Goal: Task Accomplishment & Management: Manage account settings

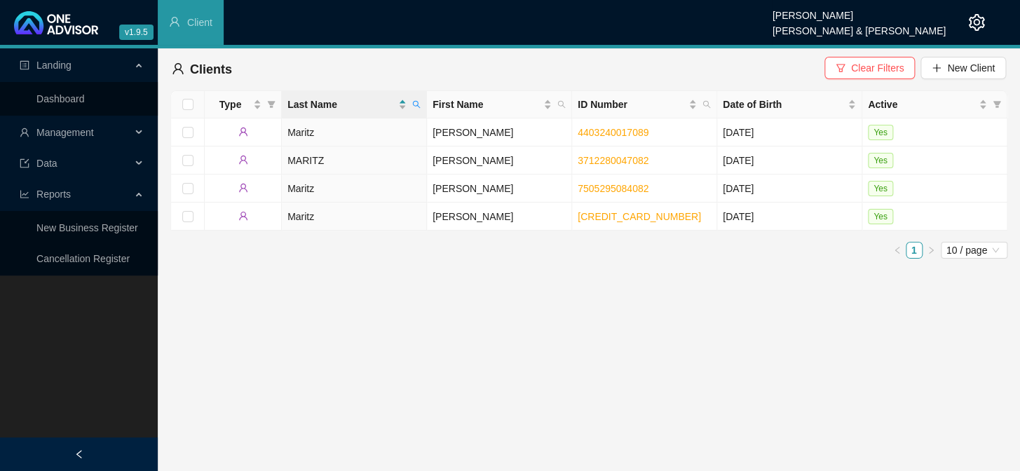
click at [66, 133] on span "Management" at bounding box center [64, 132] width 57 height 11
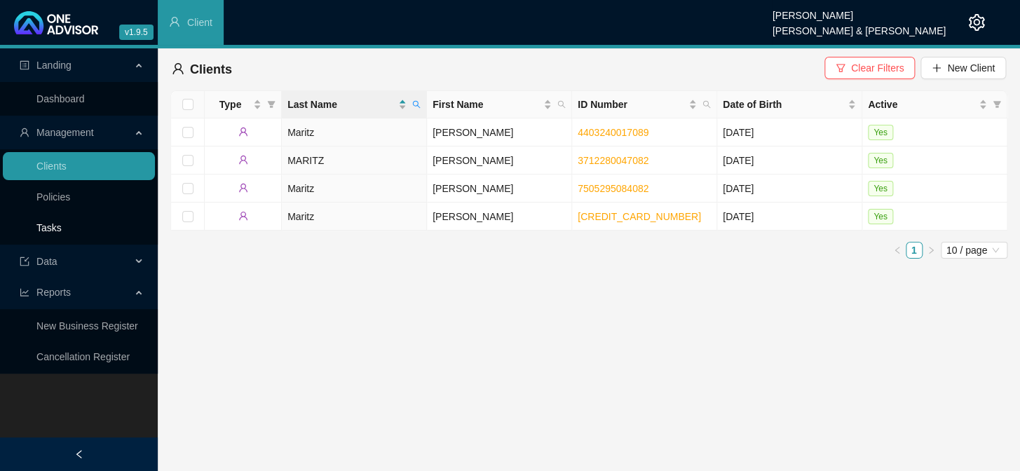
click at [50, 227] on link "Tasks" at bounding box center [48, 227] width 25 height 11
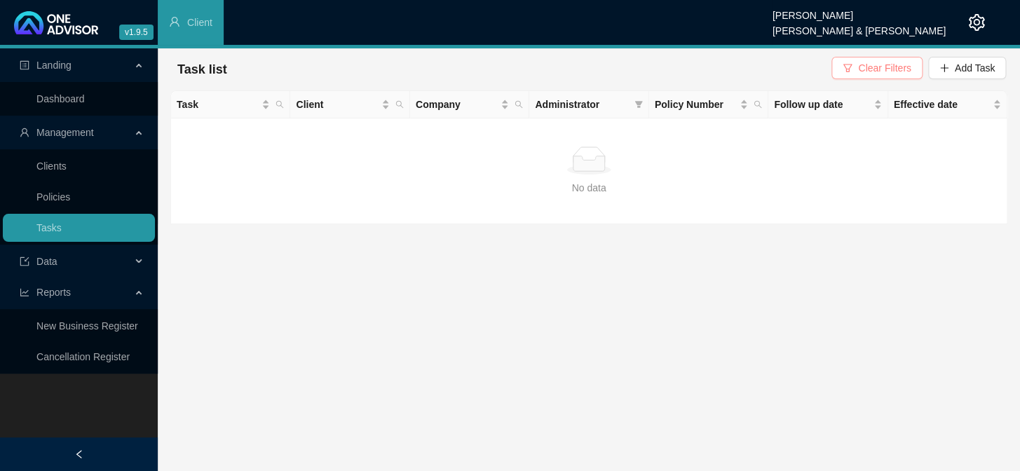
click at [891, 70] on span "Clear Filters" at bounding box center [884, 67] width 53 height 15
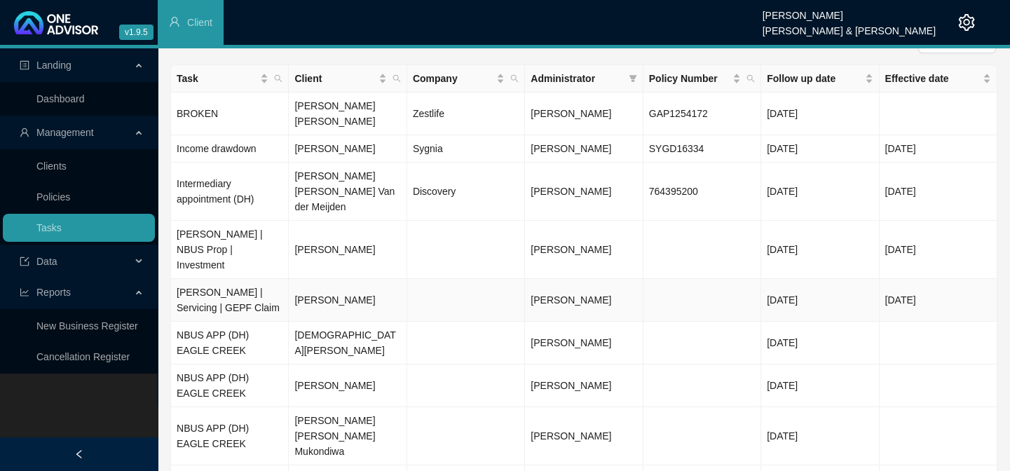
scroll to position [4, 0]
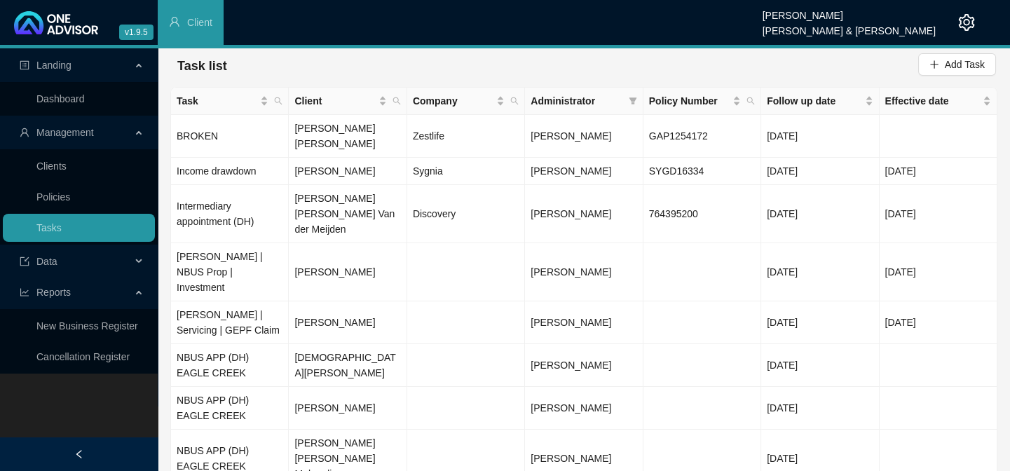
click at [595, 104] on span "Administrator" at bounding box center [577, 100] width 92 height 15
click at [573, 100] on span "Administrator" at bounding box center [577, 100] width 92 height 15
click at [629, 99] on icon "filter" at bounding box center [633, 101] width 8 height 8
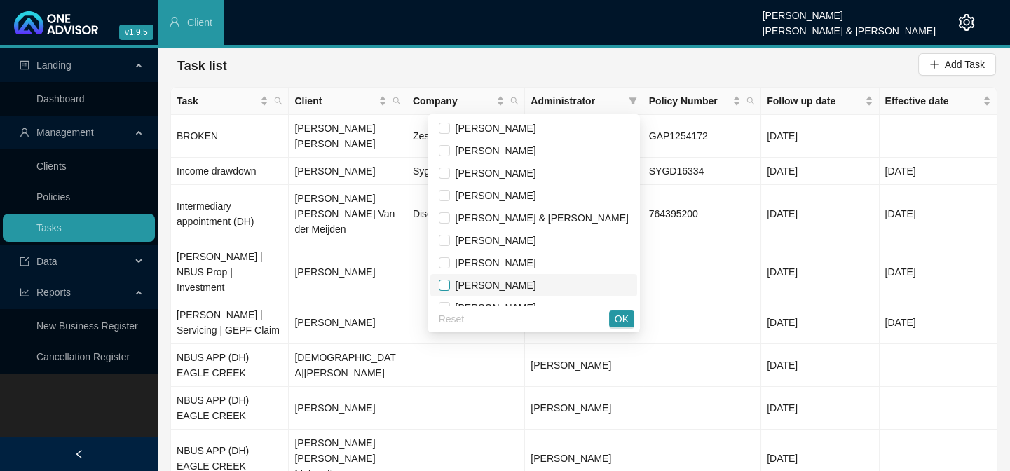
click at [450, 282] on input "checkbox" at bounding box center [444, 285] width 11 height 11
checkbox input "true"
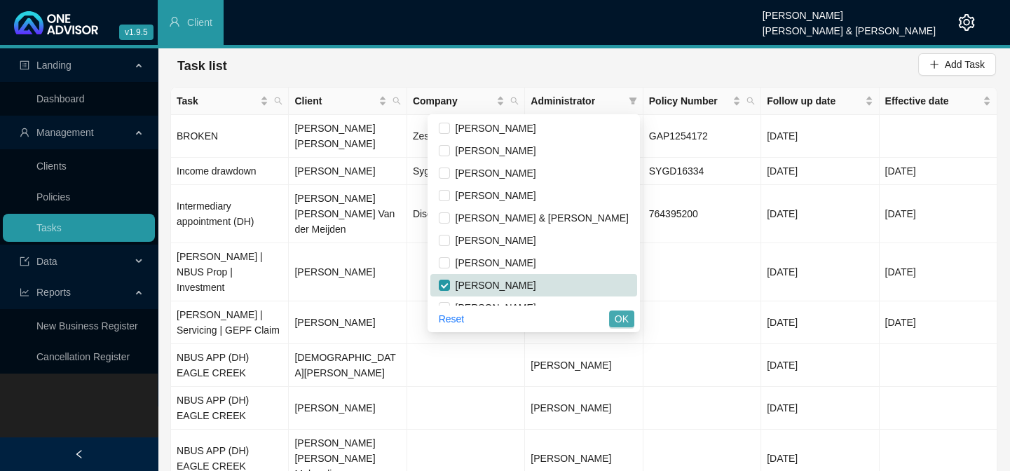
click at [617, 319] on span "OK" at bounding box center [622, 318] width 14 height 15
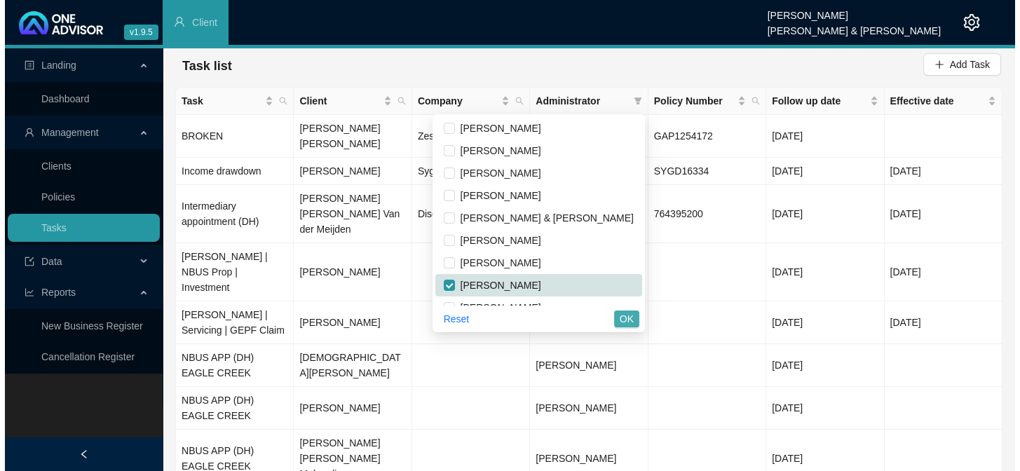
scroll to position [0, 0]
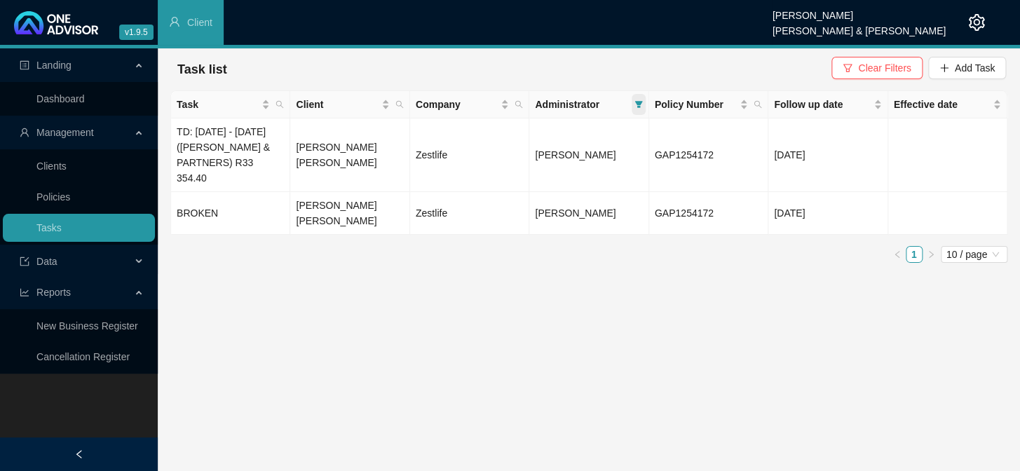
click at [638, 99] on span at bounding box center [638, 104] width 14 height 21
click at [723, 280] on main "Landing Dashboard Management Clients Policies Tasks Data Reports New Business R…" at bounding box center [510, 259] width 1020 height 423
click at [628, 106] on span "Administrator" at bounding box center [581, 104] width 93 height 15
click at [637, 106] on icon "filter" at bounding box center [638, 104] width 8 height 7
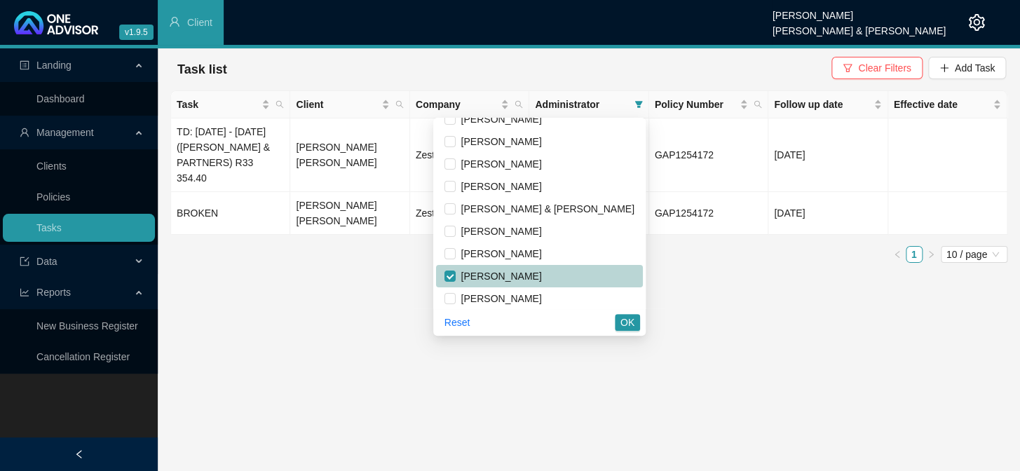
scroll to position [16, 0]
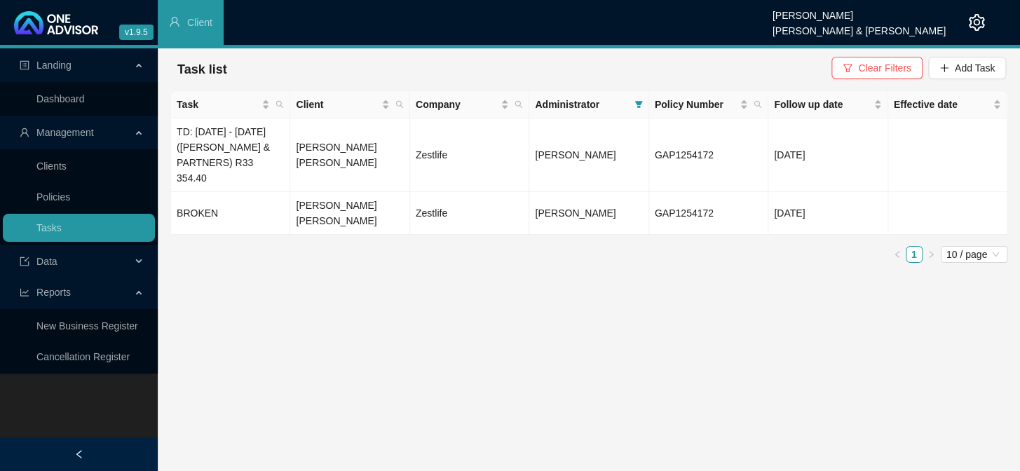
click at [659, 280] on main "Landing Dashboard Management Clients Policies Tasks Data Reports New Business R…" at bounding box center [510, 259] width 1020 height 423
click at [252, 154] on td "TD: [DATE] - [DATE] ([PERSON_NAME] & PARTNERS) R33 354.40" at bounding box center [230, 155] width 119 height 74
click at [308, 155] on td "[PERSON_NAME] [PERSON_NAME]" at bounding box center [349, 155] width 119 height 74
click at [533, 278] on main "Landing Dashboard Management Clients Policies Tasks Data Reports New Business R…" at bounding box center [510, 259] width 1020 height 423
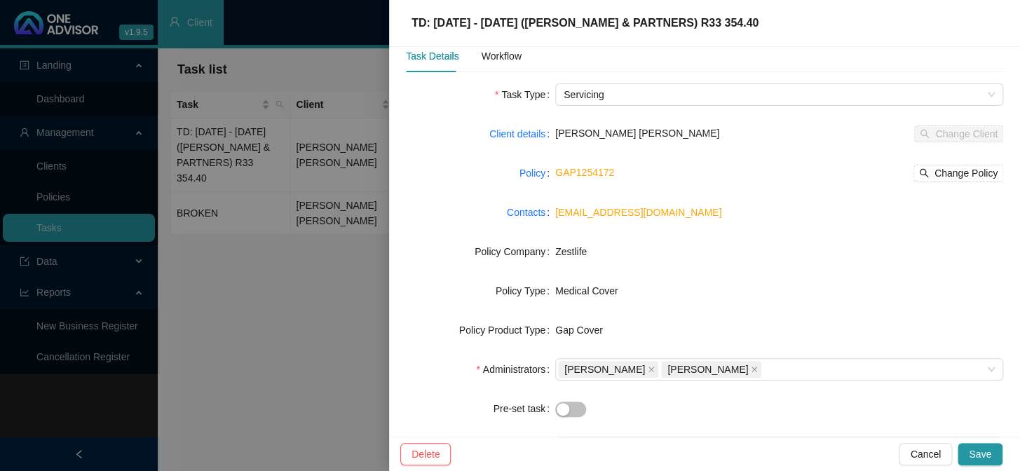
scroll to position [6, 0]
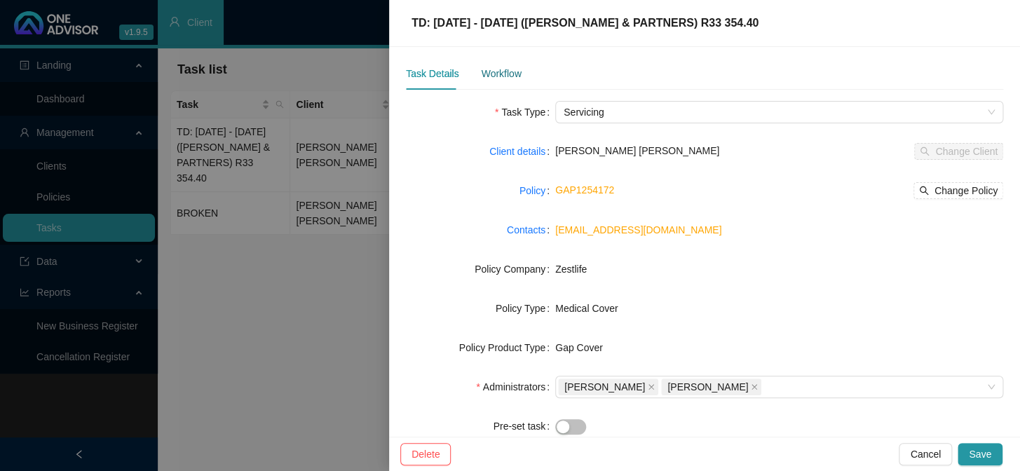
click at [495, 71] on div "Workflow" at bounding box center [501, 73] width 40 height 15
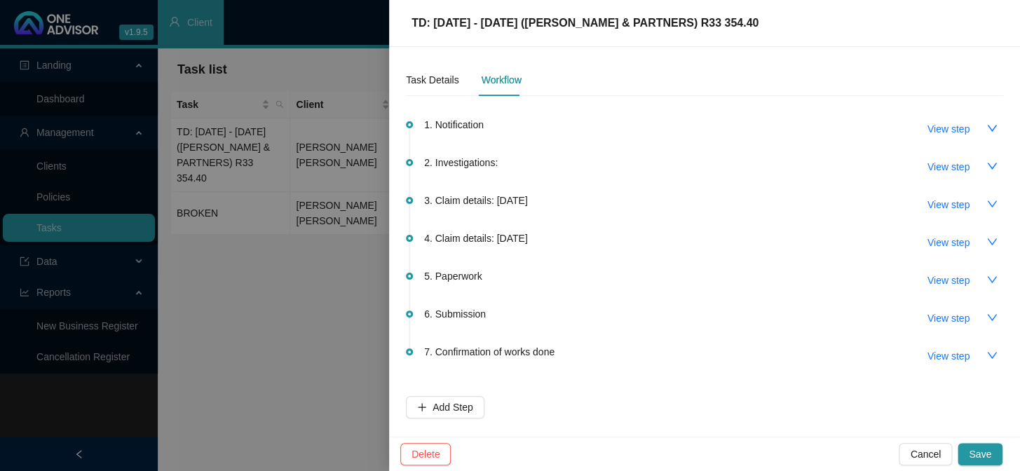
scroll to position [0, 0]
click at [978, 129] on button "View step" at bounding box center [948, 129] width 64 height 22
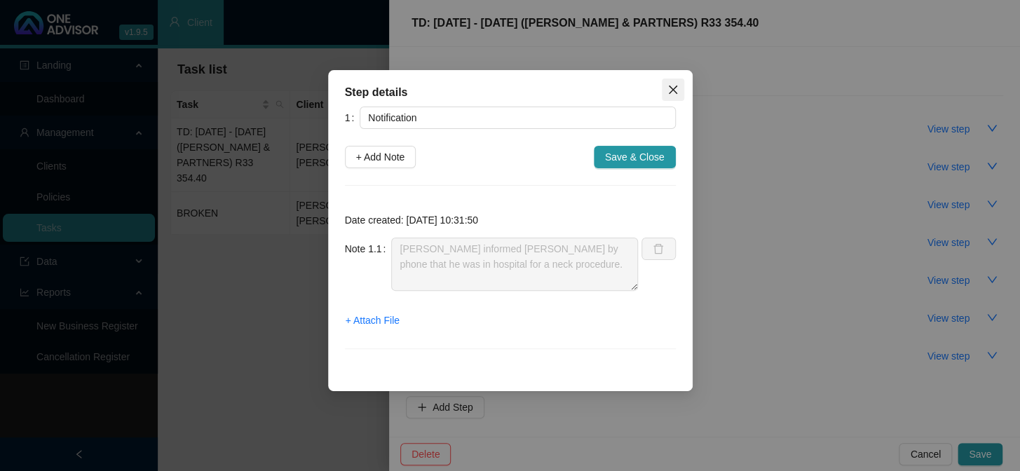
click at [672, 88] on icon "close" at bounding box center [672, 90] width 8 height 8
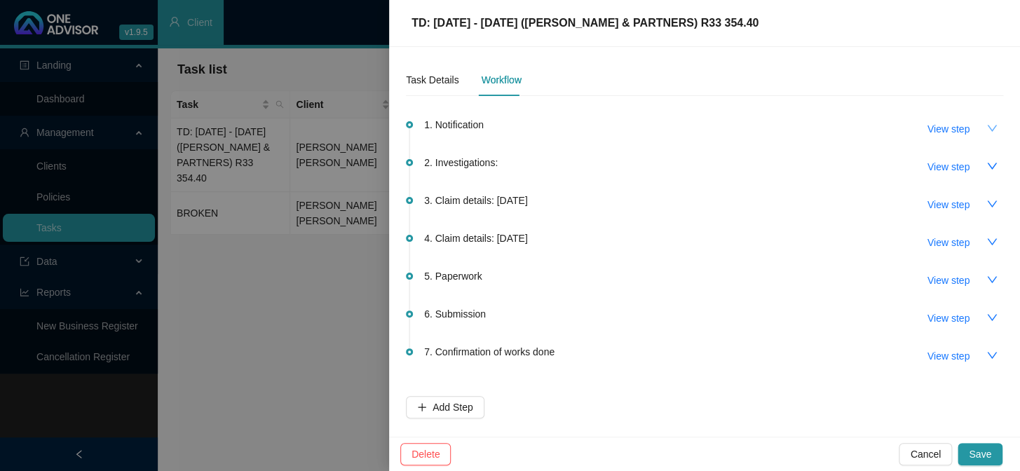
click at [992, 128] on icon "down" at bounding box center [991, 128] width 11 height 11
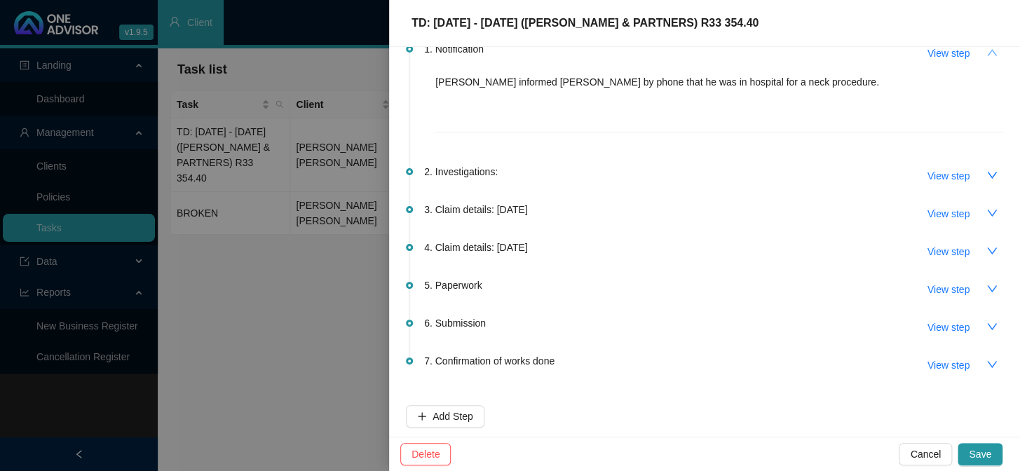
scroll to position [81, 0]
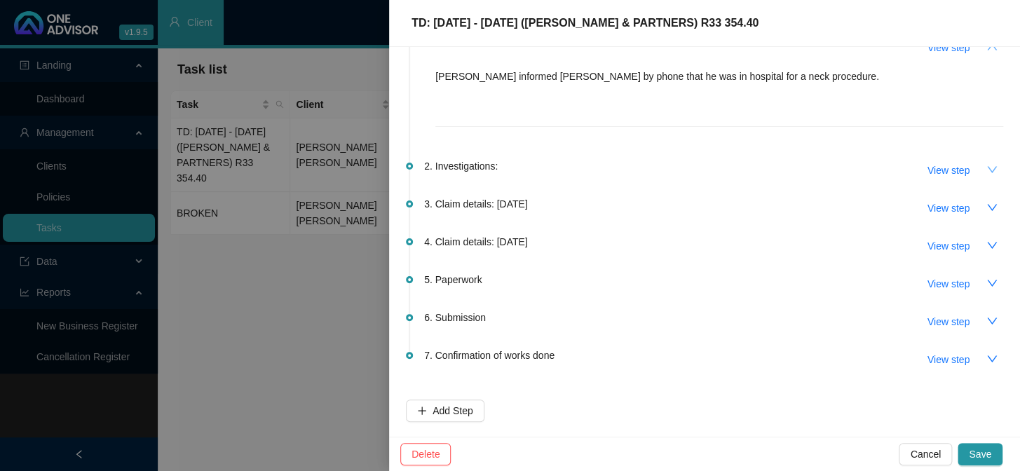
click at [986, 169] on icon "down" at bounding box center [991, 169] width 11 height 11
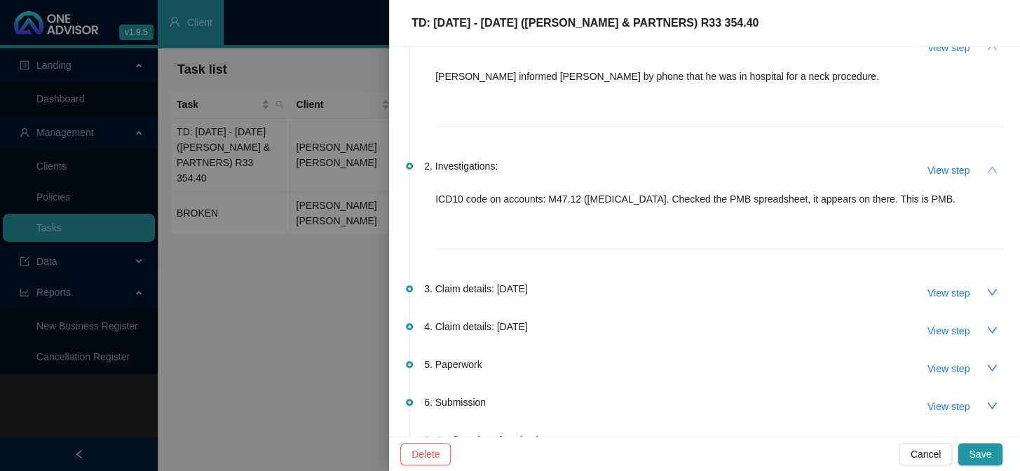
click at [988, 170] on button "button" at bounding box center [992, 169] width 22 height 22
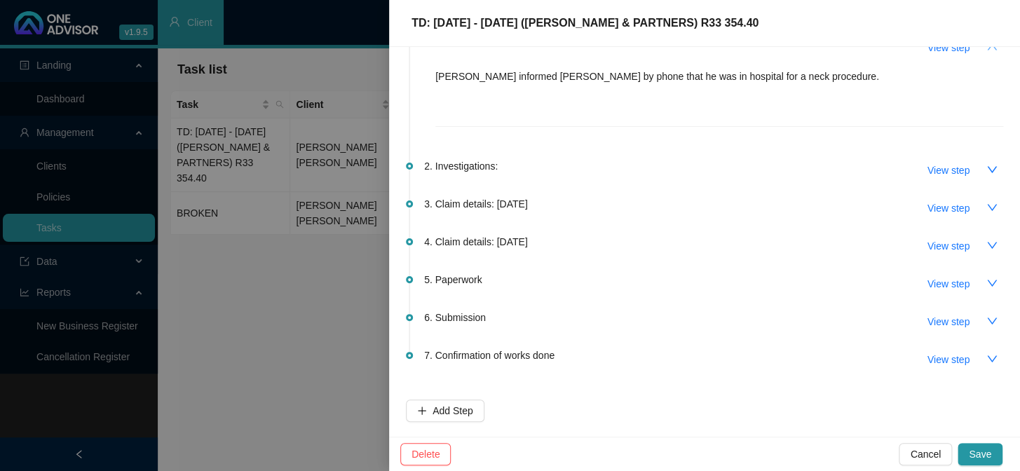
click at [987, 48] on icon "up" at bounding box center [991, 46] width 11 height 11
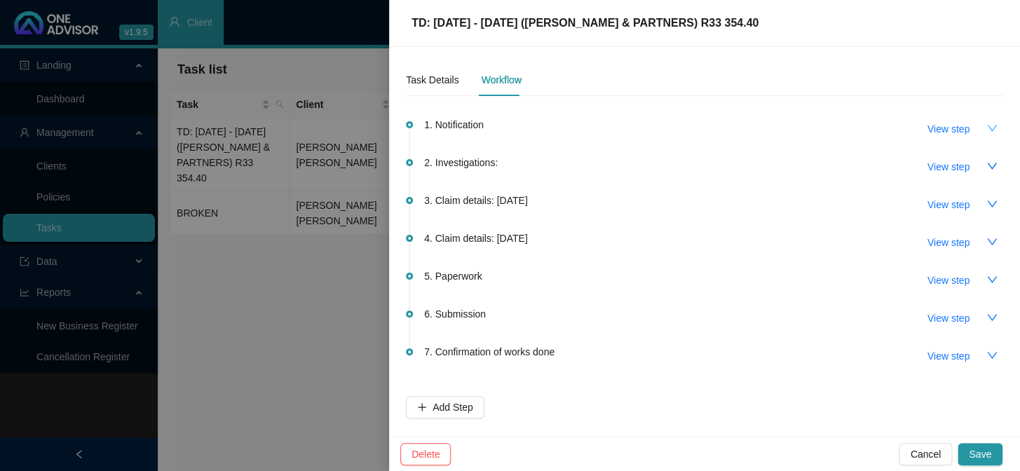
scroll to position [0, 0]
click at [992, 203] on icon "down" at bounding box center [991, 203] width 11 height 11
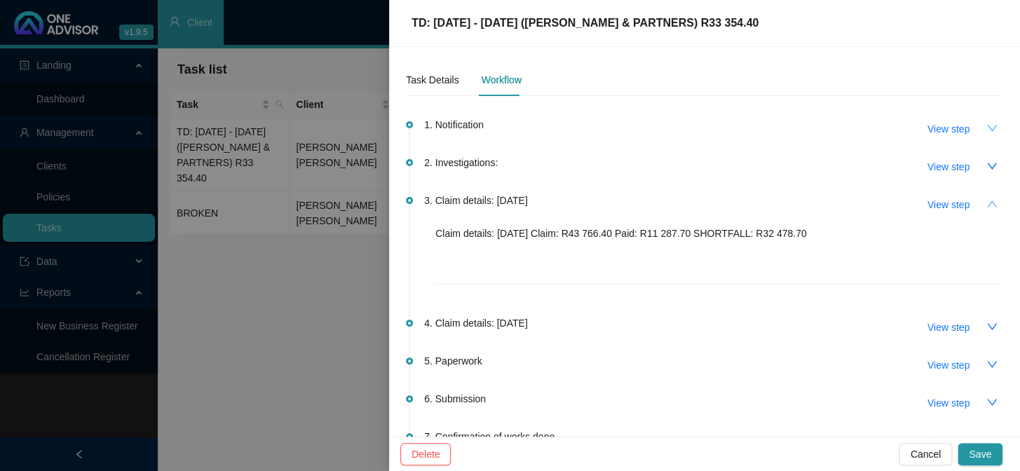
click at [988, 203] on button "button" at bounding box center [992, 204] width 22 height 22
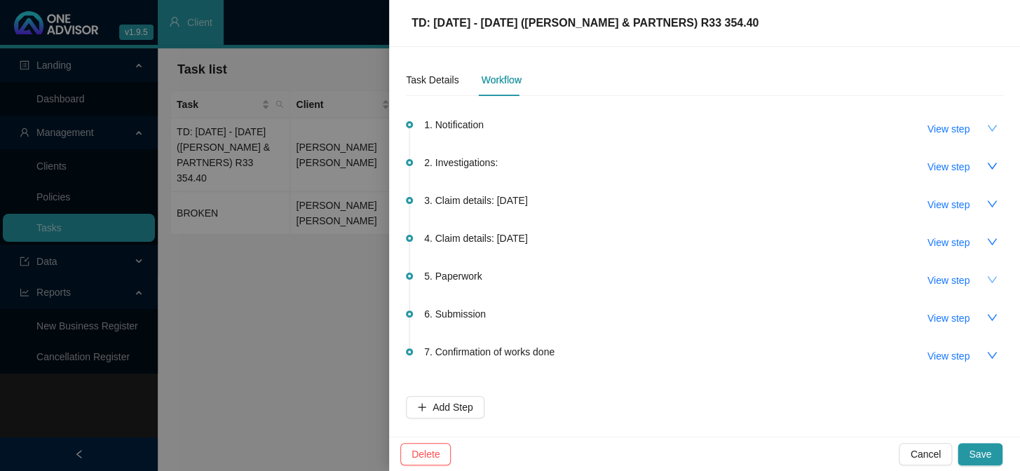
click at [994, 274] on icon "down" at bounding box center [991, 279] width 11 height 11
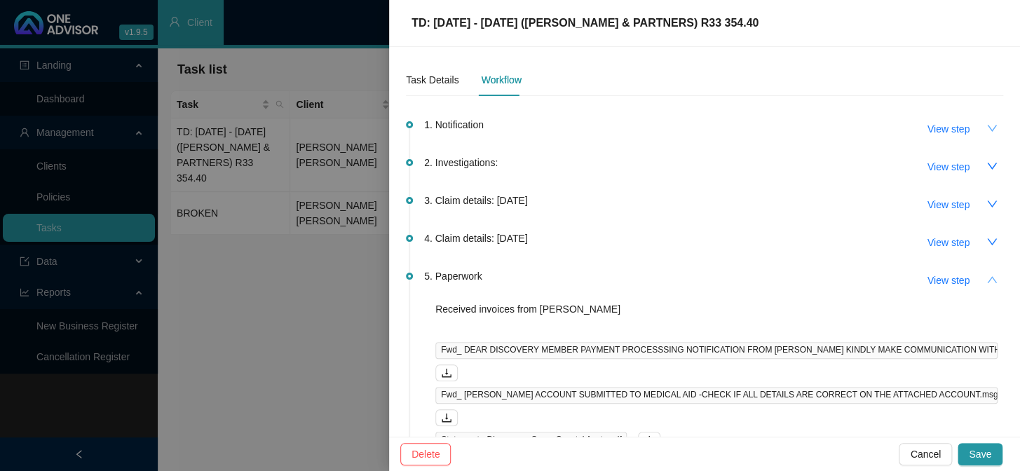
click at [994, 274] on div "Task Details Workflow 1. Notification View step 2. Investigations: View step 3.…" at bounding box center [704, 242] width 631 height 390
click at [986, 238] on icon "down" at bounding box center [991, 241] width 11 height 11
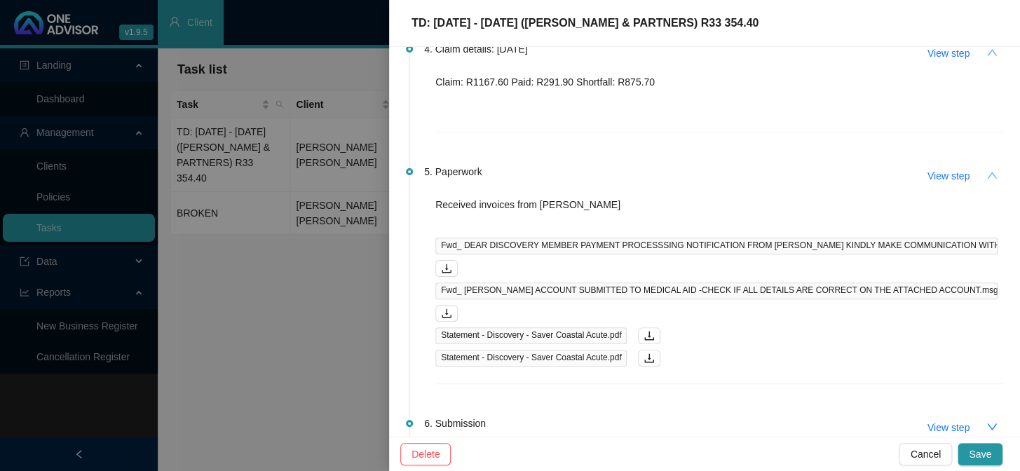
scroll to position [191, 0]
click at [981, 51] on button "button" at bounding box center [992, 51] width 22 height 22
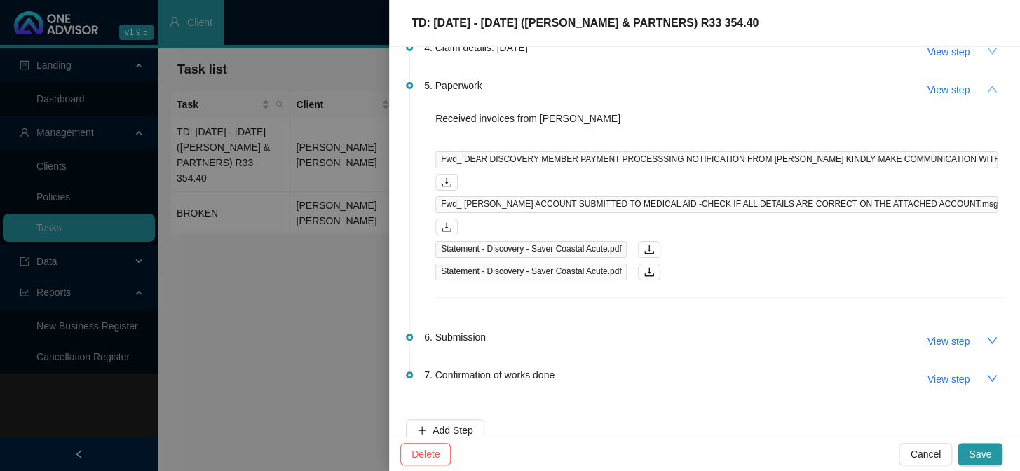
scroll to position [188, 0]
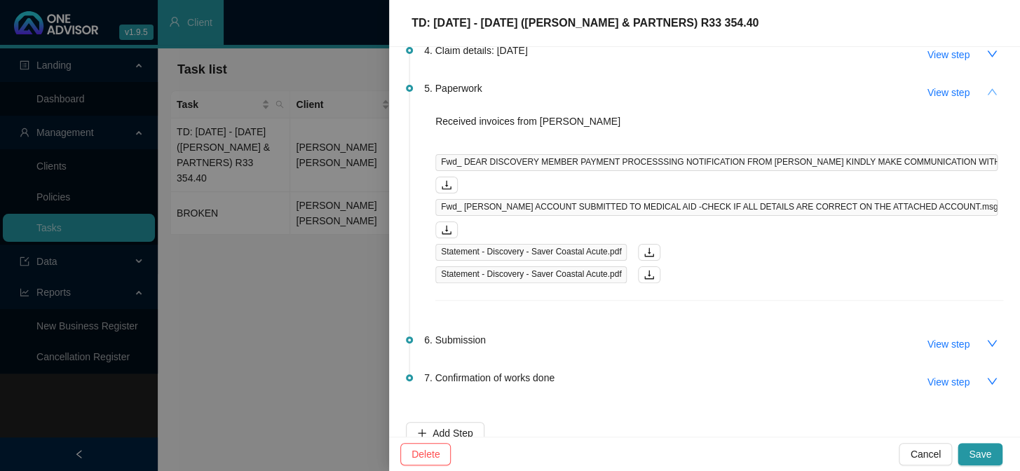
click at [986, 95] on icon "up" at bounding box center [991, 91] width 11 height 11
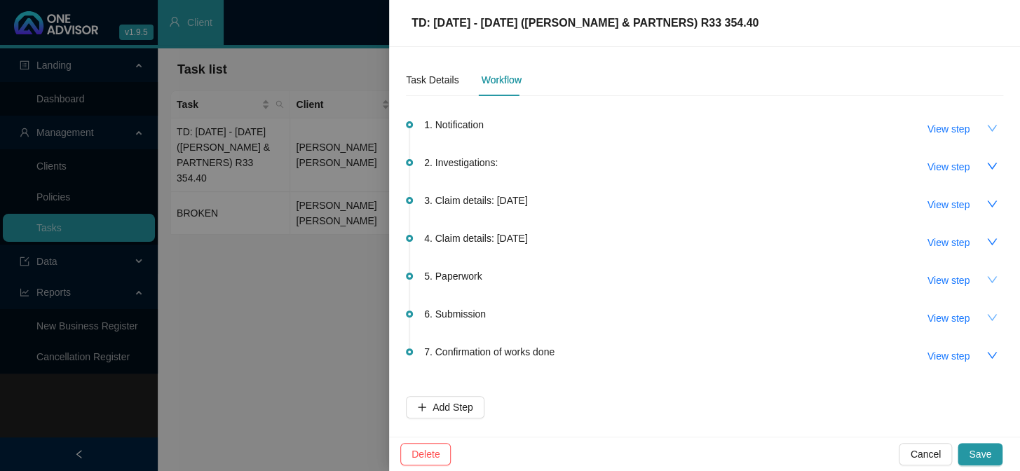
click at [990, 315] on icon "down" at bounding box center [991, 317] width 11 height 11
click at [991, 320] on icon "up" at bounding box center [991, 317] width 11 height 11
click at [992, 320] on icon "down" at bounding box center [991, 317] width 11 height 11
click at [988, 353] on icon "down" at bounding box center [992, 355] width 10 height 6
click at [988, 320] on icon "up" at bounding box center [991, 317] width 11 height 11
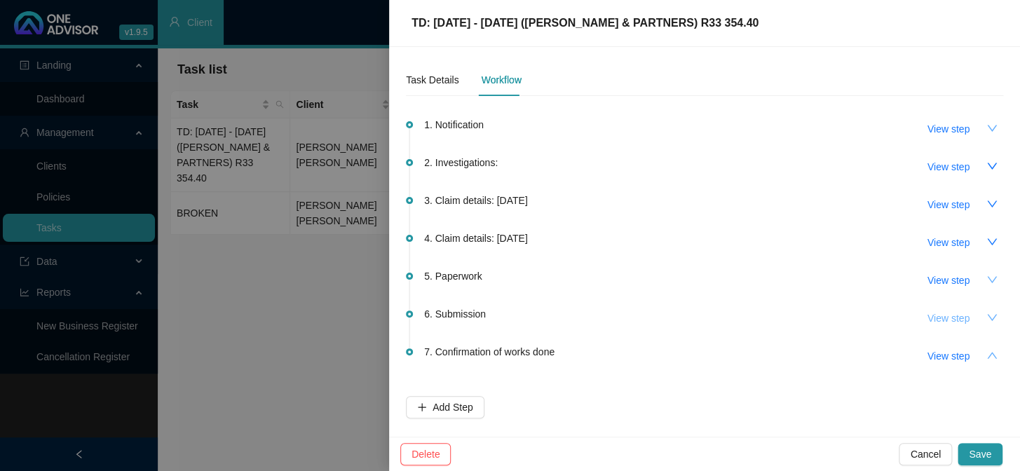
click at [949, 323] on span "View step" at bounding box center [948, 317] width 42 height 15
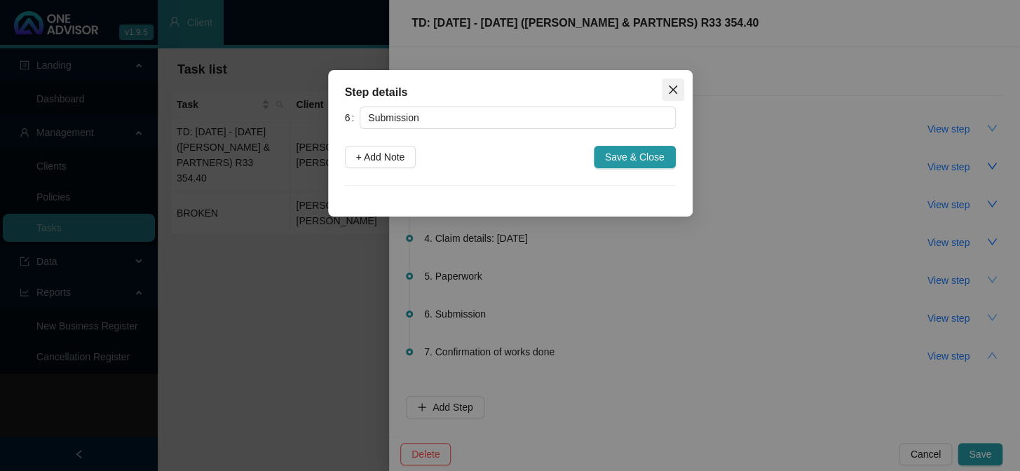
click at [671, 86] on icon "close" at bounding box center [672, 89] width 11 height 11
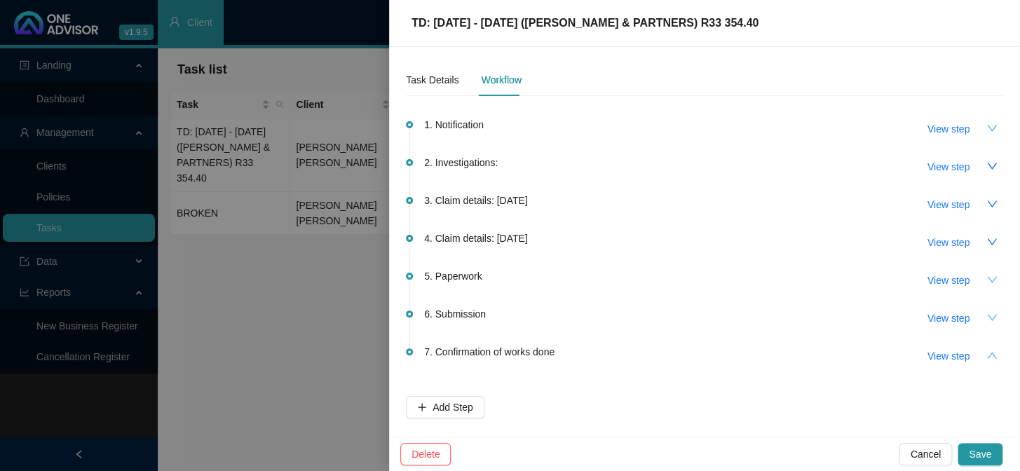
click at [992, 280] on icon "down" at bounding box center [992, 279] width 10 height 6
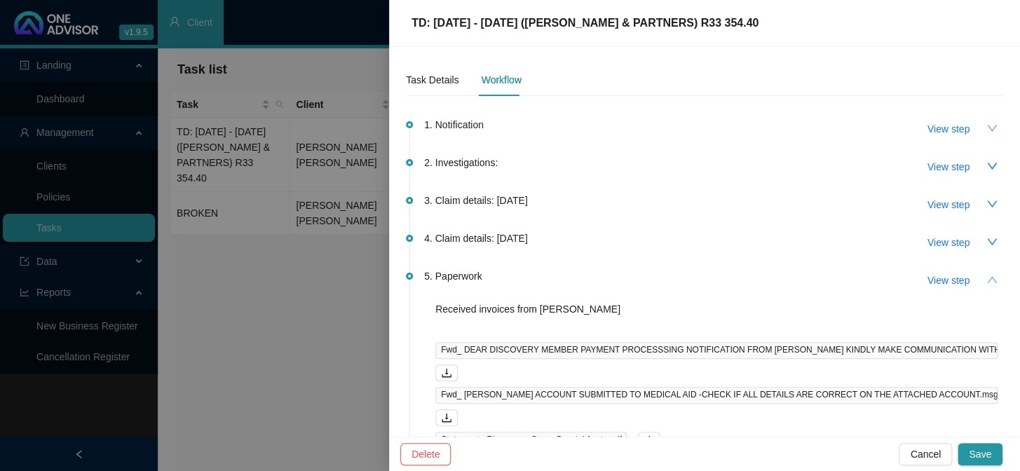
click at [992, 279] on button "button" at bounding box center [992, 279] width 22 height 22
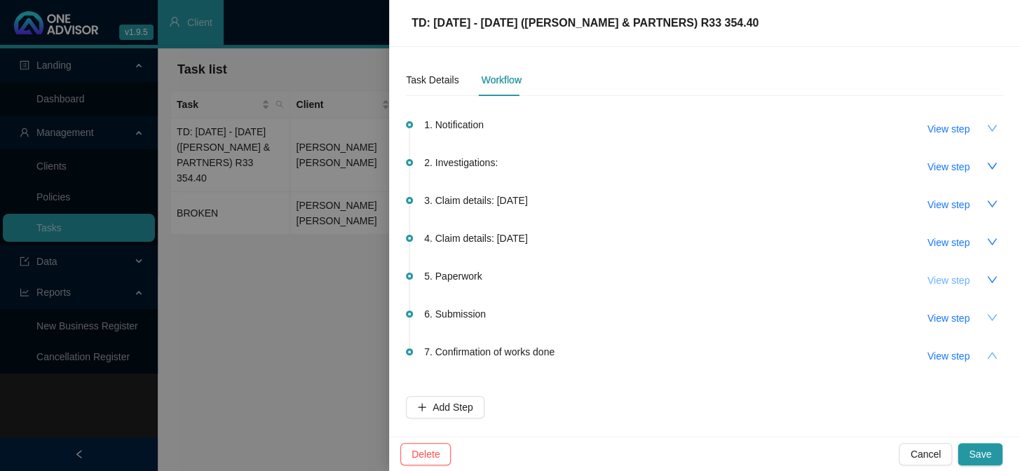
click at [978, 280] on button "View step" at bounding box center [948, 280] width 64 height 22
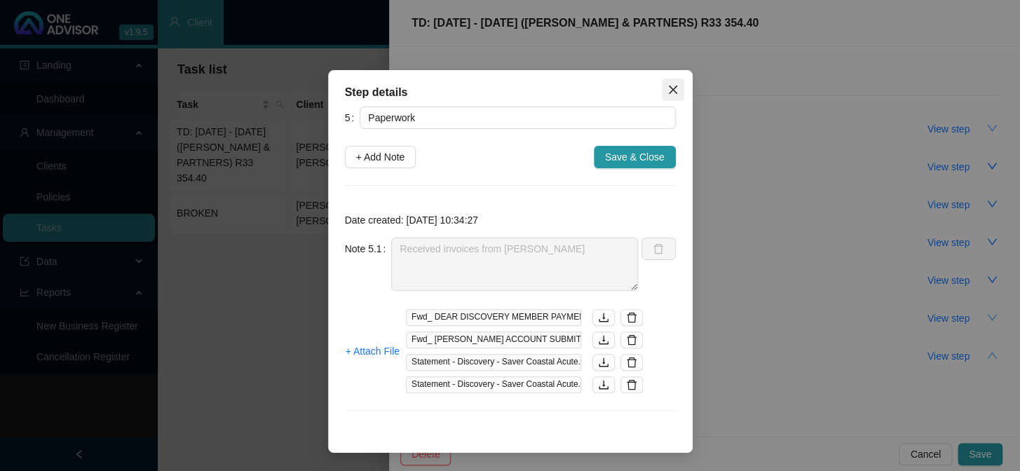
click at [667, 86] on icon "close" at bounding box center [672, 89] width 11 height 11
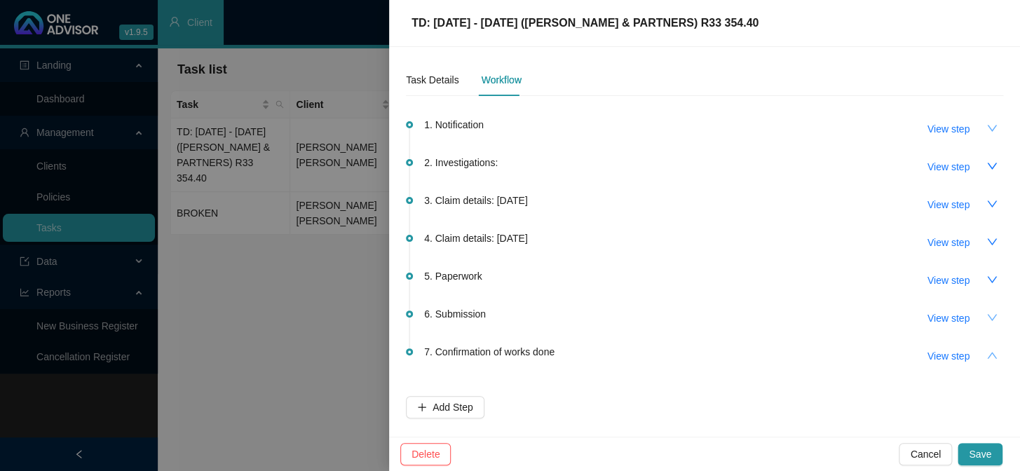
click at [991, 315] on icon "down" at bounding box center [991, 317] width 11 height 11
click at [991, 315] on icon "up" at bounding box center [991, 317] width 11 height 11
click at [995, 355] on icon "up" at bounding box center [991, 355] width 11 height 11
click at [988, 322] on button "button" at bounding box center [992, 317] width 22 height 22
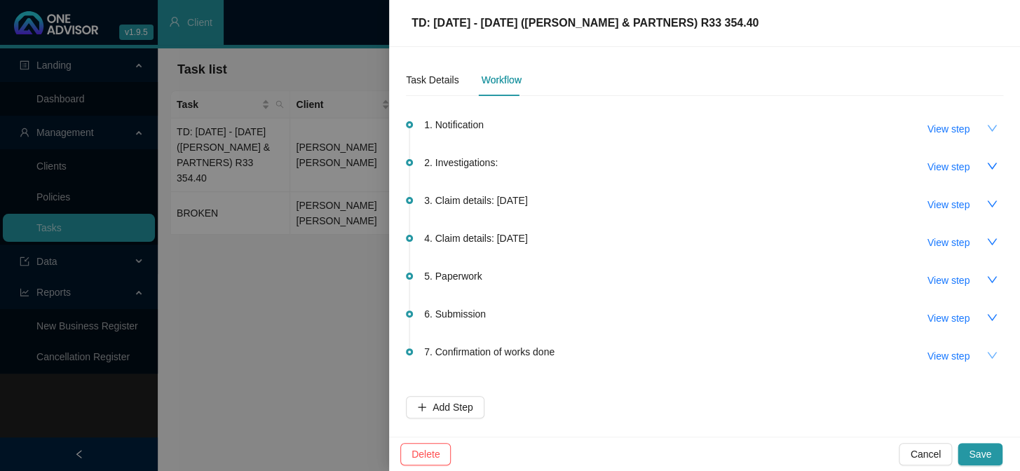
click at [992, 313] on icon "down" at bounding box center [991, 317] width 11 height 11
click at [959, 318] on span "View step" at bounding box center [948, 317] width 42 height 15
type input "Submission"
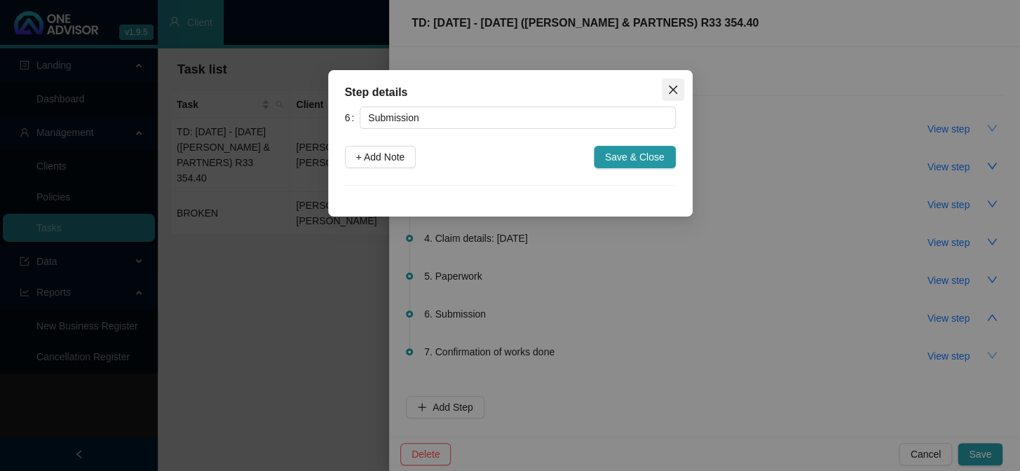
click at [669, 88] on icon "close" at bounding box center [672, 89] width 11 height 11
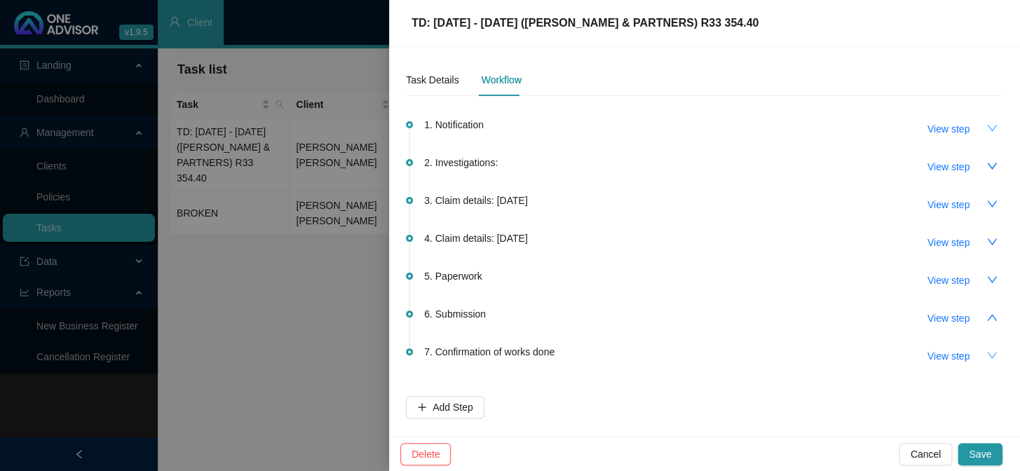
click at [990, 127] on icon "down" at bounding box center [991, 128] width 11 height 11
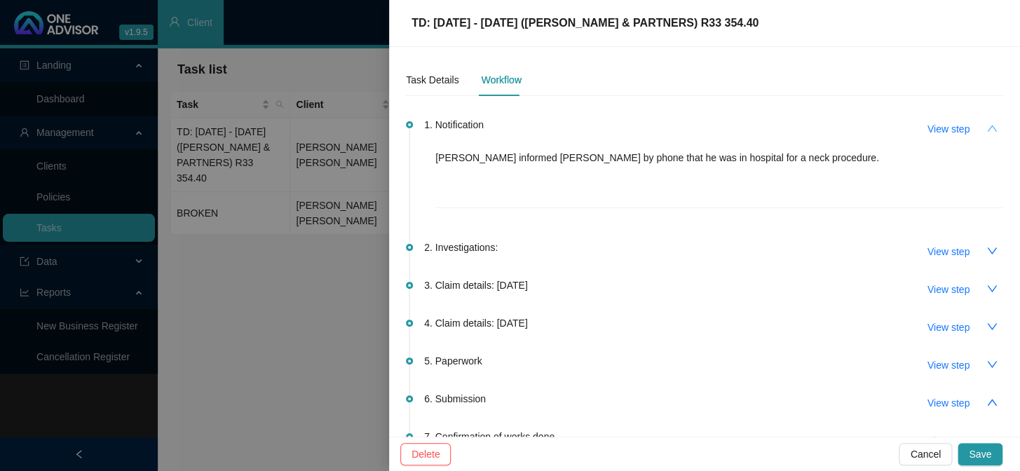
click at [264, 306] on div at bounding box center [510, 235] width 1020 height 471
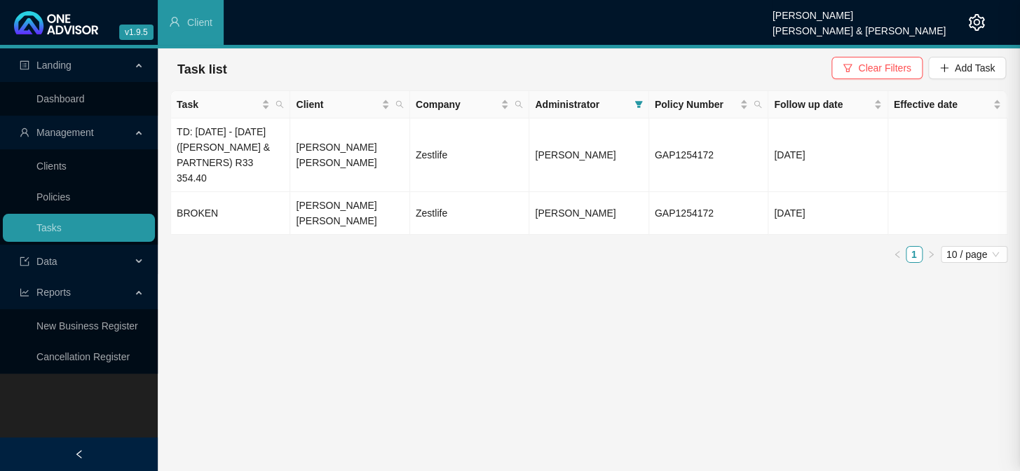
click at [237, 205] on td "BROKEN" at bounding box center [230, 213] width 119 height 43
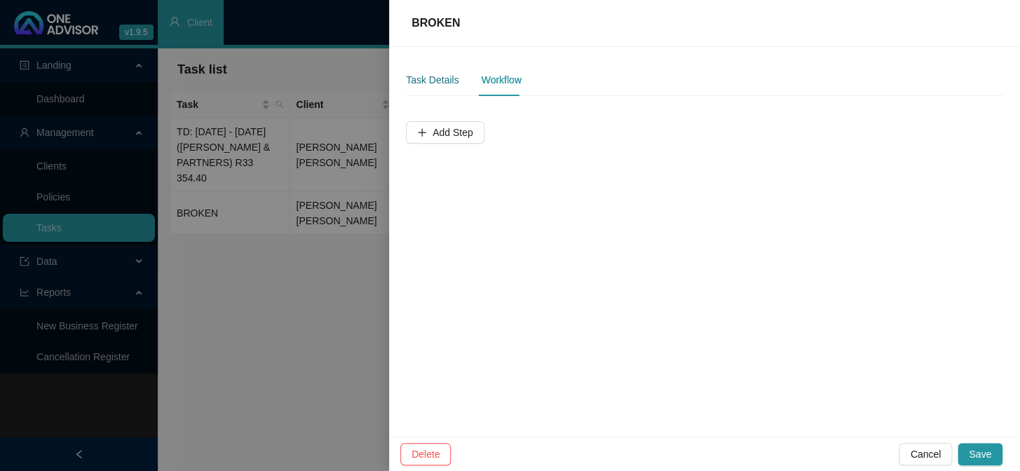
click at [453, 75] on div "Task Details" at bounding box center [432, 79] width 53 height 15
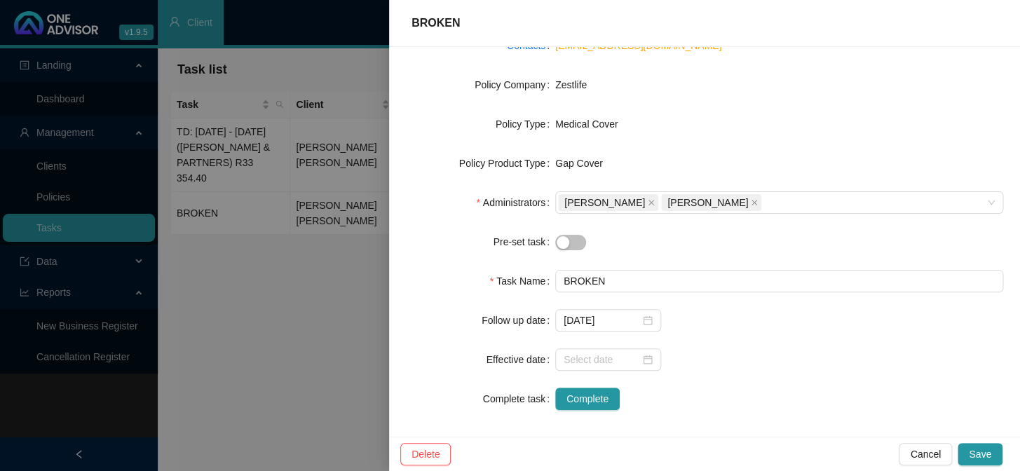
scroll to position [196, 0]
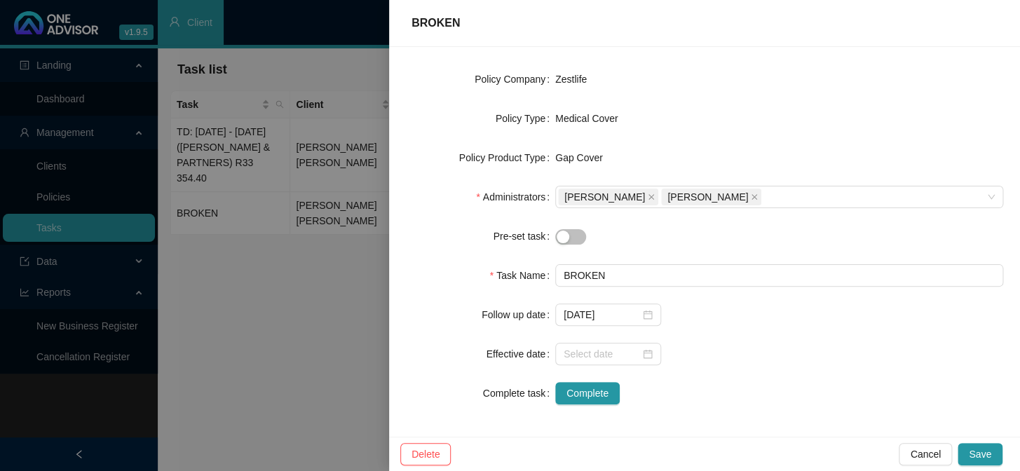
click at [322, 287] on div at bounding box center [510, 235] width 1020 height 471
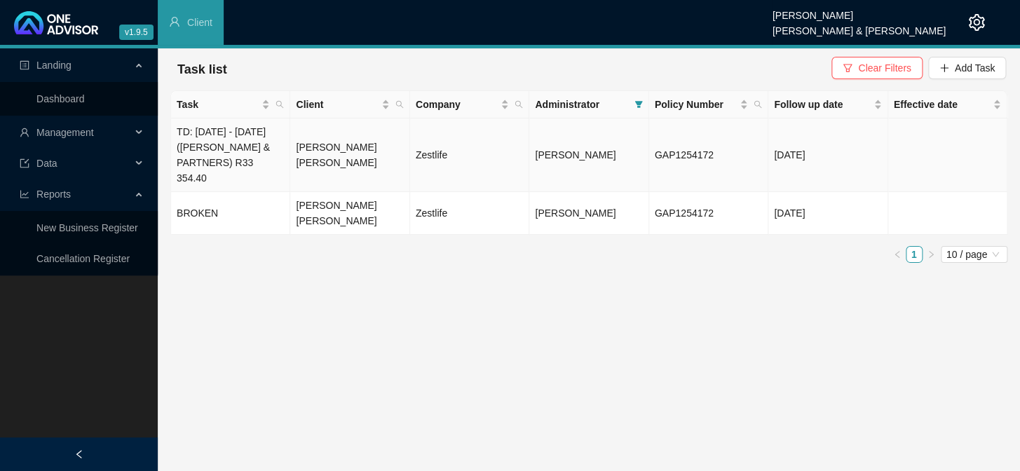
click at [249, 153] on td "TD: [DATE] - [DATE] ([PERSON_NAME] & PARTNERS) R33 354.40" at bounding box center [230, 155] width 119 height 74
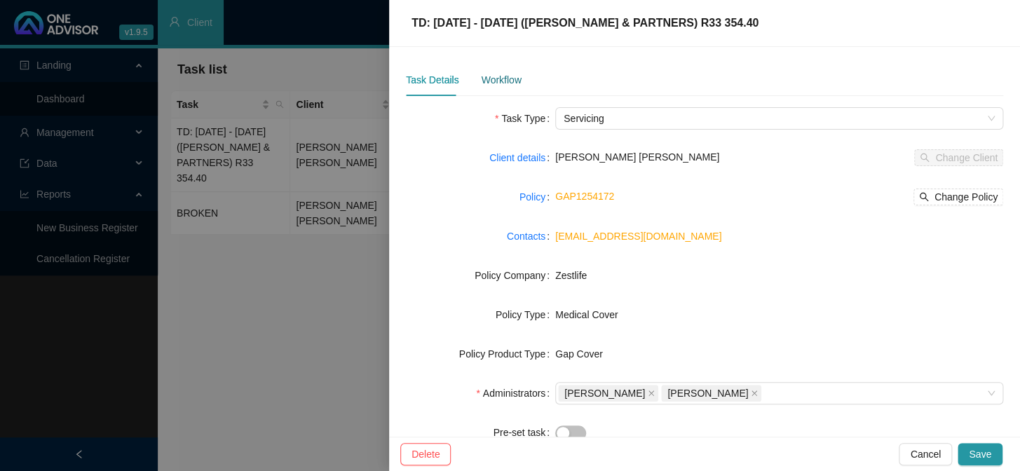
click at [500, 80] on div "Workflow" at bounding box center [501, 79] width 40 height 15
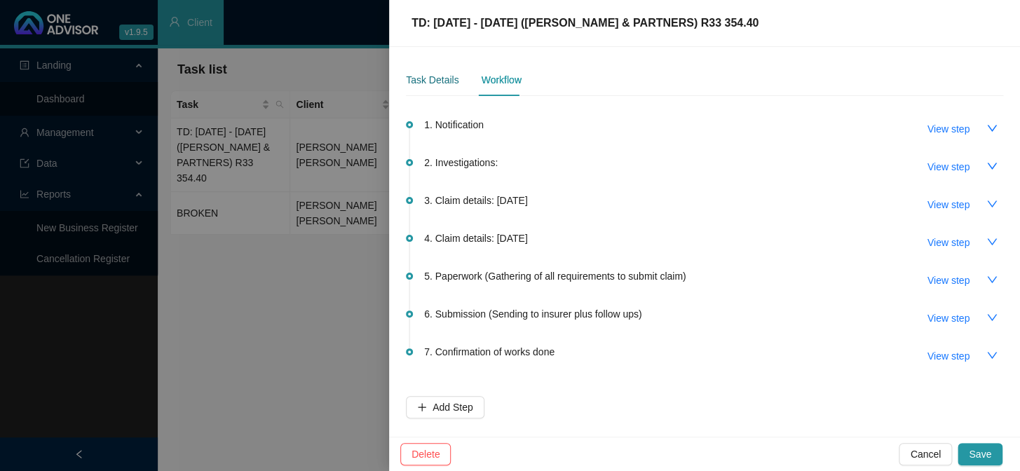
click at [438, 79] on div "Task Details" at bounding box center [432, 79] width 53 height 15
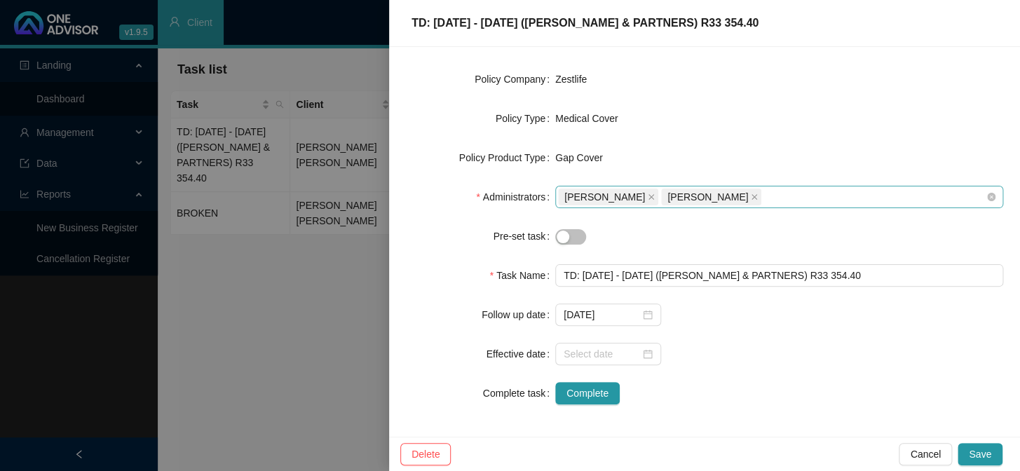
scroll to position [196, 0]
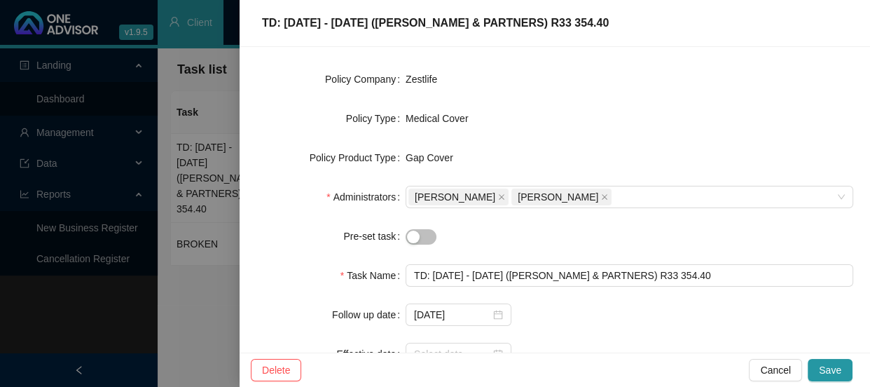
click at [232, 139] on div at bounding box center [435, 193] width 870 height 387
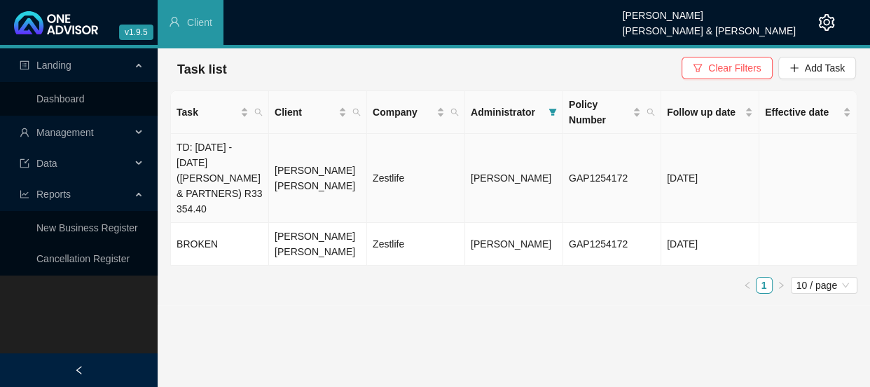
click at [281, 159] on td "[PERSON_NAME] [PERSON_NAME]" at bounding box center [318, 178] width 98 height 89
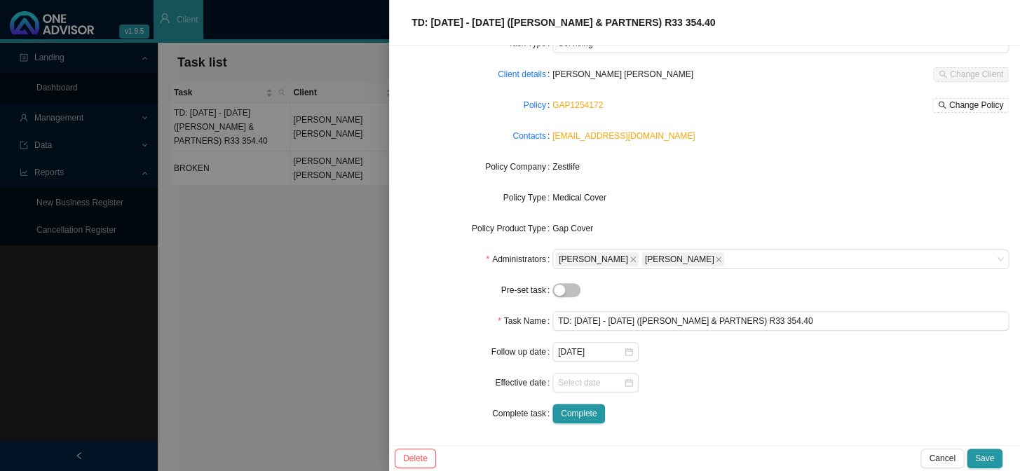
scroll to position [0, 0]
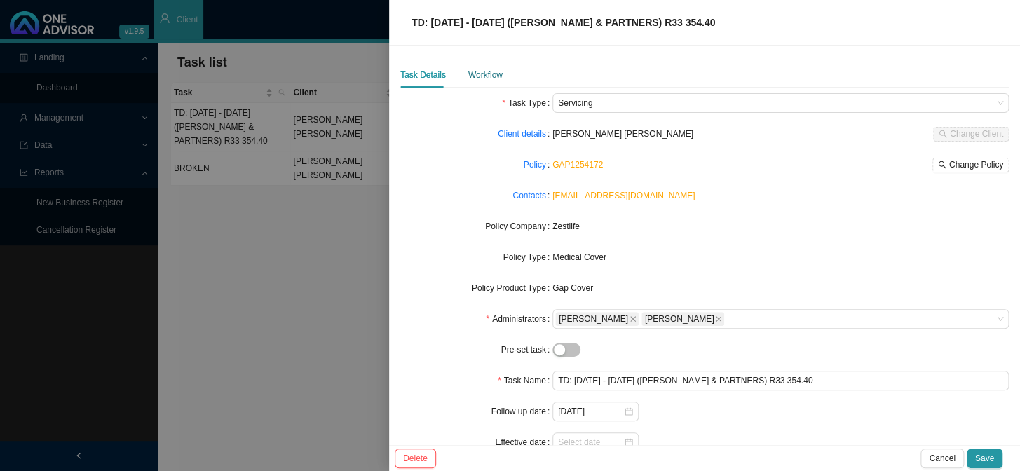
click at [482, 77] on div "Workflow" at bounding box center [485, 75] width 34 height 14
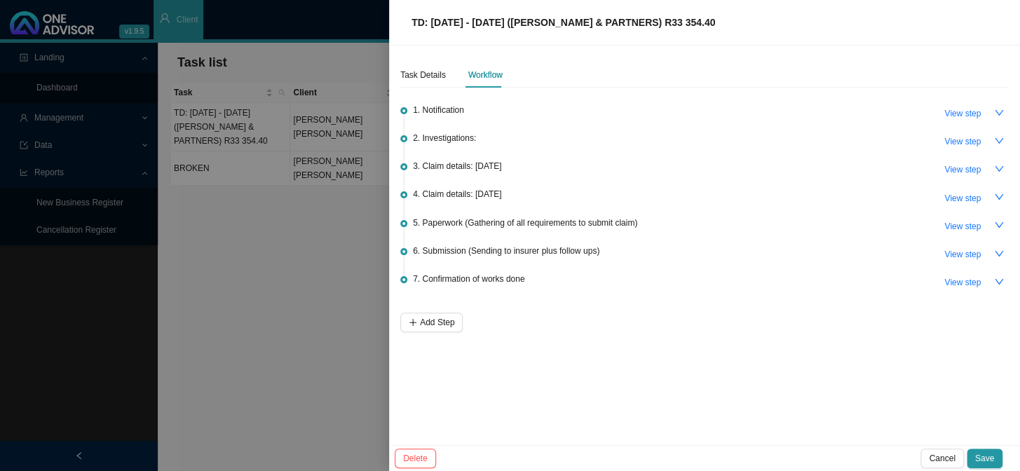
click at [500, 217] on span "5. Paperwork (Gathering of all requirements to submit claim)" at bounding box center [525, 223] width 224 height 14
click at [950, 224] on span "View step" at bounding box center [962, 226] width 36 height 14
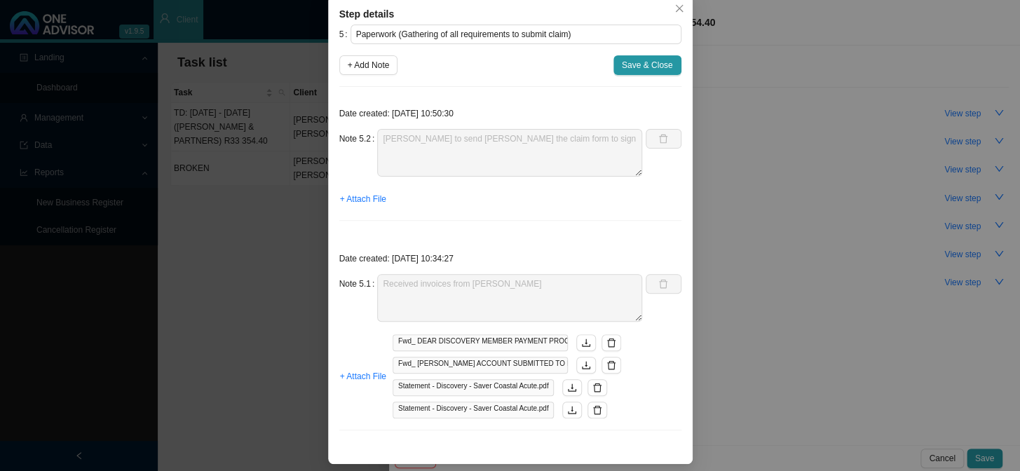
scroll to position [78, 0]
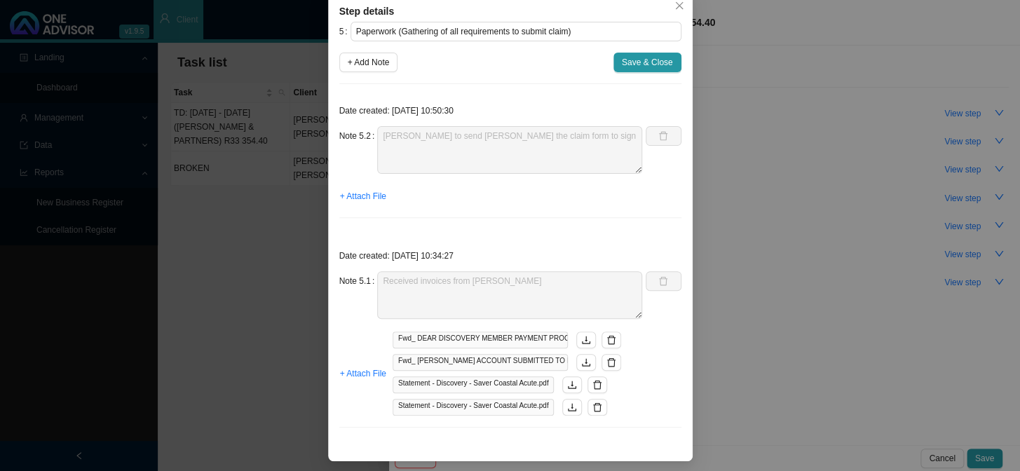
click at [749, 227] on div "Step details 5 Paperwork (Gathering of all requirements to submit claim) + Add …" at bounding box center [510, 235] width 1020 height 471
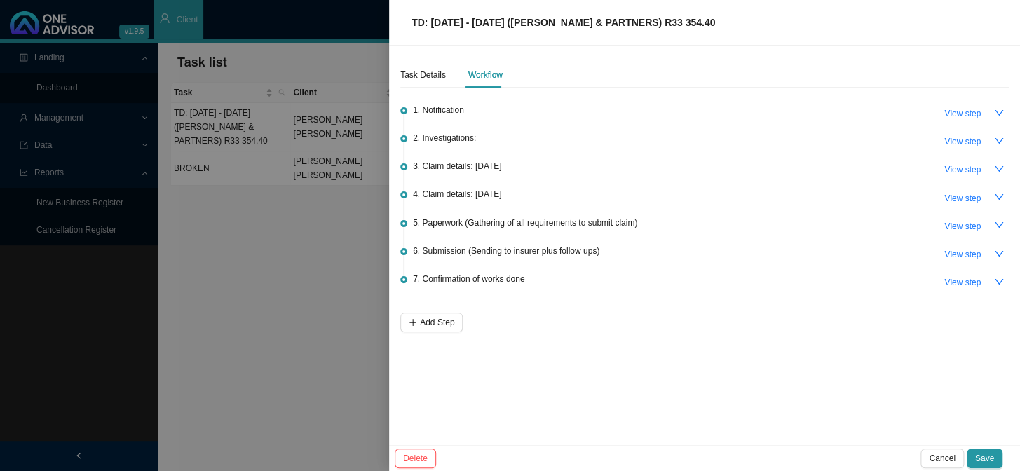
scroll to position [8, 0]
click at [585, 217] on span "5. Paperwork (Gathering of all requirements to submit claim)" at bounding box center [525, 223] width 224 height 14
click at [967, 221] on span "View step" at bounding box center [962, 226] width 36 height 14
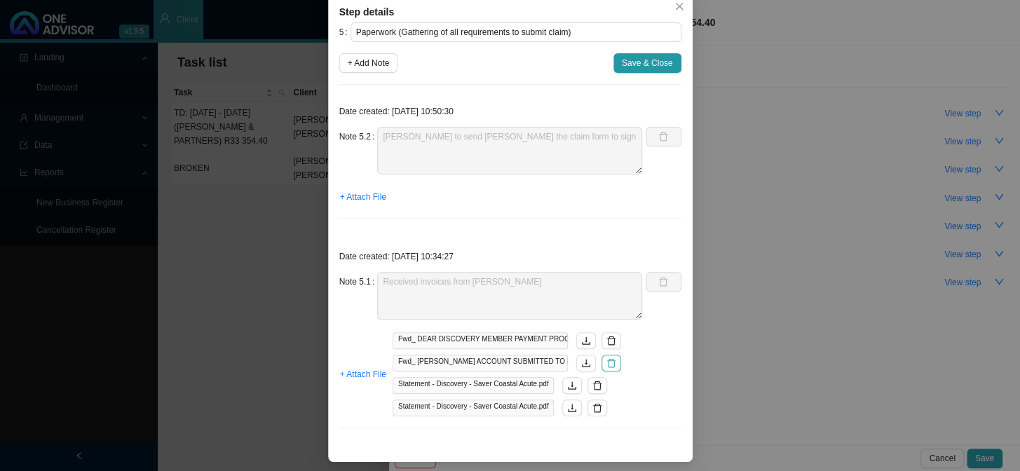
scroll to position [78, 0]
click at [674, 9] on icon "close" at bounding box center [679, 6] width 10 height 10
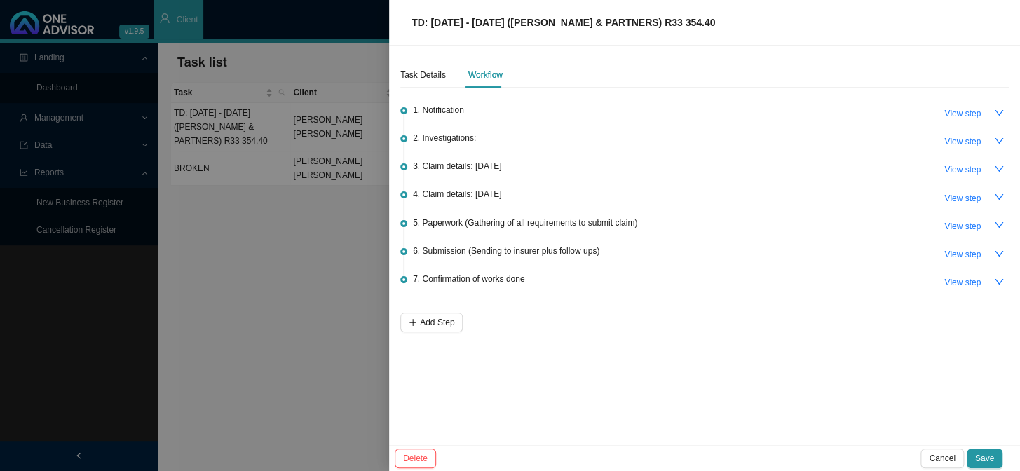
scroll to position [8, 0]
click at [995, 223] on icon "down" at bounding box center [999, 225] width 10 height 10
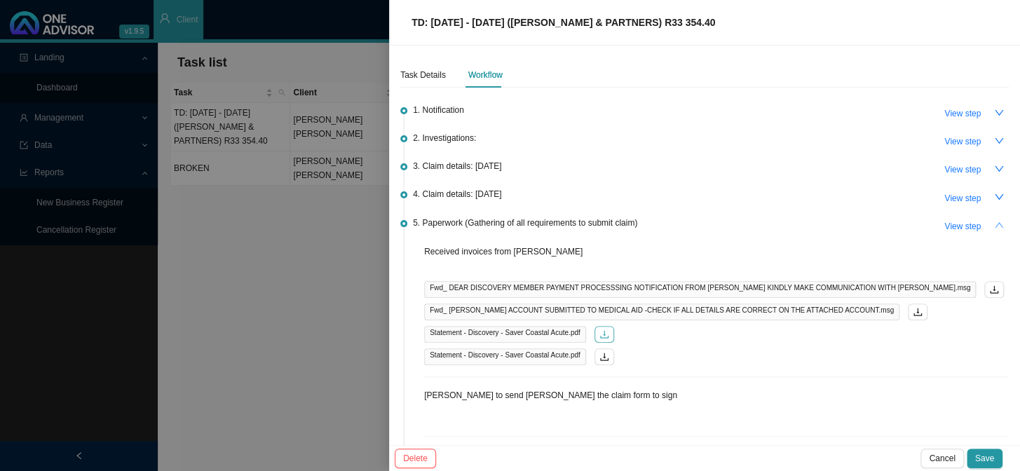
click at [599, 329] on icon "download" at bounding box center [604, 334] width 10 height 10
click at [601, 356] on icon "download" at bounding box center [604, 357] width 8 height 8
click at [473, 222] on span "5. Paperwork (Gathering of all requirements to submit claim)" at bounding box center [525, 223] width 224 height 14
click at [966, 225] on span "View step" at bounding box center [962, 226] width 36 height 14
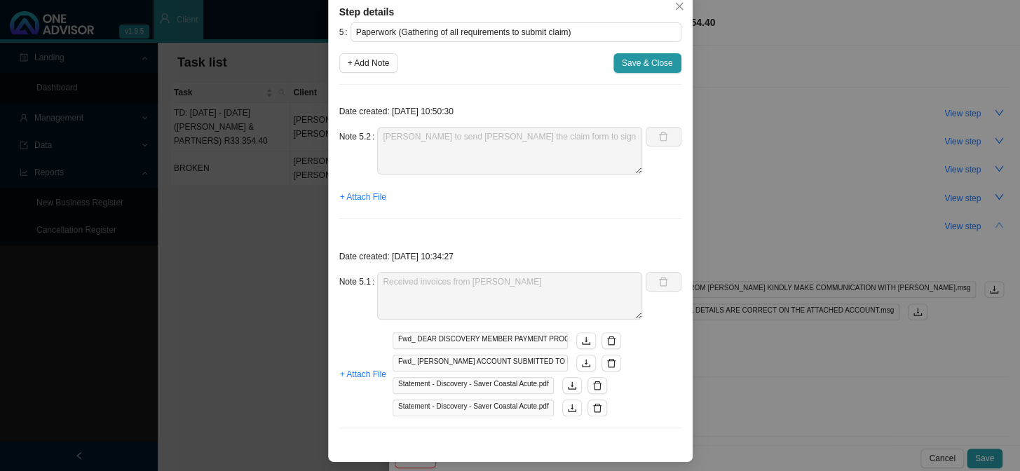
scroll to position [78, 0]
click at [362, 196] on span "+ Attach File" at bounding box center [363, 196] width 46 height 14
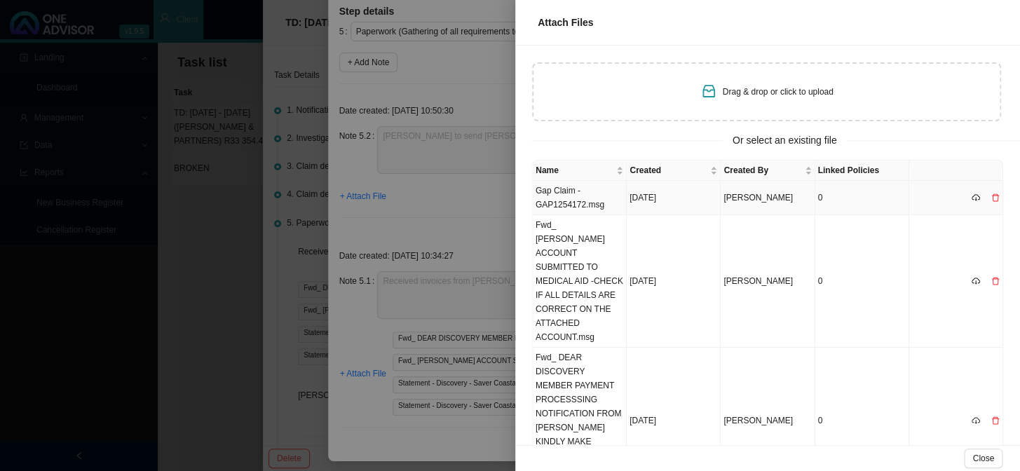
click at [566, 196] on td "Gap Claim - GAP1254172.msg" at bounding box center [580, 198] width 94 height 34
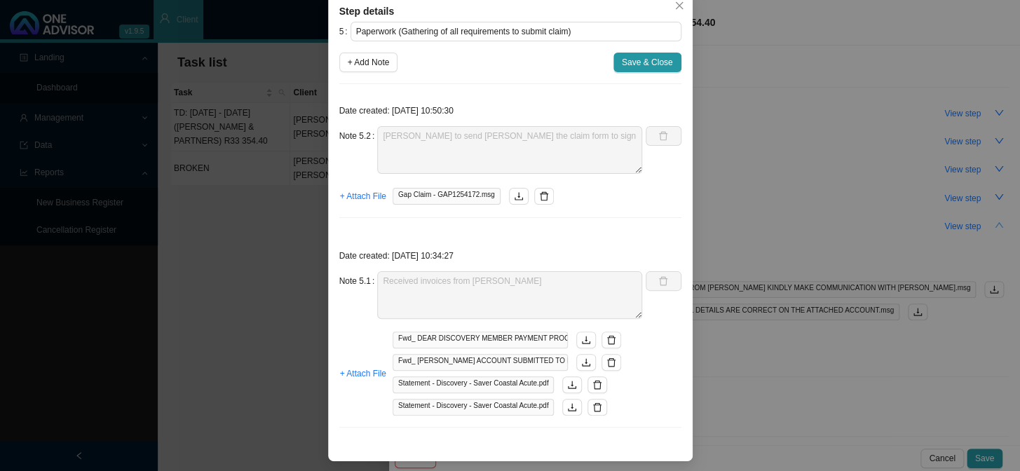
click at [425, 192] on span "Gap Claim - GAP1254172.msg" at bounding box center [446, 196] width 108 height 17
click at [421, 191] on span "Gap Claim - GAP1254172.msg" at bounding box center [446, 196] width 108 height 17
click at [582, 223] on div "Date created: 2025-08-14 10:50:30 Note 5.2 Daniela to send Tim the claim form t…" at bounding box center [510, 162] width 342 height 134
click at [578, 206] on div "Date created: 2025-08-14 10:50:30 Note 5.2 Daniela to send Tim the claim form t…" at bounding box center [510, 162] width 342 height 134
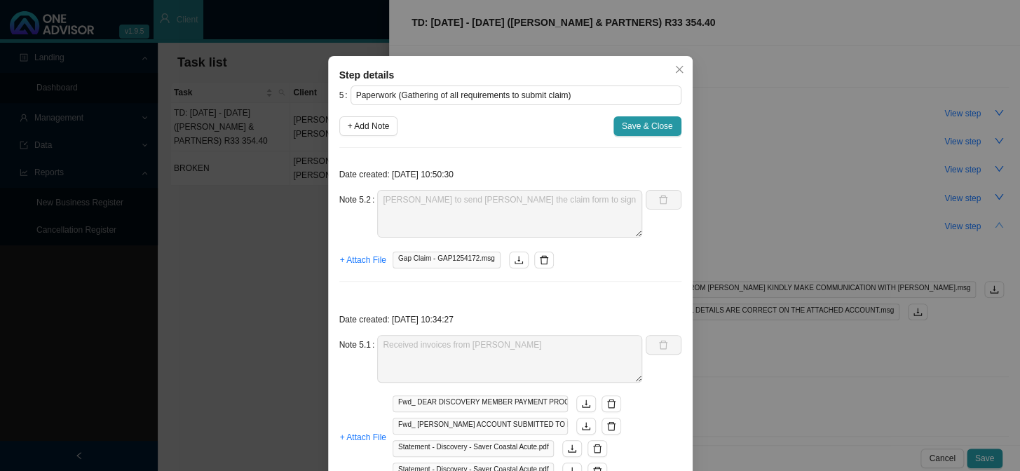
scroll to position [0, 0]
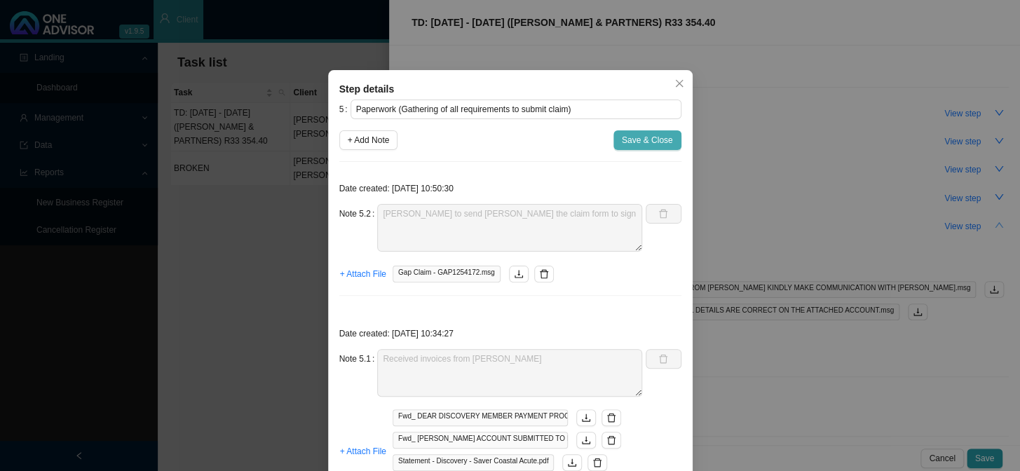
click at [622, 144] on span "Save & Close" at bounding box center [647, 140] width 51 height 14
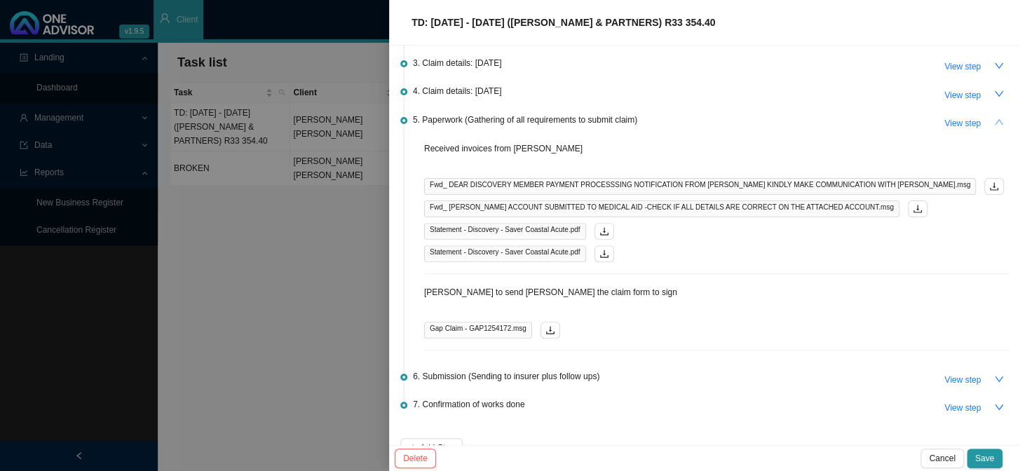
scroll to position [125, 0]
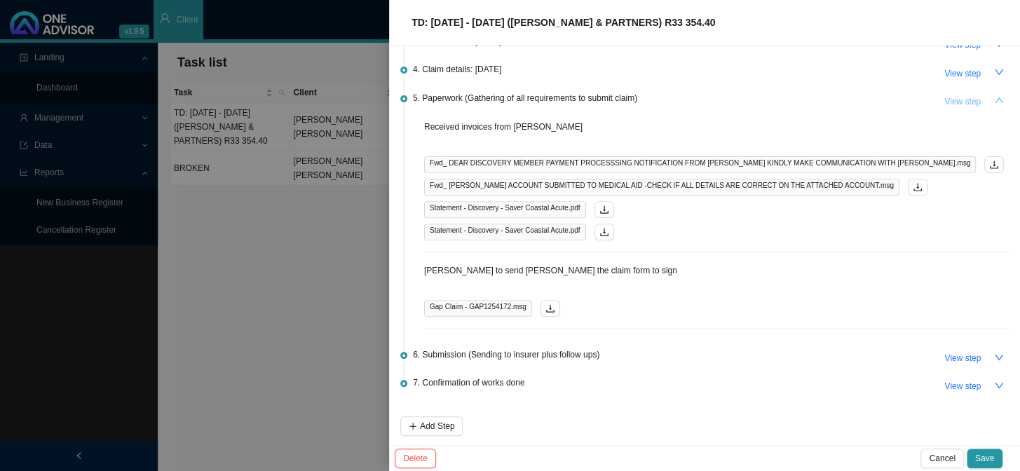
click at [955, 104] on span "View step" at bounding box center [962, 102] width 36 height 14
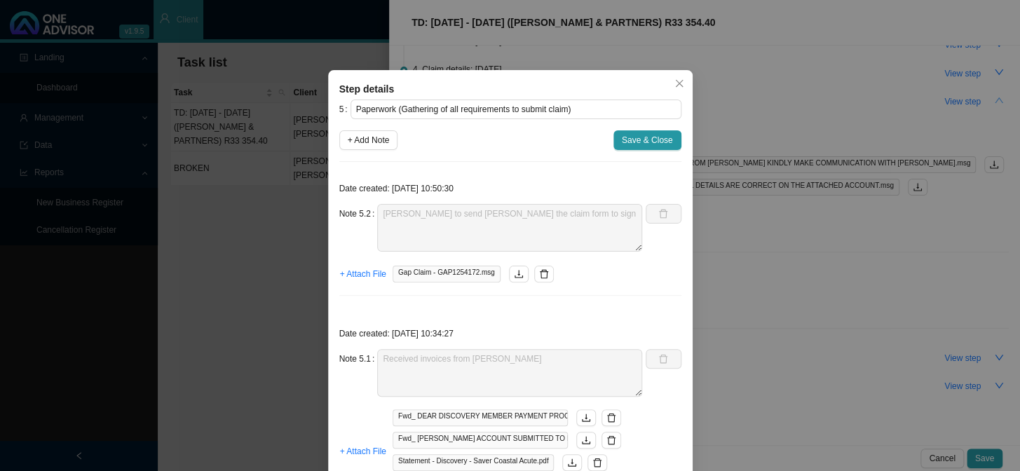
scroll to position [78, 0]
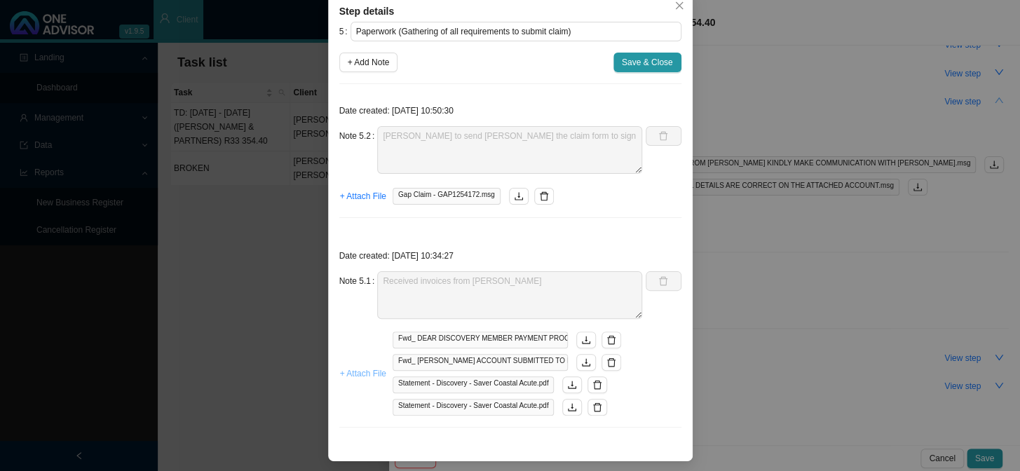
click at [359, 370] on span "+ Attach File" at bounding box center [363, 374] width 46 height 14
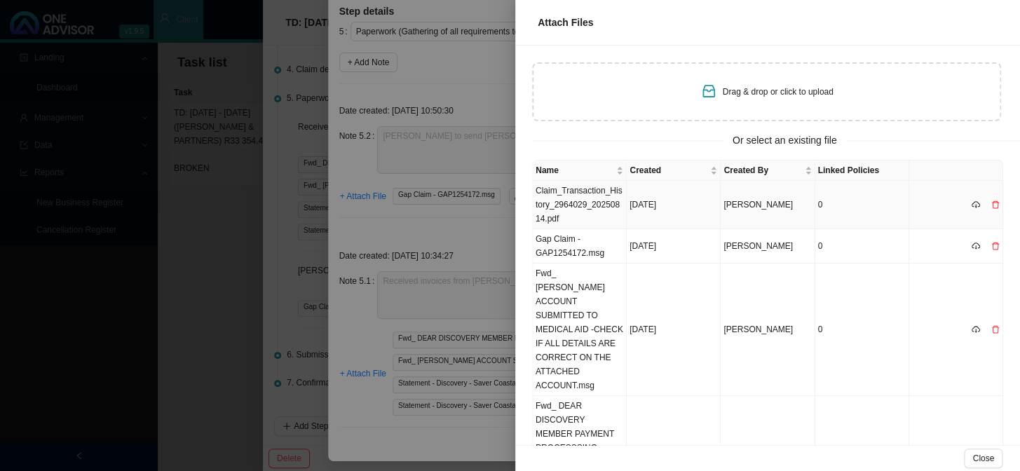
click at [578, 205] on td "Claim_Transaction_History_2964029_20250814.pdf" at bounding box center [580, 205] width 94 height 48
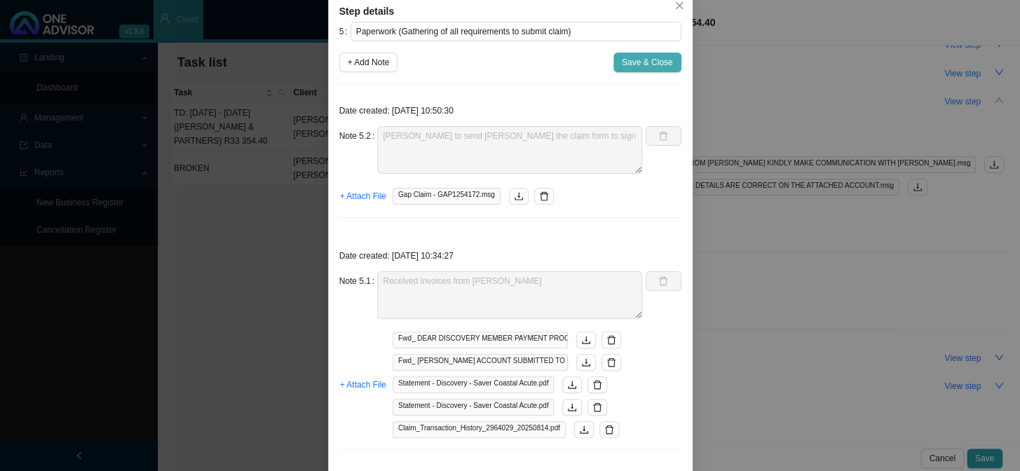
click at [646, 60] on span "Save & Close" at bounding box center [647, 62] width 51 height 14
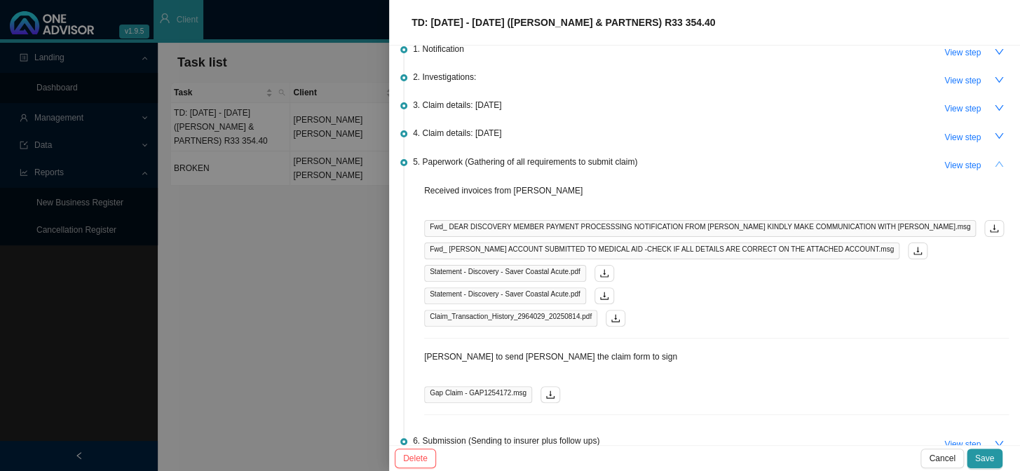
scroll to position [0, 0]
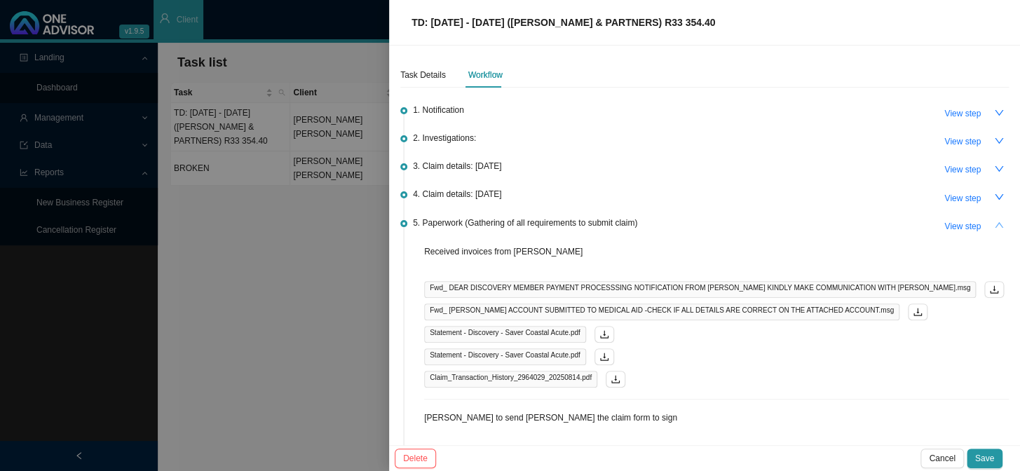
click at [994, 221] on icon "up" at bounding box center [999, 225] width 10 height 10
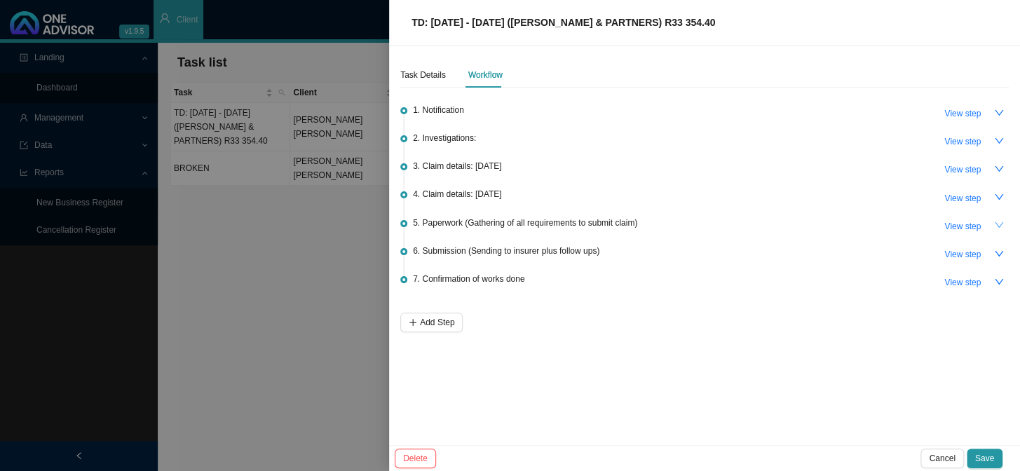
click at [1001, 224] on icon "down" at bounding box center [999, 225] width 10 height 10
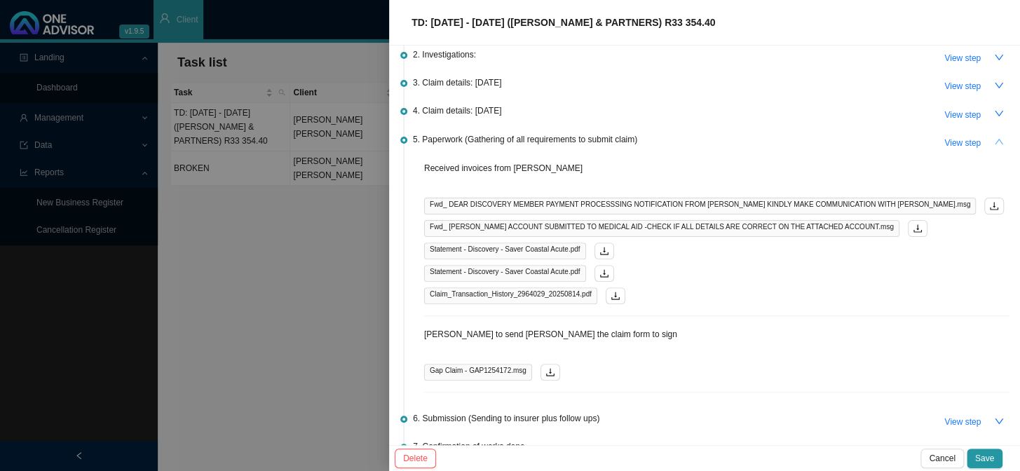
scroll to position [147, 0]
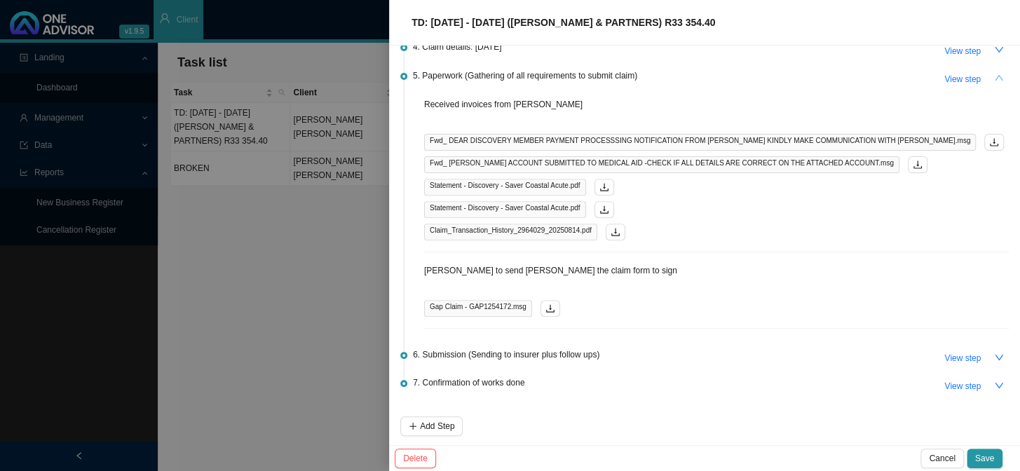
click at [578, 270] on p "[PERSON_NAME] to send [PERSON_NAME] the claim form to sign" at bounding box center [716, 271] width 585 height 14
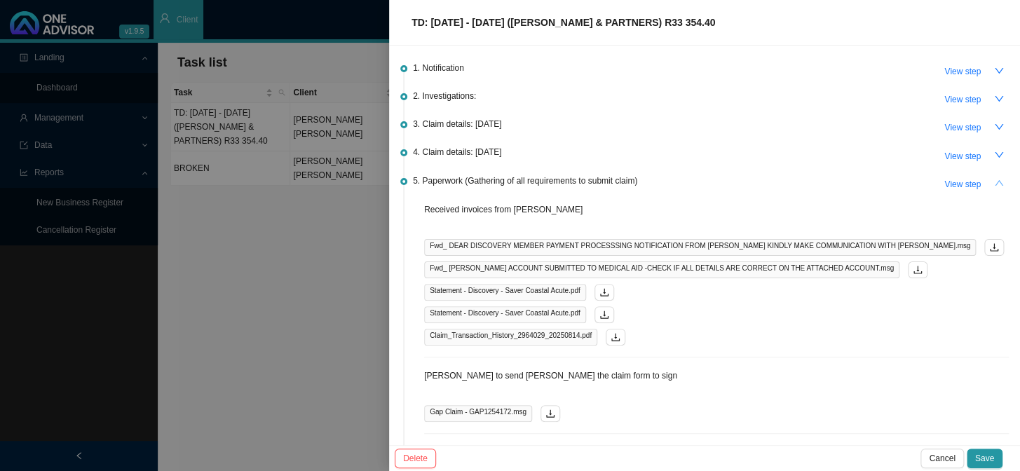
scroll to position [20, 0]
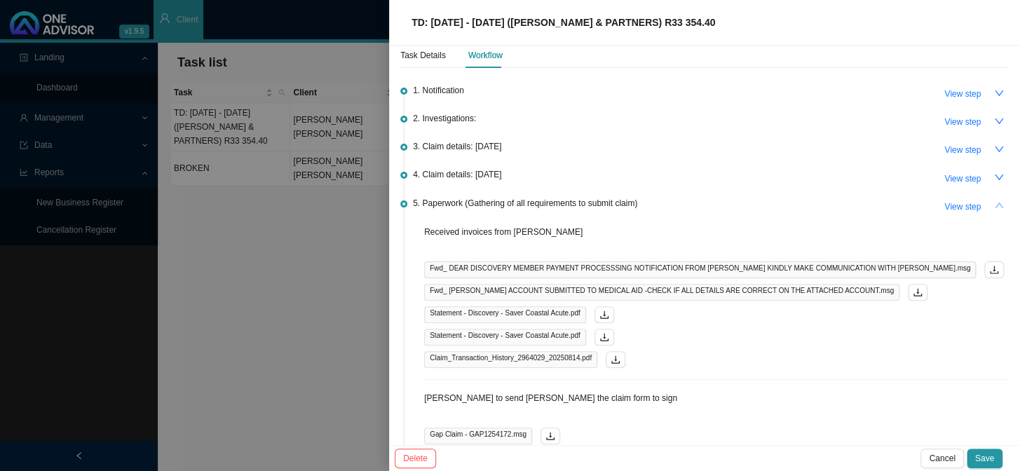
click at [994, 203] on icon "up" at bounding box center [999, 205] width 10 height 10
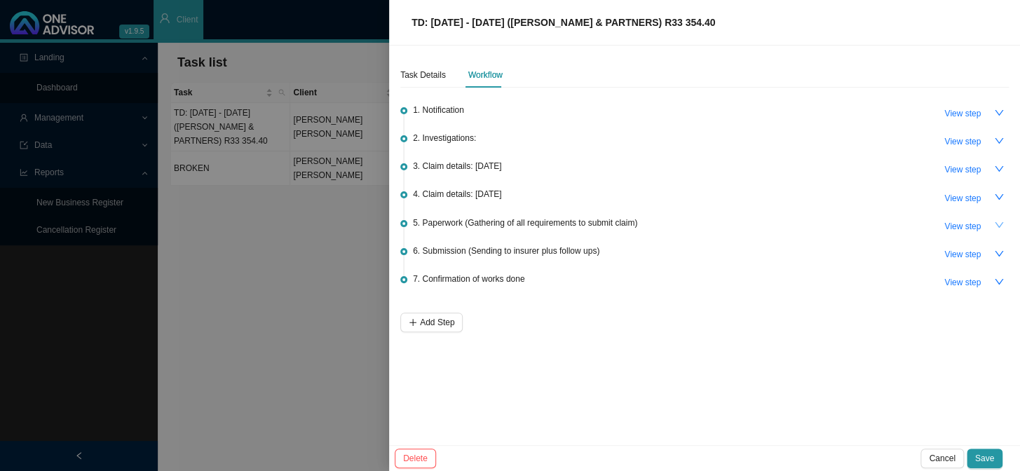
scroll to position [0, 0]
click at [997, 227] on icon "down" at bounding box center [999, 225] width 10 height 10
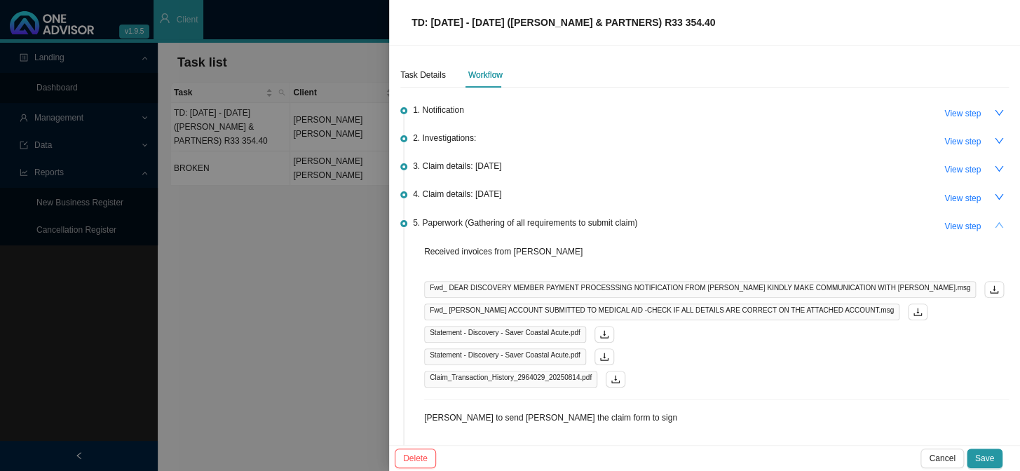
click at [997, 227] on button "button" at bounding box center [999, 226] width 20 height 20
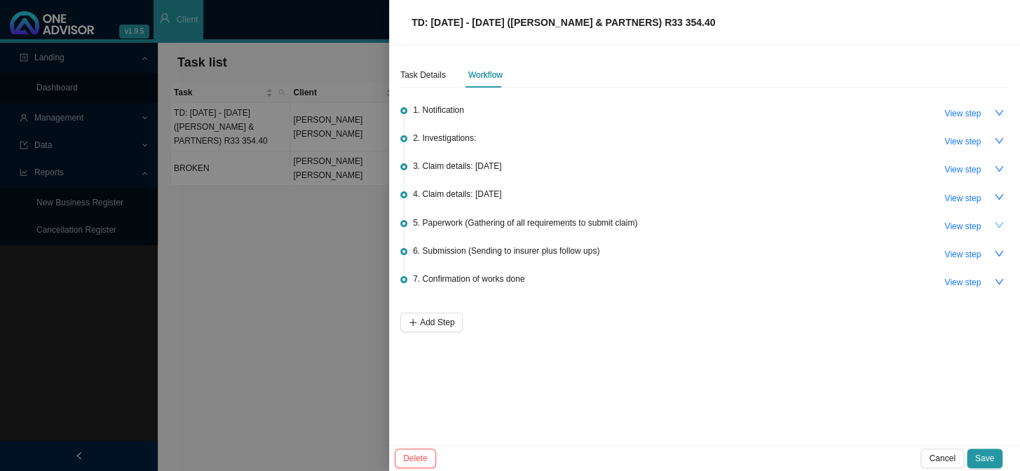
click at [268, 274] on div at bounding box center [510, 235] width 1020 height 471
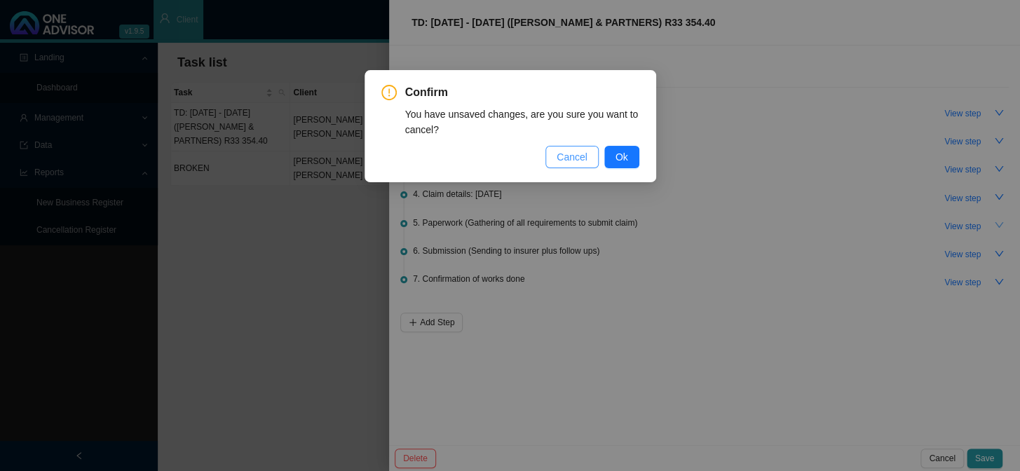
click at [587, 163] on span "Cancel" at bounding box center [571, 156] width 31 height 15
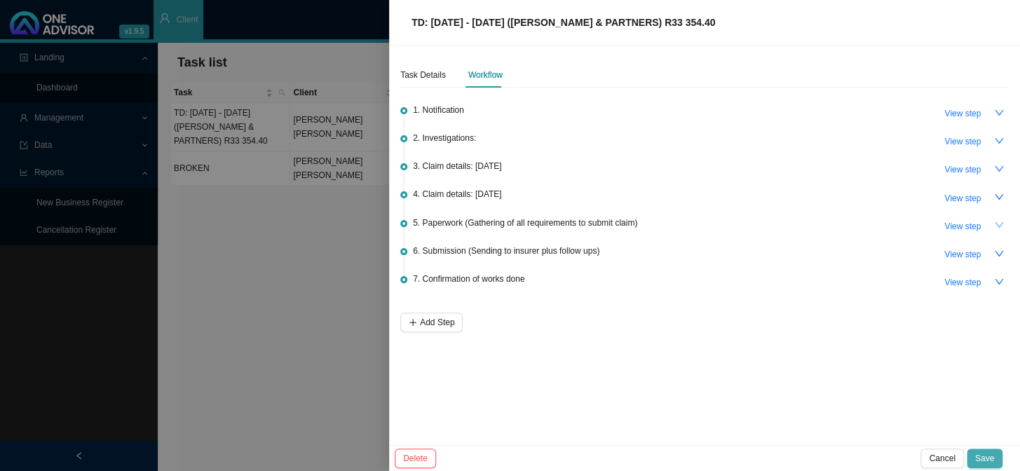
click at [979, 453] on span "Save" at bounding box center [984, 458] width 19 height 14
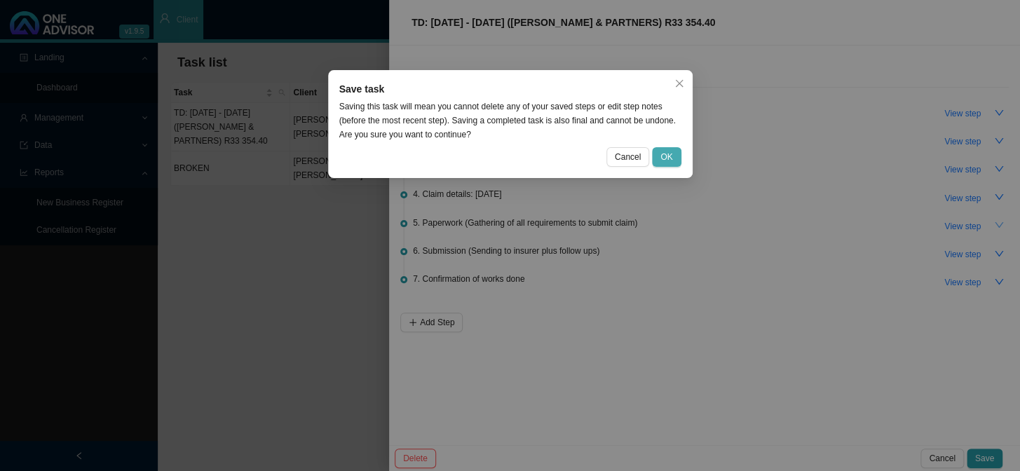
click at [672, 152] on button "OK" at bounding box center [666, 157] width 29 height 20
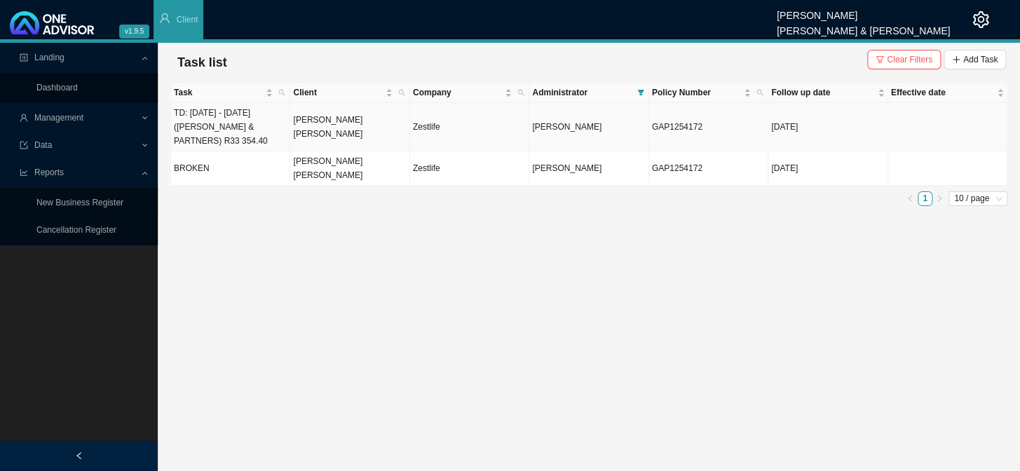
click at [296, 132] on td "[PERSON_NAME] [PERSON_NAME]" at bounding box center [349, 127] width 119 height 48
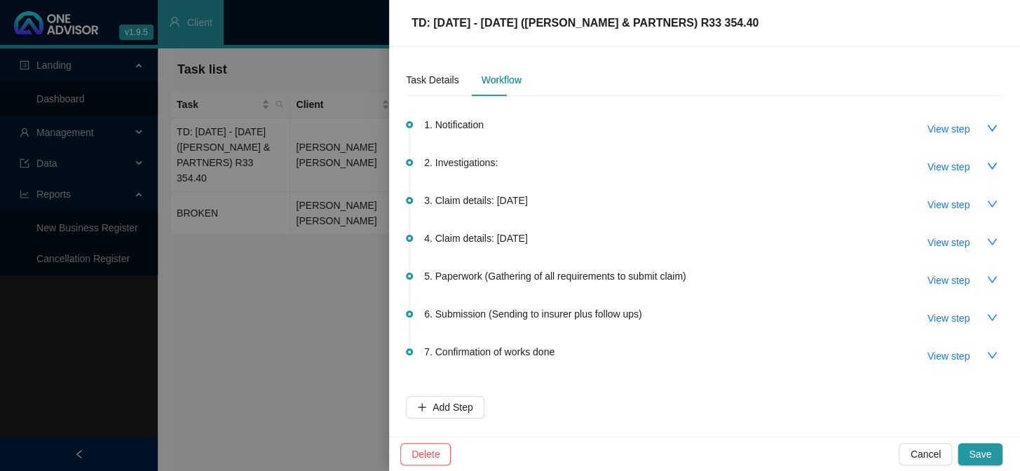
click at [273, 120] on div at bounding box center [510, 235] width 1020 height 471
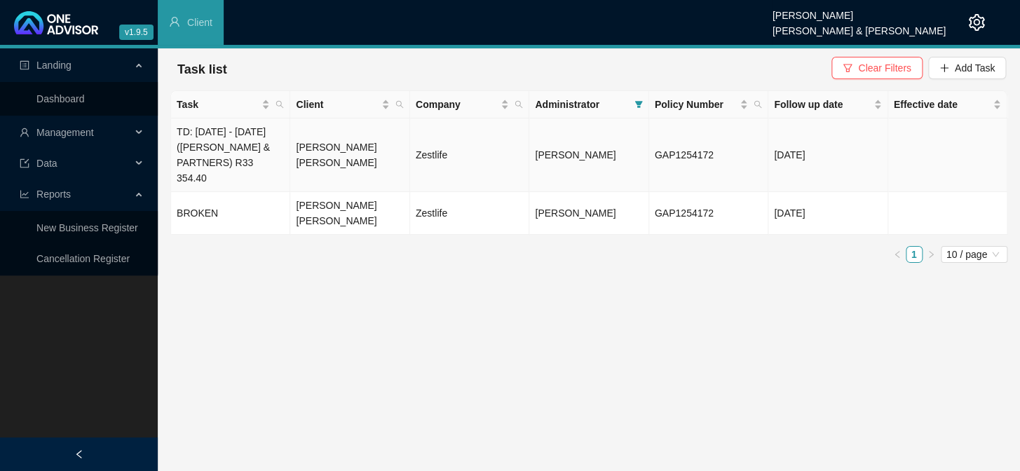
click at [259, 153] on td "TD: [DATE] - [DATE] ([PERSON_NAME] & PARTNERS) R33 354.40" at bounding box center [230, 155] width 119 height 74
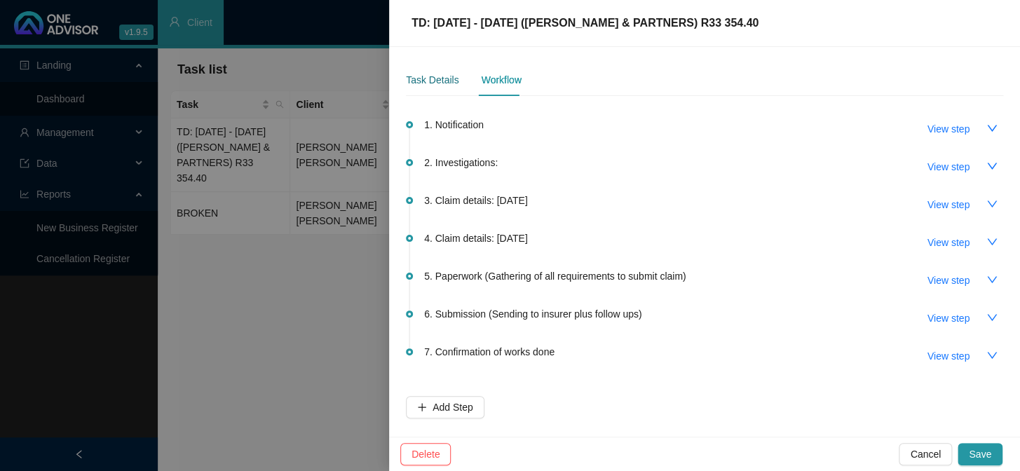
click at [440, 87] on div "Task Details" at bounding box center [432, 79] width 53 height 15
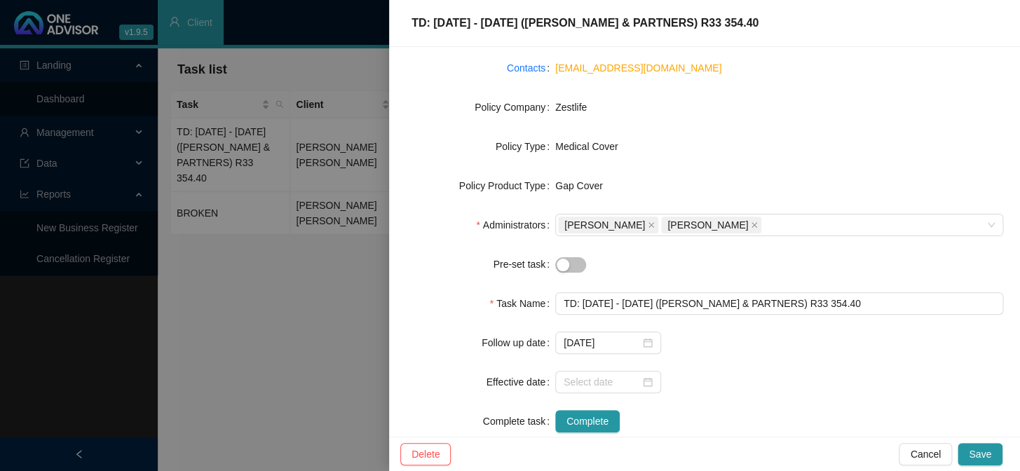
scroll to position [196, 0]
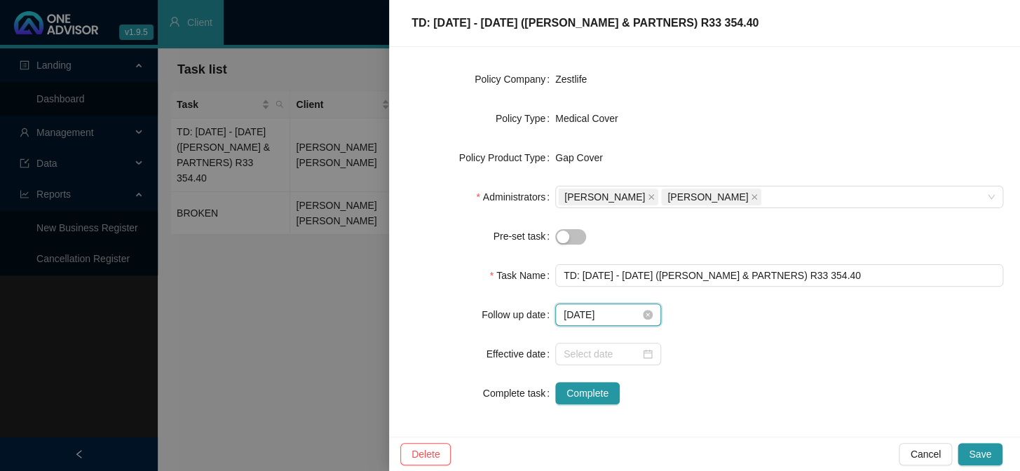
click at [599, 308] on input "2025-08-15" at bounding box center [602, 314] width 76 height 15
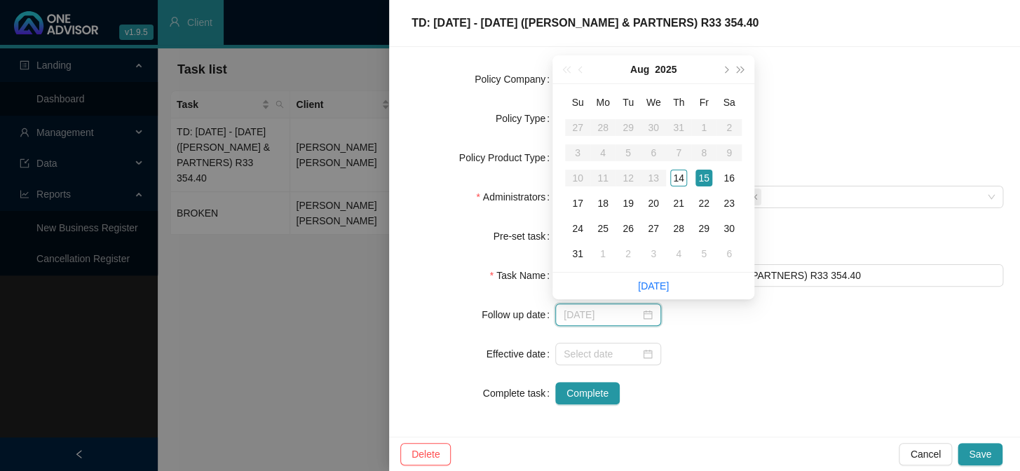
type input "2025-08-15"
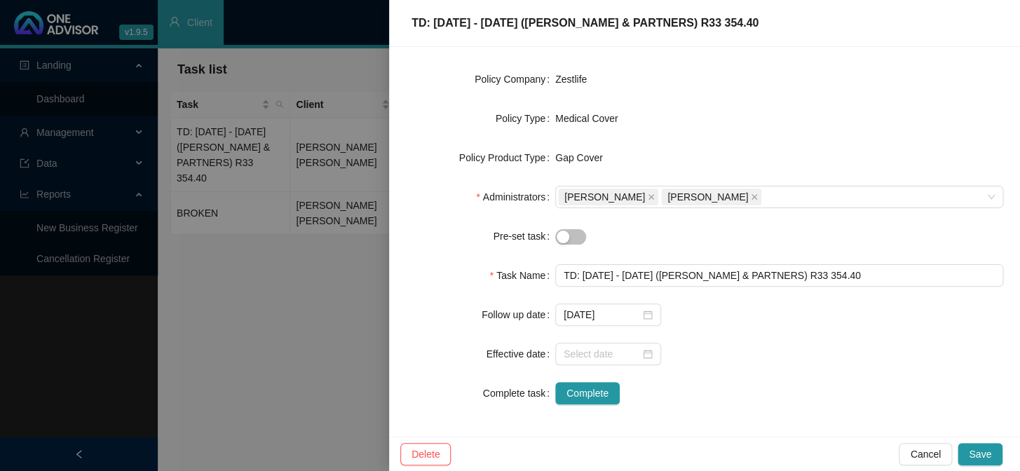
click at [707, 354] on div at bounding box center [779, 354] width 448 height 22
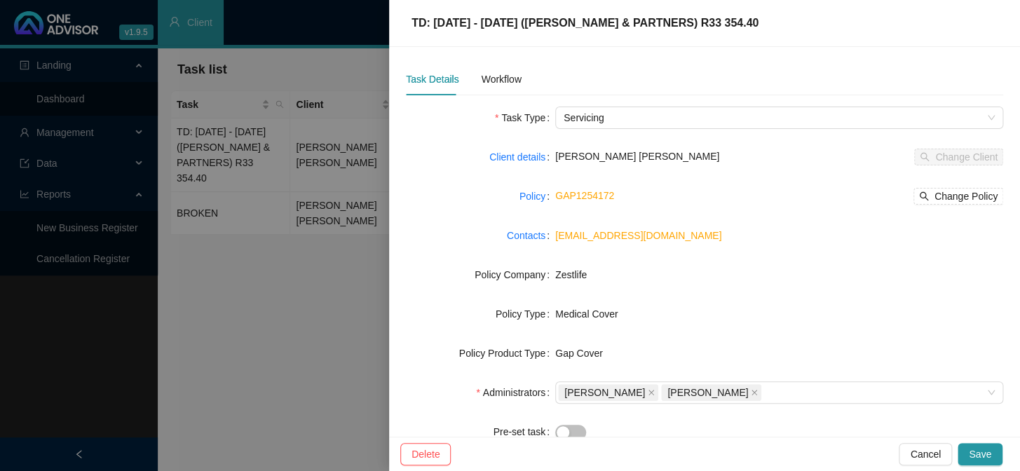
scroll to position [0, 0]
click at [505, 81] on div "Workflow" at bounding box center [501, 79] width 40 height 15
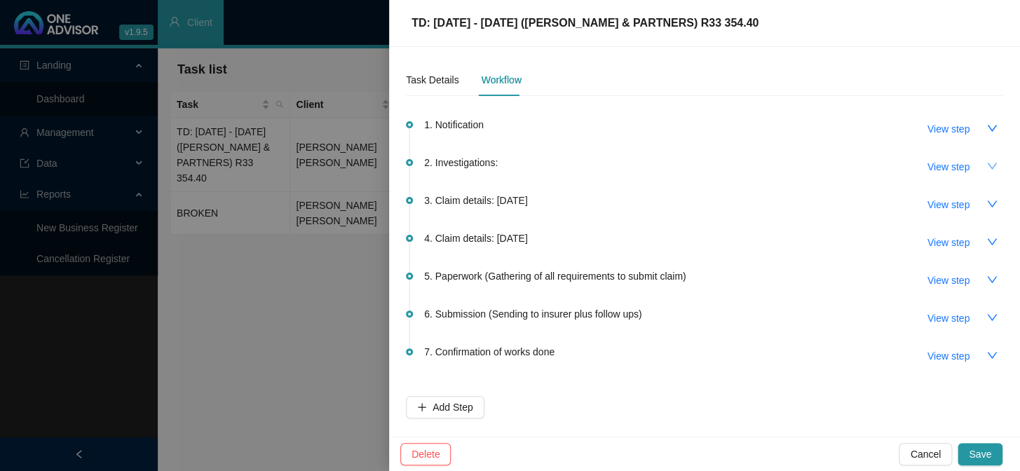
click at [988, 165] on icon "down" at bounding box center [991, 165] width 11 height 11
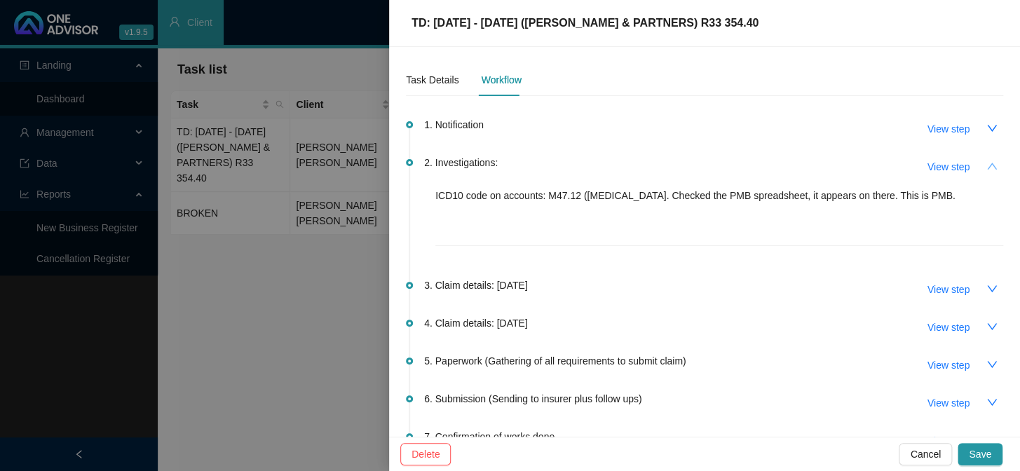
click at [988, 165] on button "button" at bounding box center [992, 166] width 22 height 22
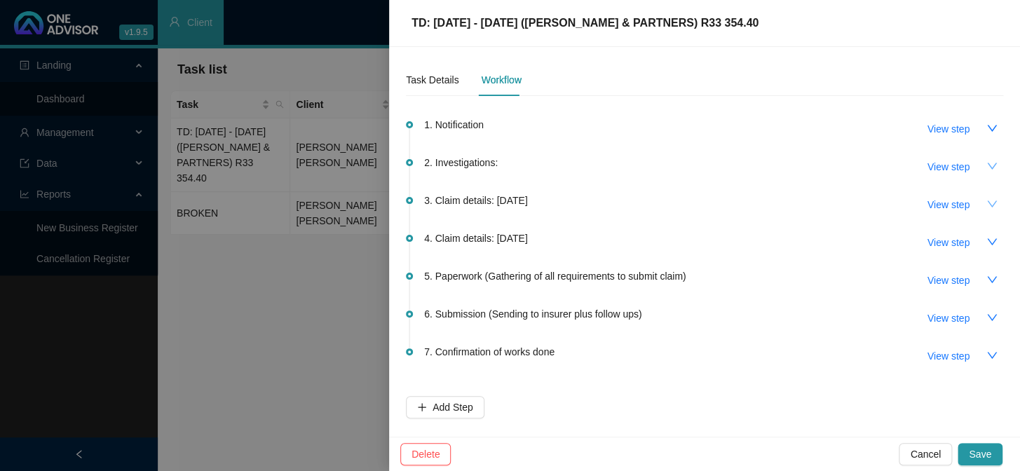
click at [991, 206] on icon "down" at bounding box center [992, 203] width 10 height 6
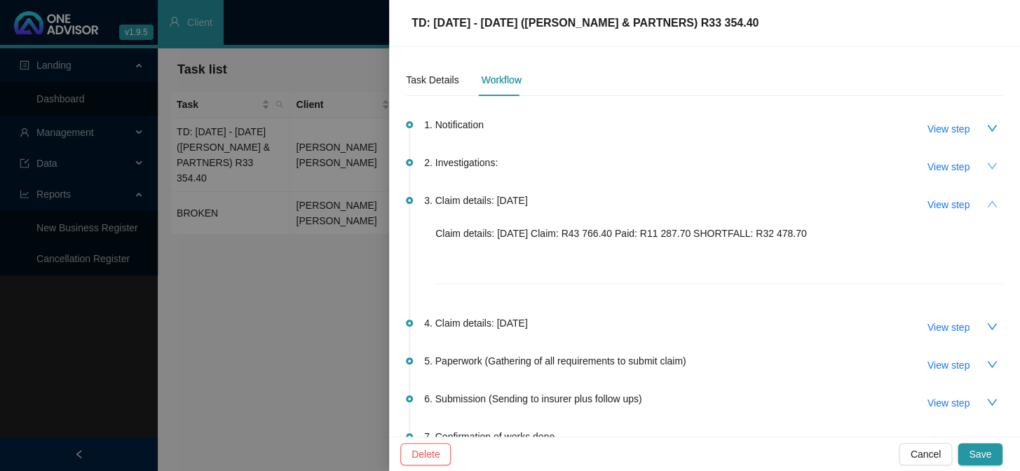
click at [991, 206] on button "button" at bounding box center [992, 204] width 22 height 22
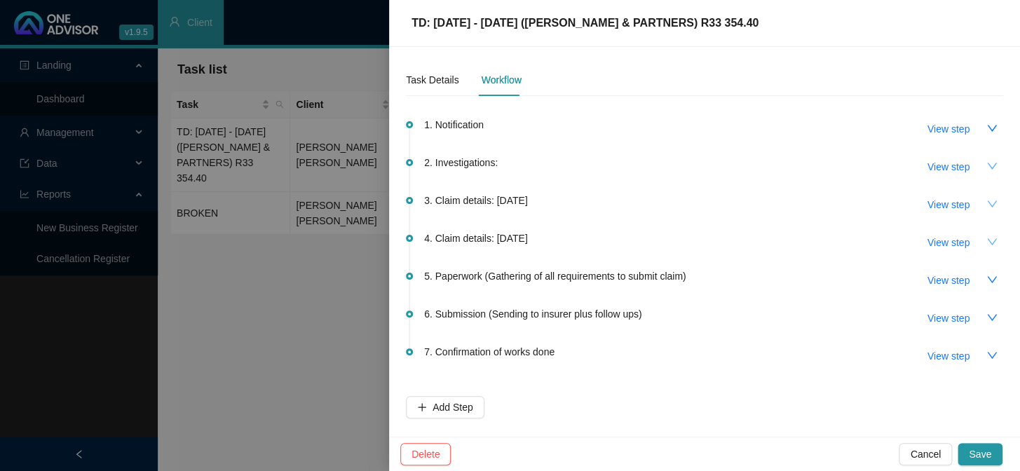
click at [986, 236] on icon "down" at bounding box center [991, 241] width 11 height 11
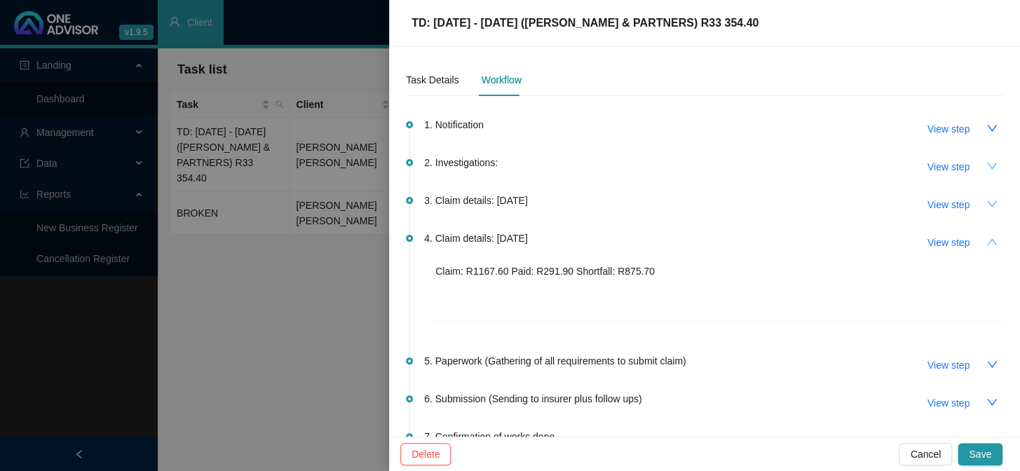
click at [986, 236] on icon "up" at bounding box center [991, 241] width 11 height 11
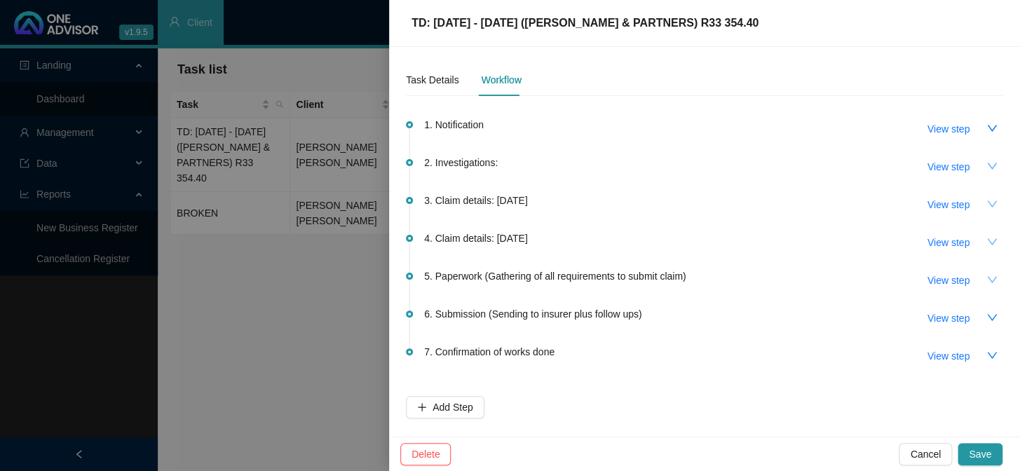
click at [987, 272] on button "button" at bounding box center [992, 279] width 22 height 22
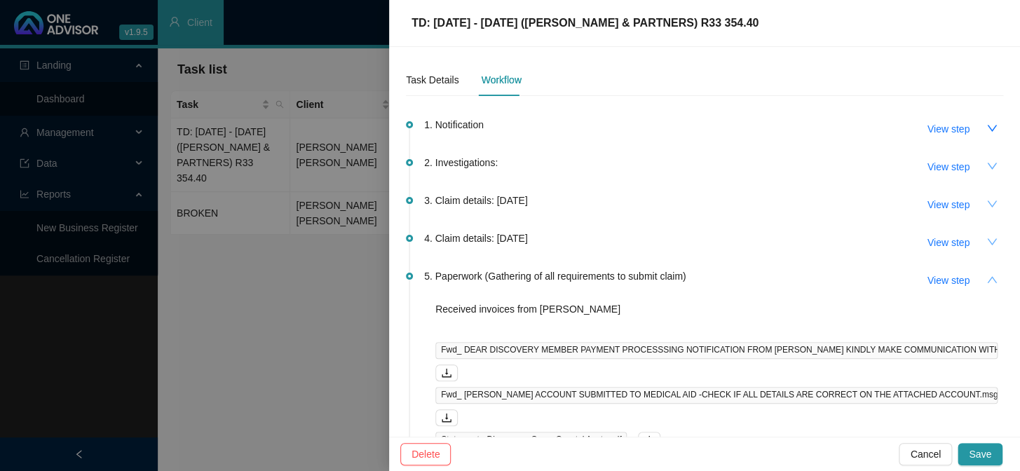
click at [987, 278] on icon "up" at bounding box center [992, 279] width 10 height 6
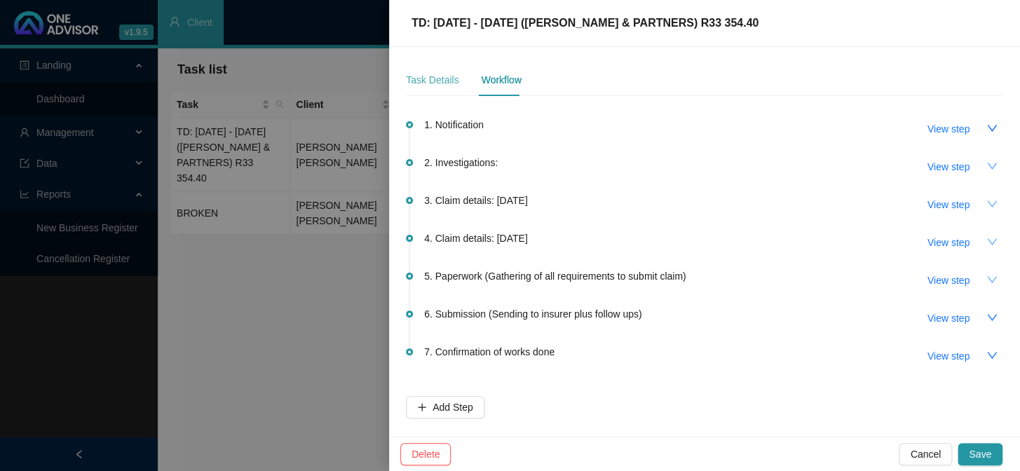
click at [428, 70] on div "Task Details" at bounding box center [432, 80] width 53 height 32
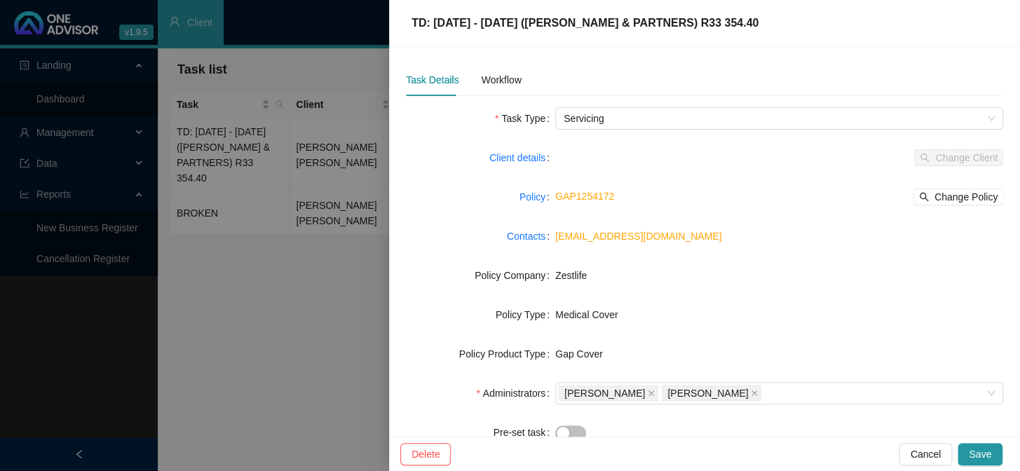
scroll to position [196, 0]
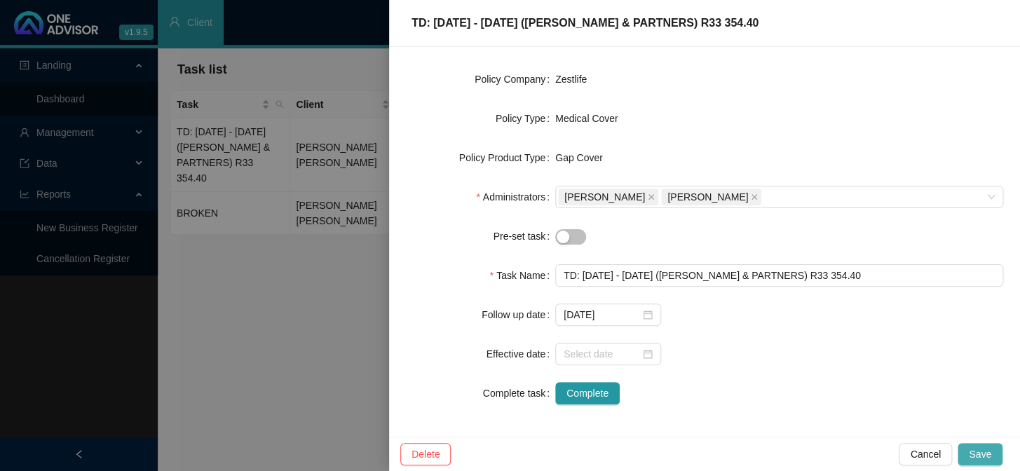
click at [972, 451] on span "Save" at bounding box center [980, 453] width 22 height 15
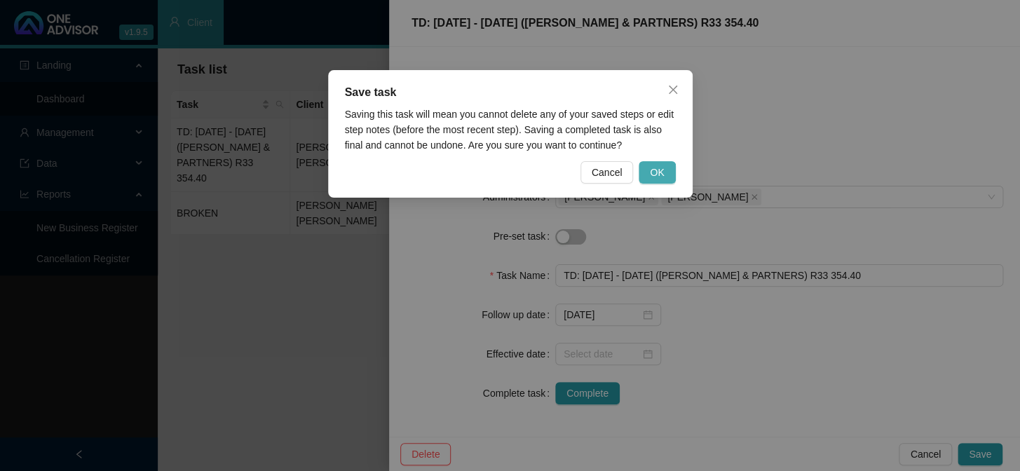
click at [652, 165] on span "OK" at bounding box center [657, 172] width 14 height 15
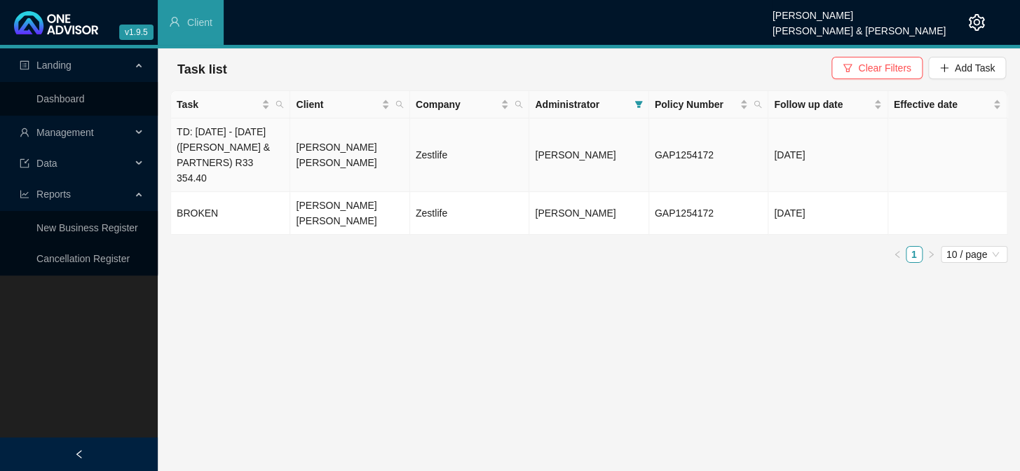
click at [270, 152] on td "TD: [DATE] - [DATE] ([PERSON_NAME] & PARTNERS) R33 354.40" at bounding box center [230, 155] width 119 height 74
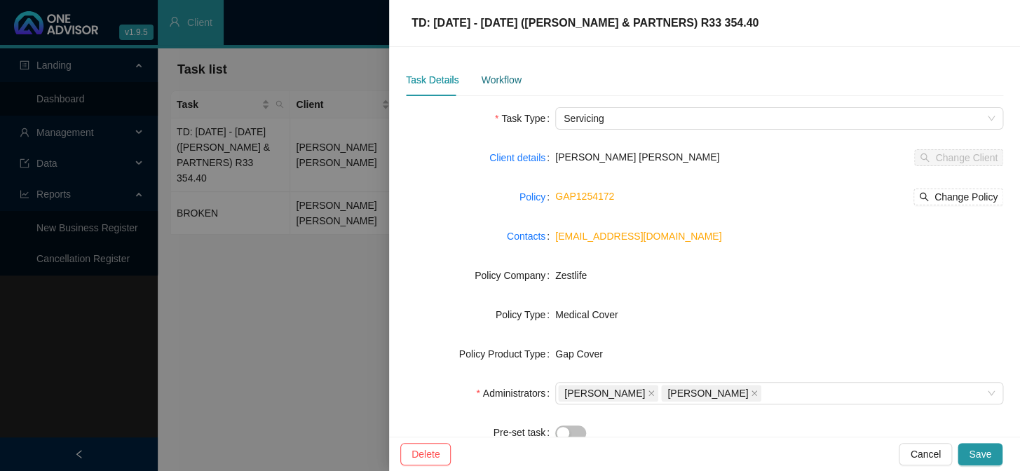
click at [503, 75] on div "Workflow" at bounding box center [501, 79] width 40 height 15
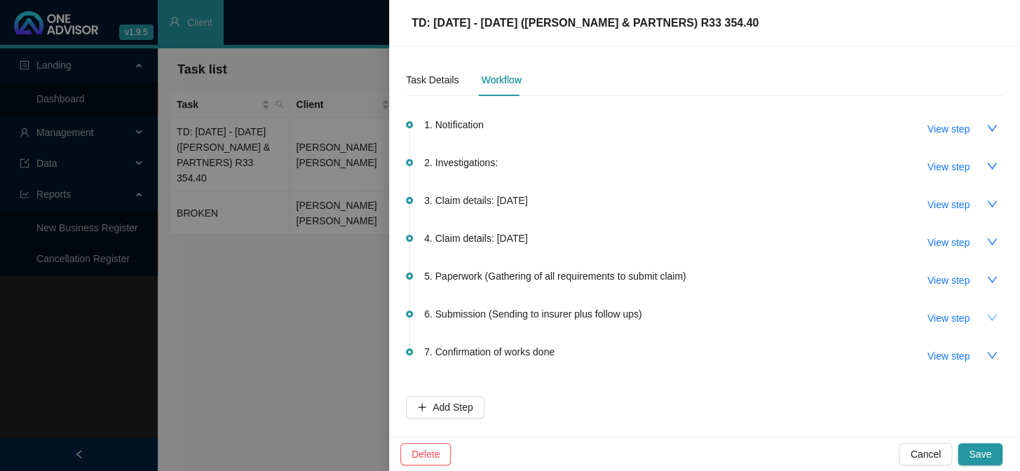
click at [988, 313] on icon "down" at bounding box center [991, 317] width 11 height 11
click at [984, 313] on button "button" at bounding box center [992, 317] width 22 height 22
click at [992, 268] on button "button" at bounding box center [992, 279] width 22 height 22
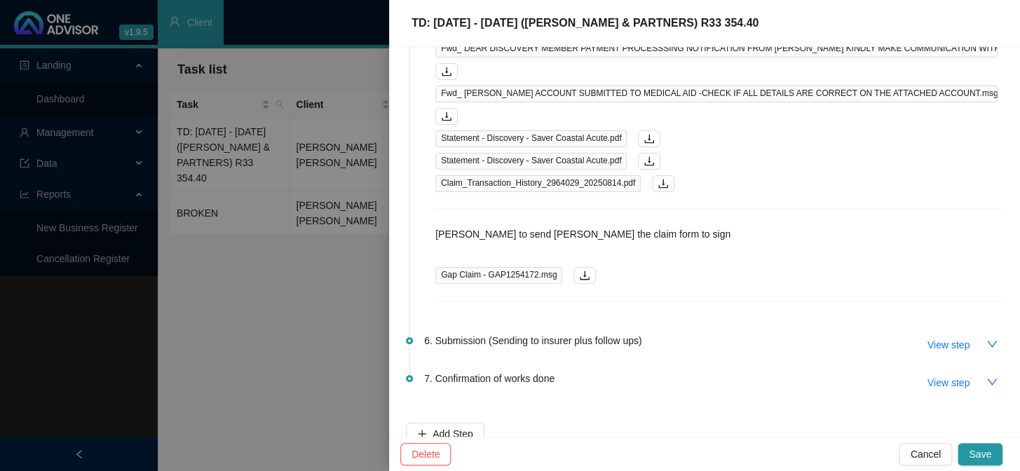
scroll to position [301, 0]
click at [624, 226] on div "Daniela to send Tim the claim form to sign Gap Claim - GAP1254172.msg" at bounding box center [719, 263] width 568 height 75
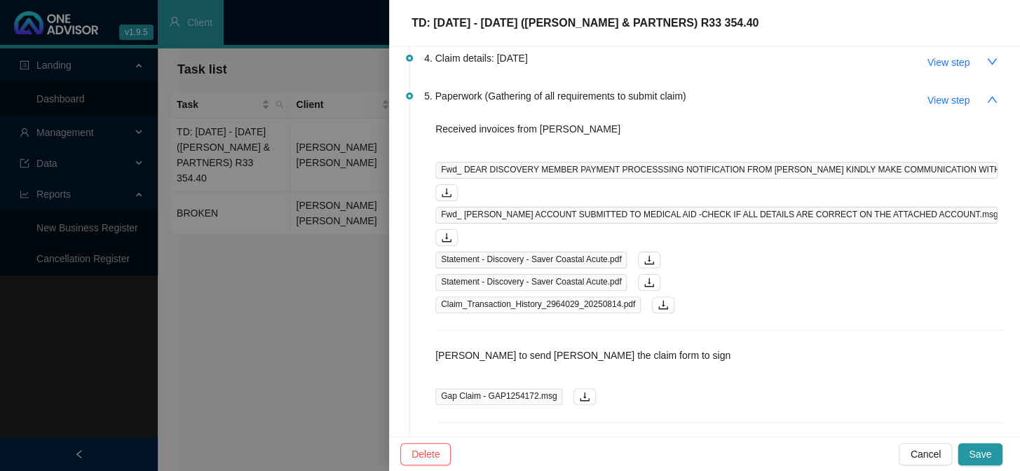
scroll to position [175, 0]
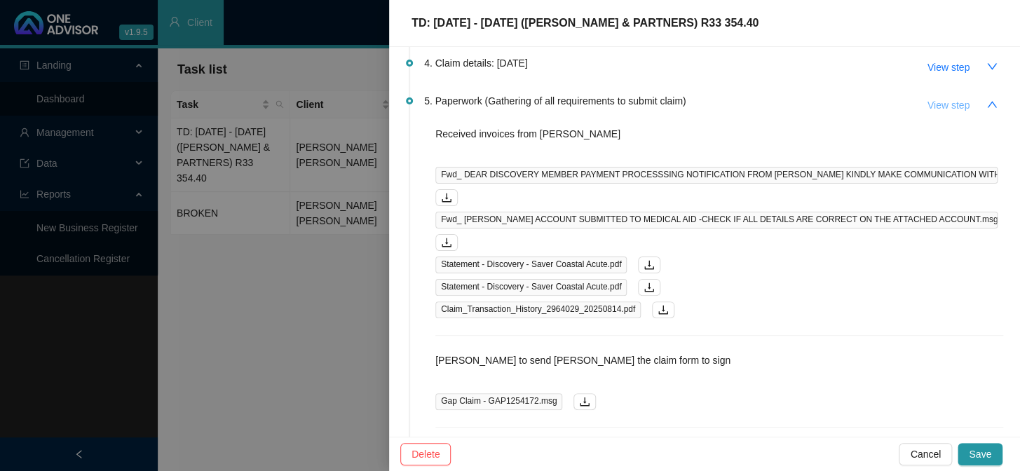
click at [932, 102] on span "View step" at bounding box center [948, 104] width 42 height 15
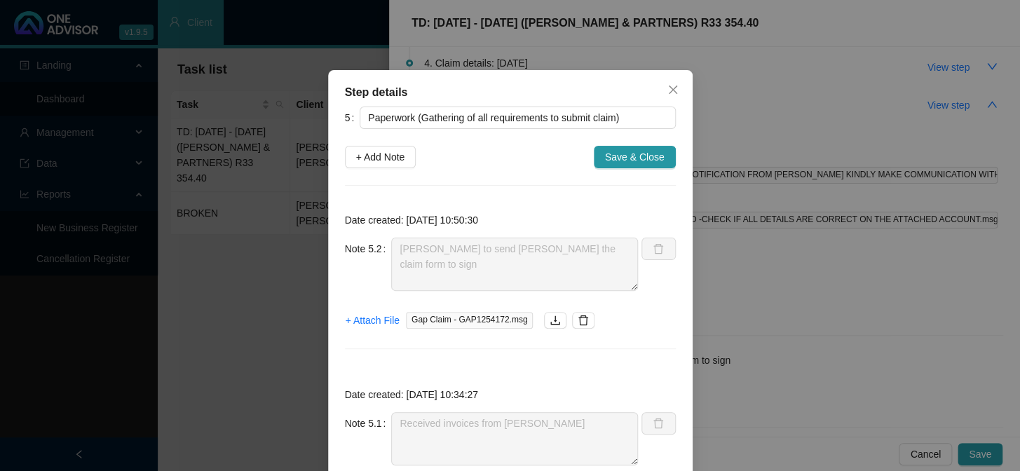
scroll to position [63, 0]
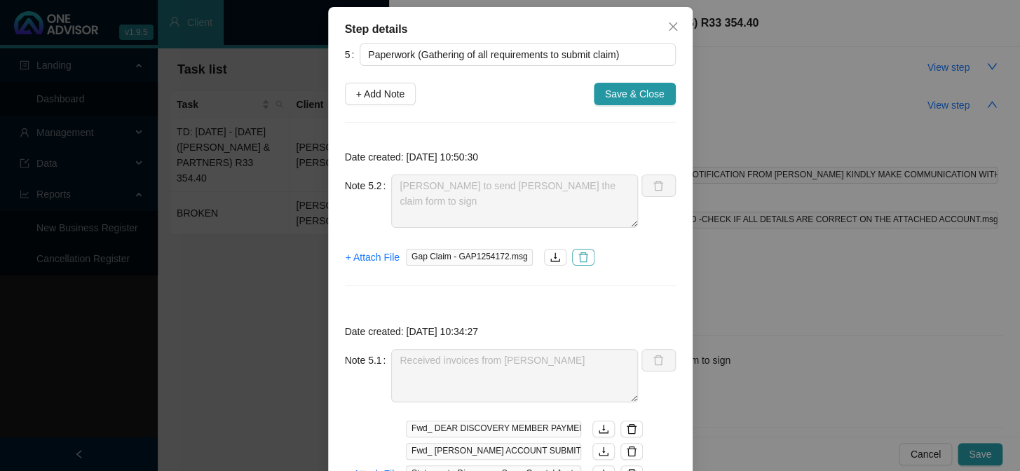
click at [579, 260] on icon "delete" at bounding box center [584, 257] width 10 height 10
click at [577, 260] on div "+ Attach File" at bounding box center [510, 257] width 331 height 22
click at [364, 91] on span "+ Add Note" at bounding box center [380, 93] width 49 height 15
type textarea "[PERSON_NAME] to send [PERSON_NAME] the claim form to sign"
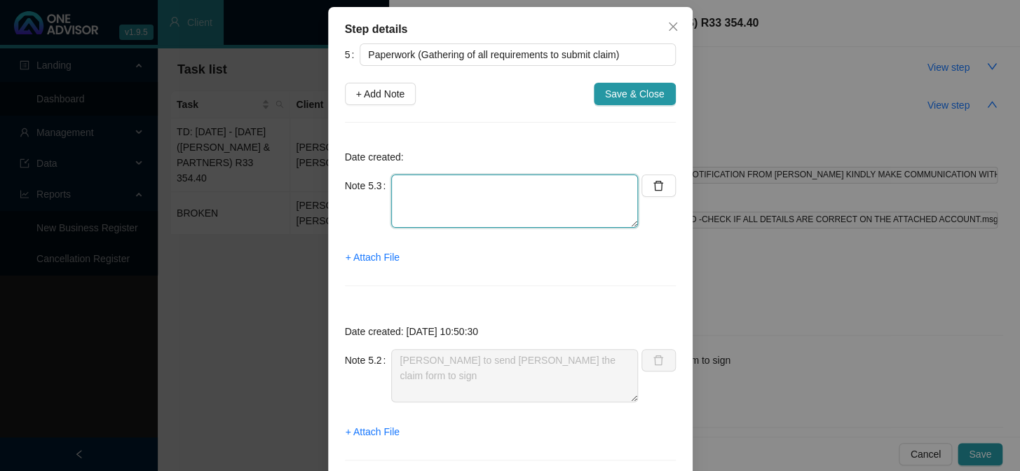
click at [404, 178] on textarea at bounding box center [514, 201] width 247 height 53
type textarea "Emailed the claim form to [PERSON_NAME] to sign"
click at [378, 257] on span "+ Attach File" at bounding box center [373, 257] width 54 height 15
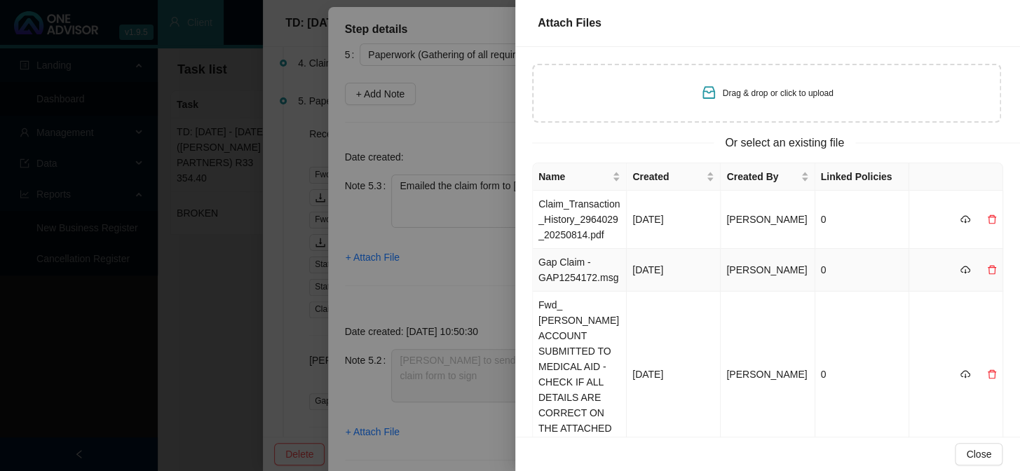
click at [579, 273] on td "Gap Claim - GAP1254172.msg" at bounding box center [580, 270] width 94 height 43
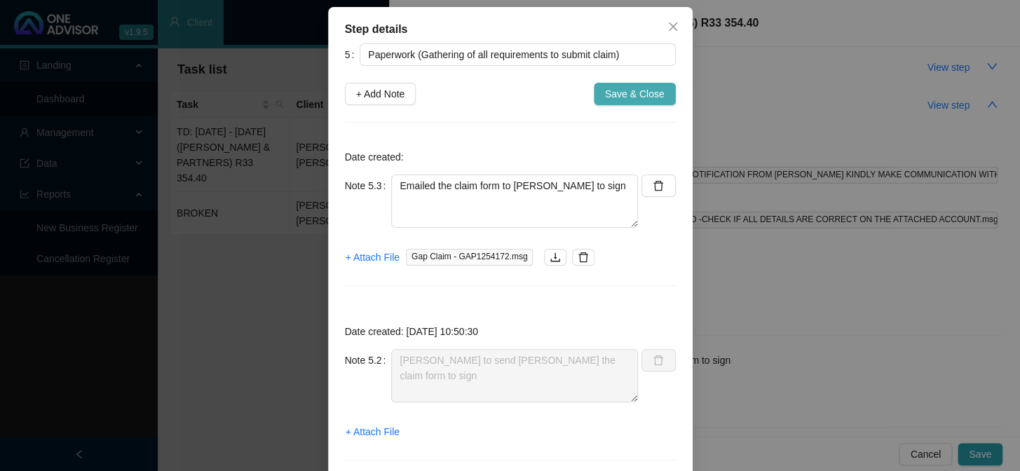
click at [636, 94] on span "Save & Close" at bounding box center [635, 93] width 60 height 15
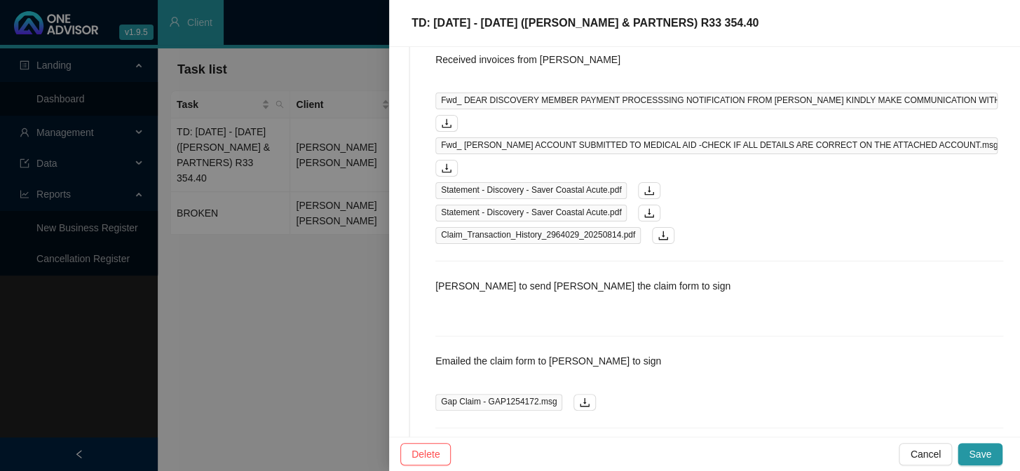
scroll to position [377, 0]
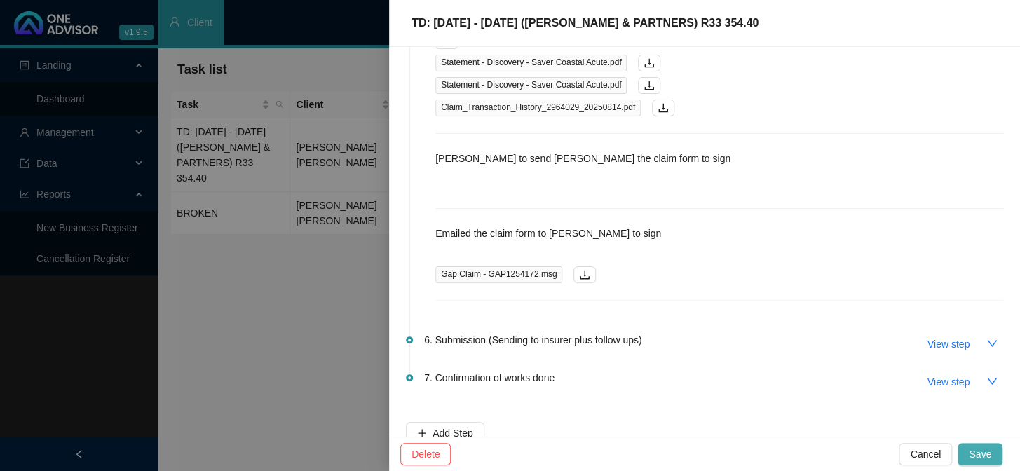
click at [989, 453] on span "Save" at bounding box center [980, 453] width 22 height 15
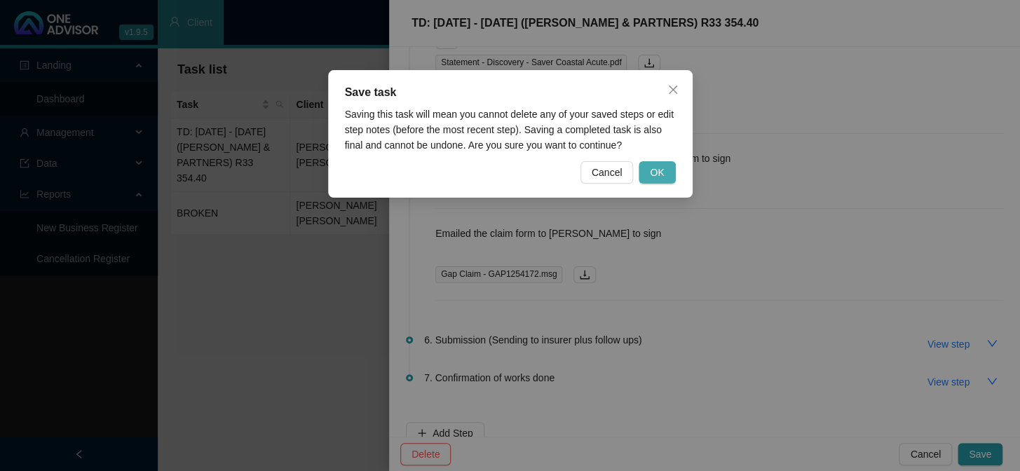
click at [657, 172] on span "OK" at bounding box center [657, 172] width 14 height 15
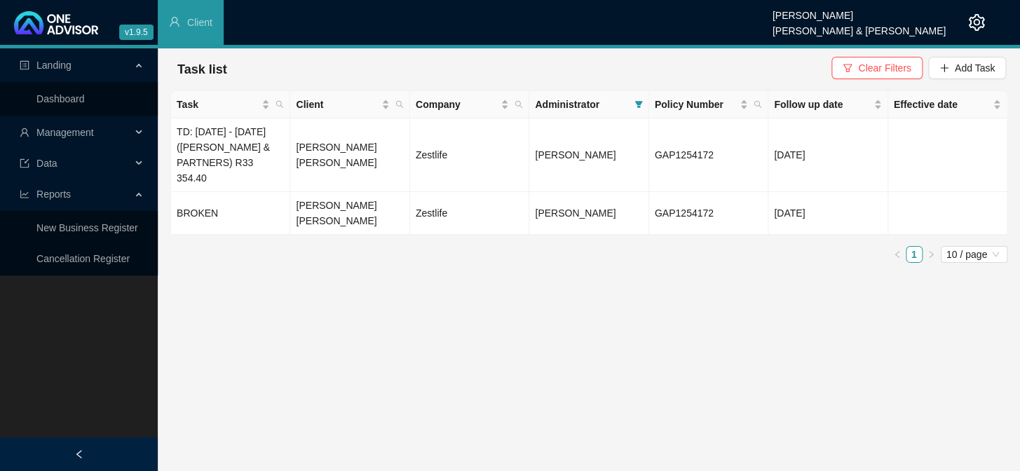
click at [540, 273] on main "Landing Dashboard Management Data Reports New Business Register Cancellation Re…" at bounding box center [510, 259] width 1020 height 423
click at [398, 158] on td "[PERSON_NAME] [PERSON_NAME]" at bounding box center [349, 155] width 119 height 74
click at [301, 153] on td "[PERSON_NAME] [PERSON_NAME]" at bounding box center [349, 155] width 119 height 74
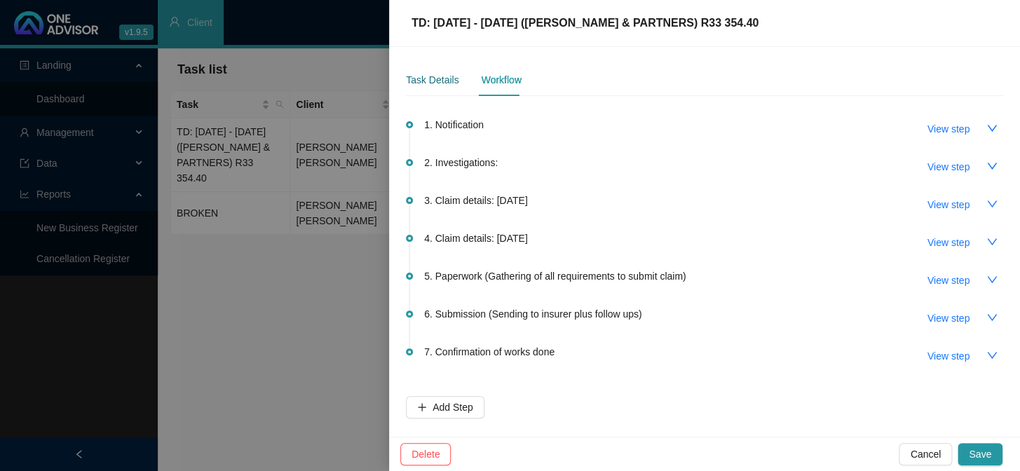
click at [438, 85] on div "Task Details" at bounding box center [432, 79] width 53 height 15
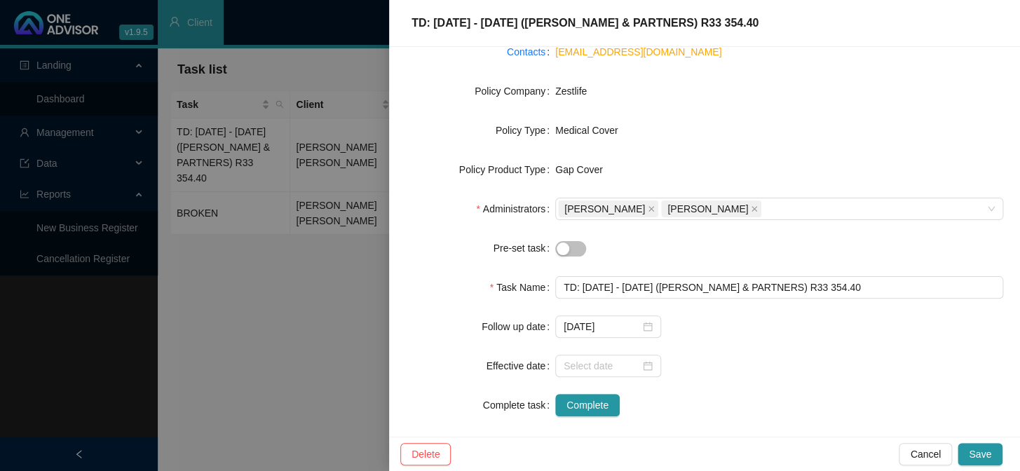
scroll to position [196, 0]
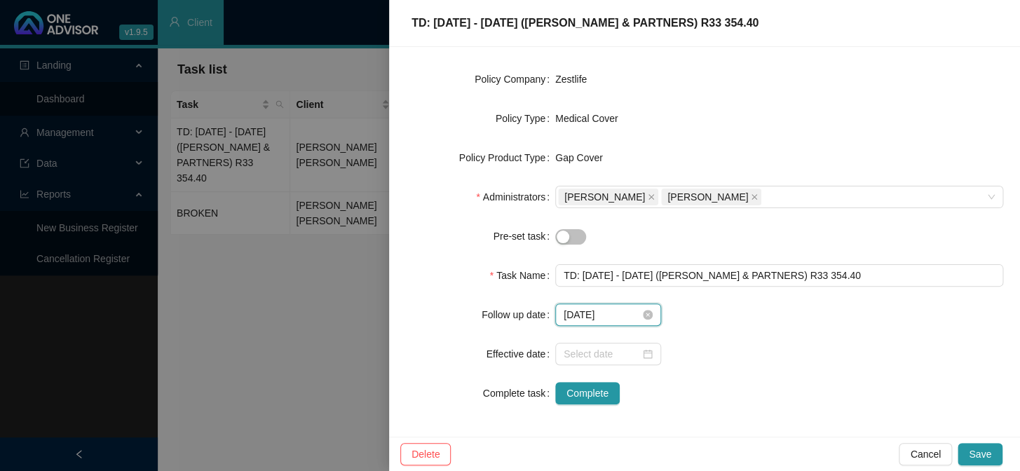
click at [620, 313] on input "2025-08-15" at bounding box center [602, 314] width 76 height 15
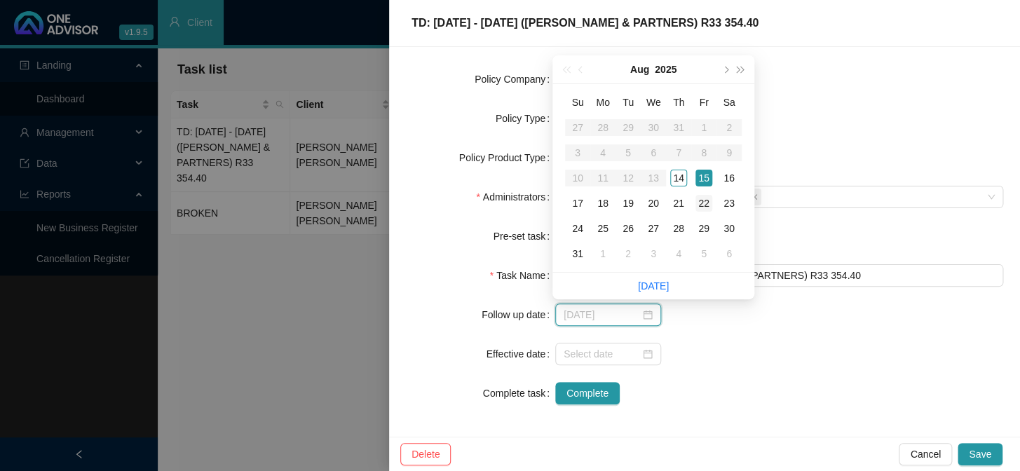
type input "[DATE]"
click at [706, 204] on div "22" at bounding box center [703, 203] width 17 height 17
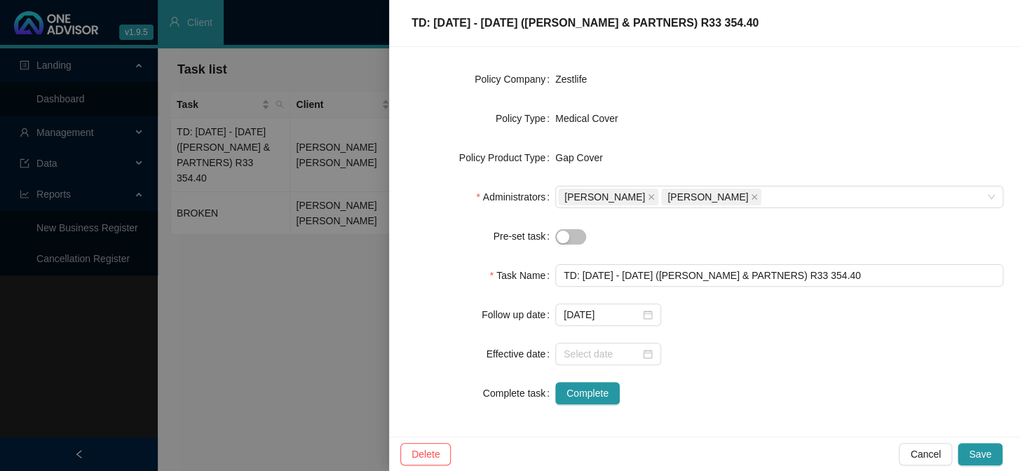
click at [759, 348] on div at bounding box center [779, 354] width 448 height 22
click at [976, 456] on span "Save" at bounding box center [980, 453] width 22 height 15
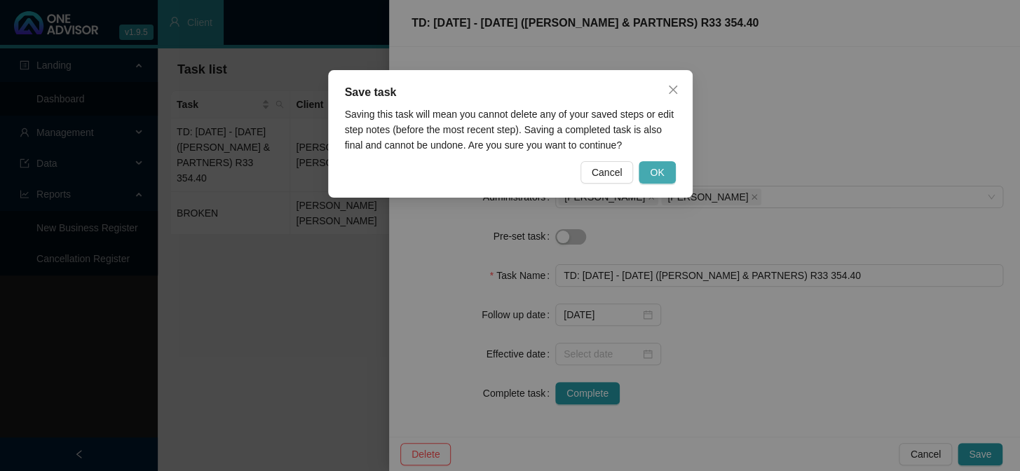
click at [655, 170] on span "OK" at bounding box center [657, 172] width 14 height 15
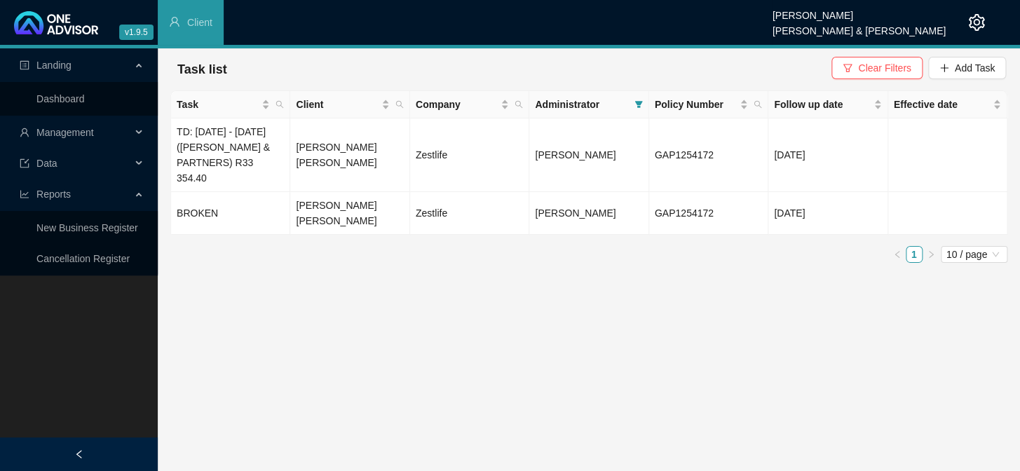
click at [537, 275] on main "Landing Dashboard Management Data Reports New Business Register Cancellation Re…" at bounding box center [510, 259] width 1020 height 423
click at [226, 203] on td "BROKEN" at bounding box center [230, 213] width 119 height 43
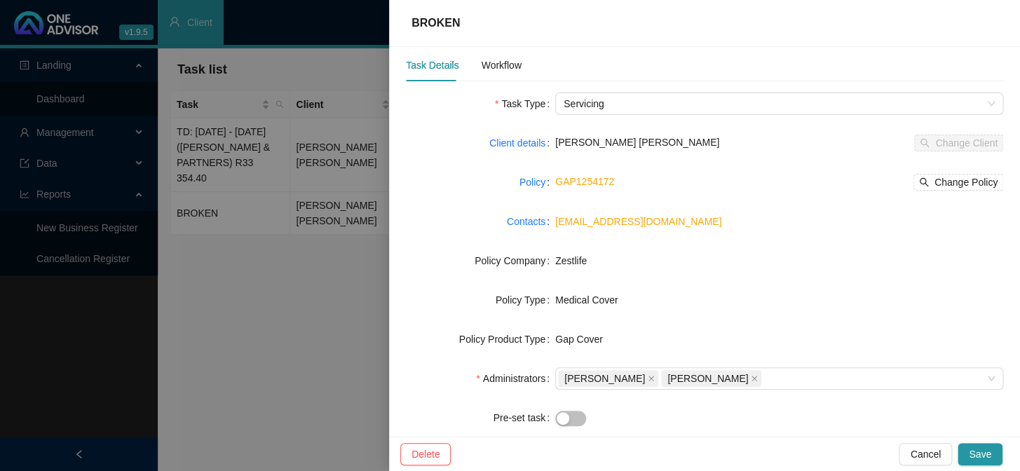
scroll to position [0, 0]
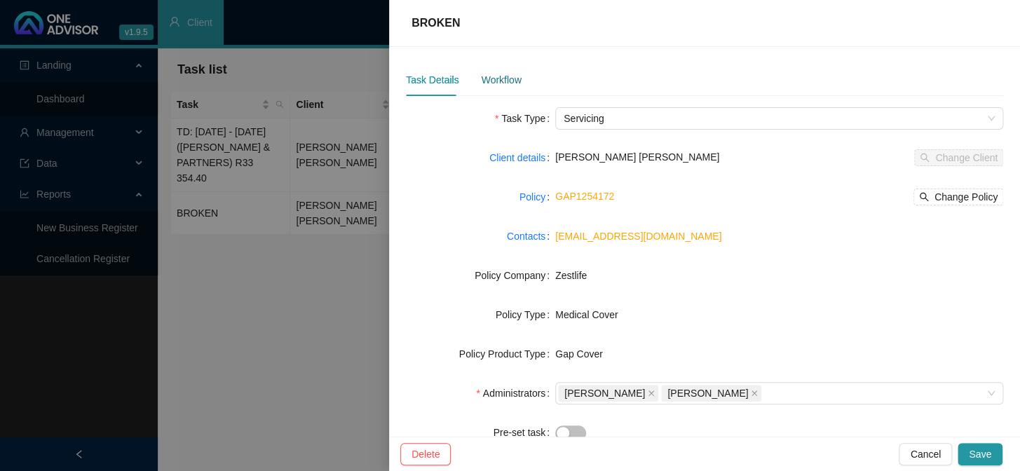
click at [496, 77] on div "Workflow" at bounding box center [501, 79] width 40 height 15
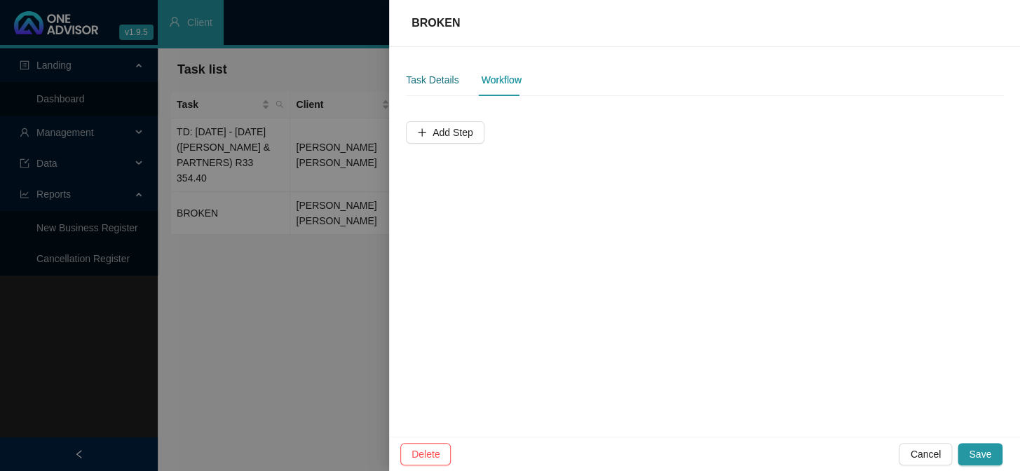
click at [435, 83] on div "Task Details" at bounding box center [432, 79] width 53 height 15
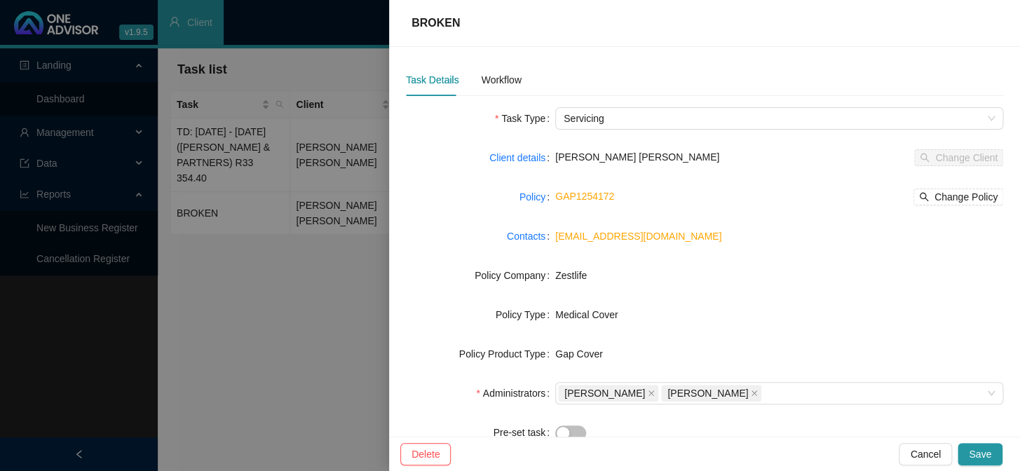
click at [322, 259] on div at bounding box center [510, 235] width 1020 height 471
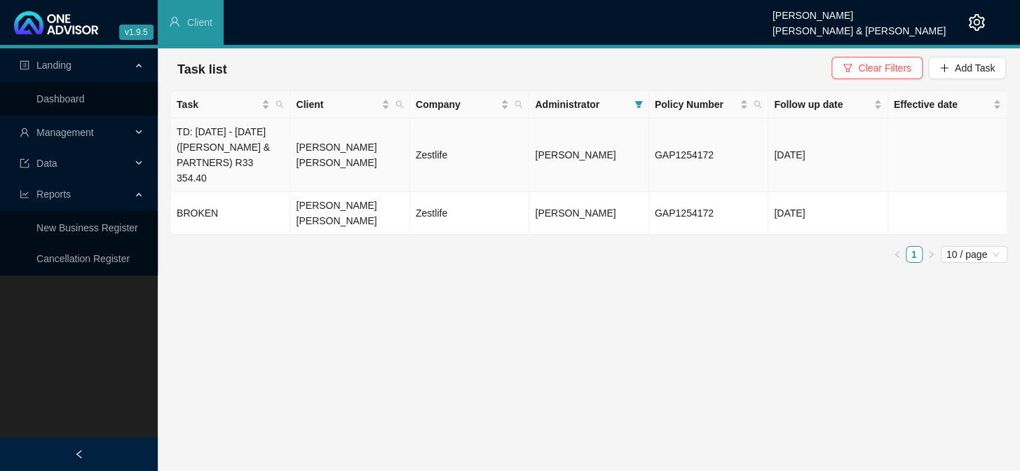
click at [256, 160] on td "TD: [DATE] - [DATE] ([PERSON_NAME] & PARTNERS) R33 354.40" at bounding box center [230, 155] width 119 height 74
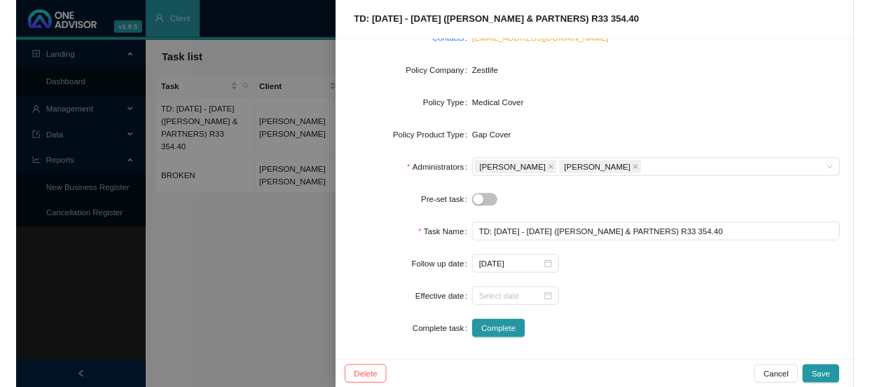
scroll to position [196, 0]
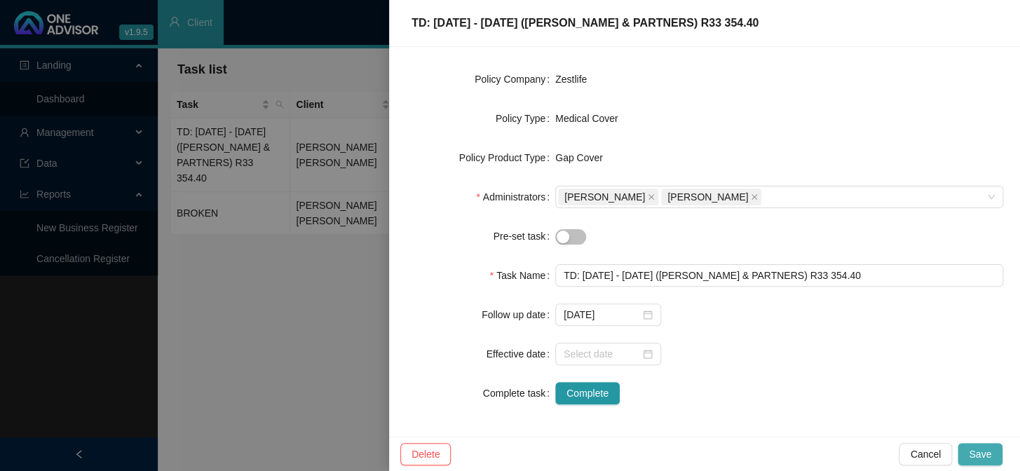
click at [972, 451] on span "Save" at bounding box center [980, 453] width 22 height 15
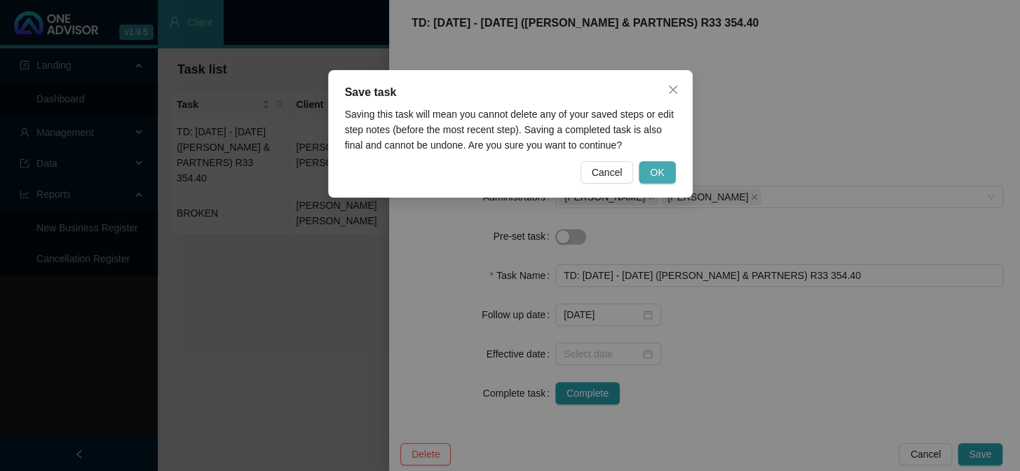
click at [661, 182] on button "OK" at bounding box center [656, 172] width 36 height 22
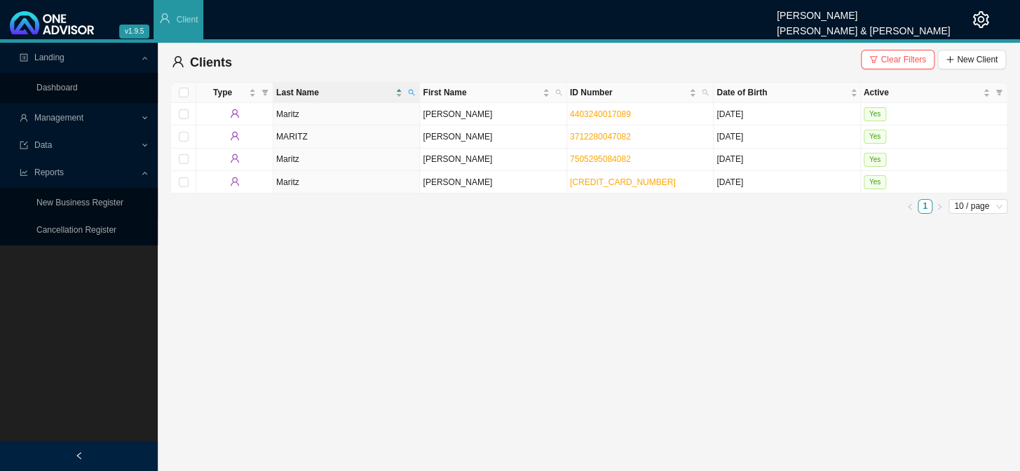
click at [53, 145] on span "Data" at bounding box center [80, 145] width 121 height 25
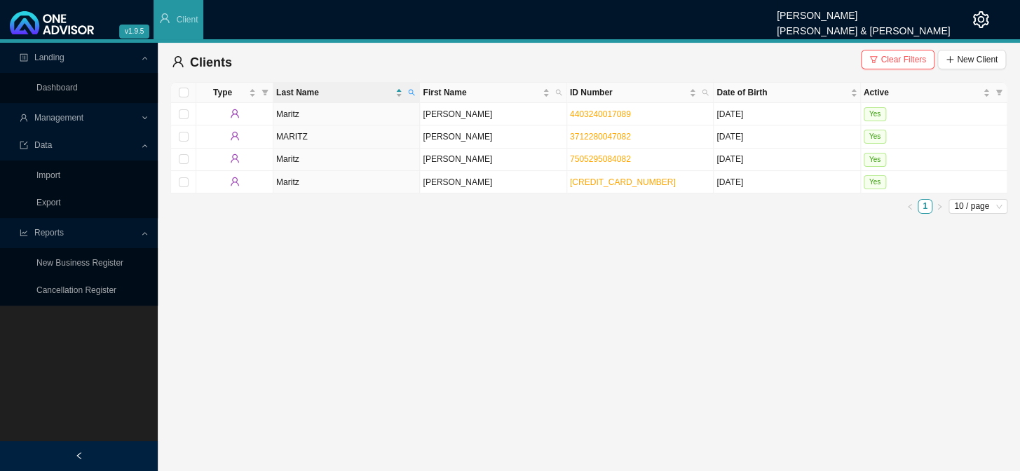
click at [56, 113] on span "Management" at bounding box center [58, 118] width 49 height 10
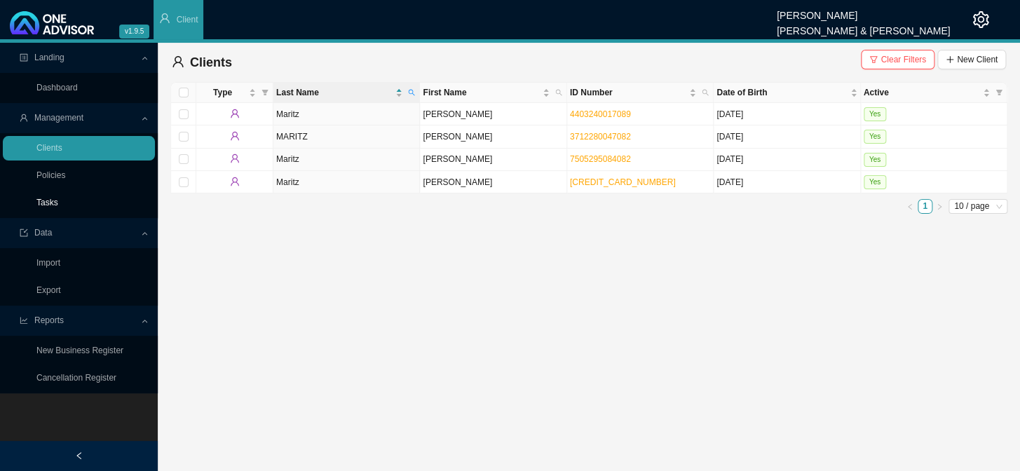
click at [51, 203] on link "Tasks" at bounding box center [47, 203] width 22 height 10
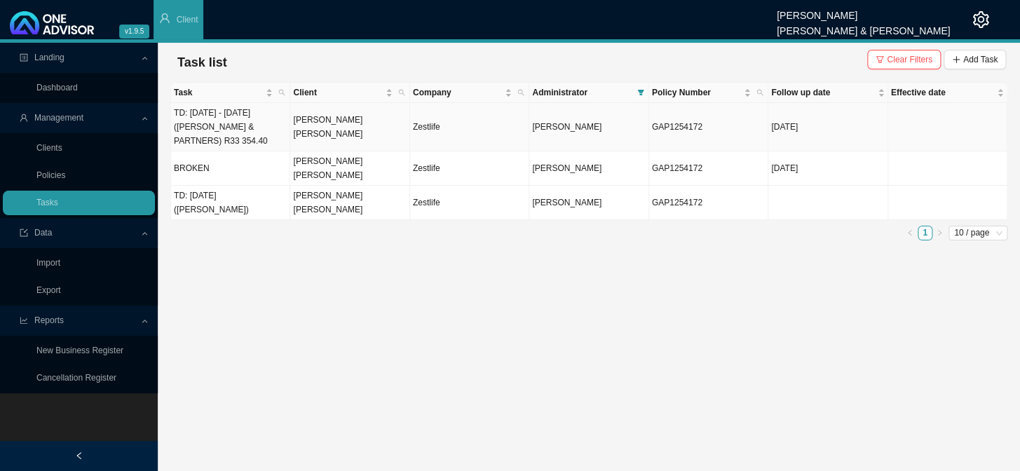
click at [235, 125] on td "TD: [DATE] - [DATE] ([PERSON_NAME] & PARTNERS) R33 354.40" at bounding box center [230, 127] width 119 height 48
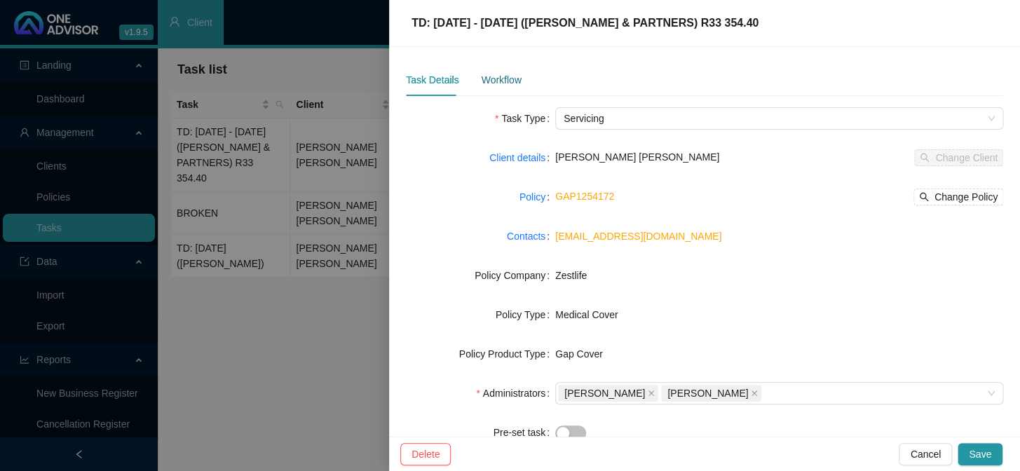
click at [484, 80] on div "Workflow" at bounding box center [501, 79] width 40 height 15
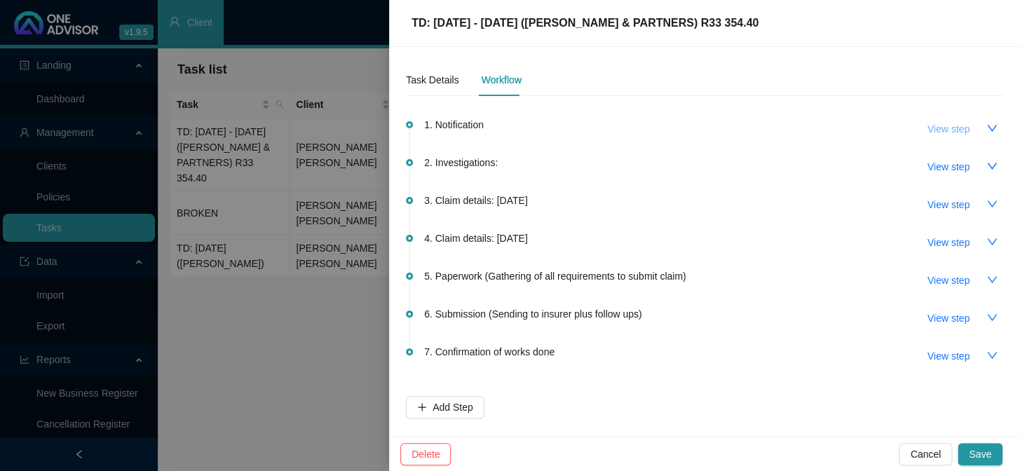
click at [870, 130] on span "View step" at bounding box center [948, 128] width 42 height 15
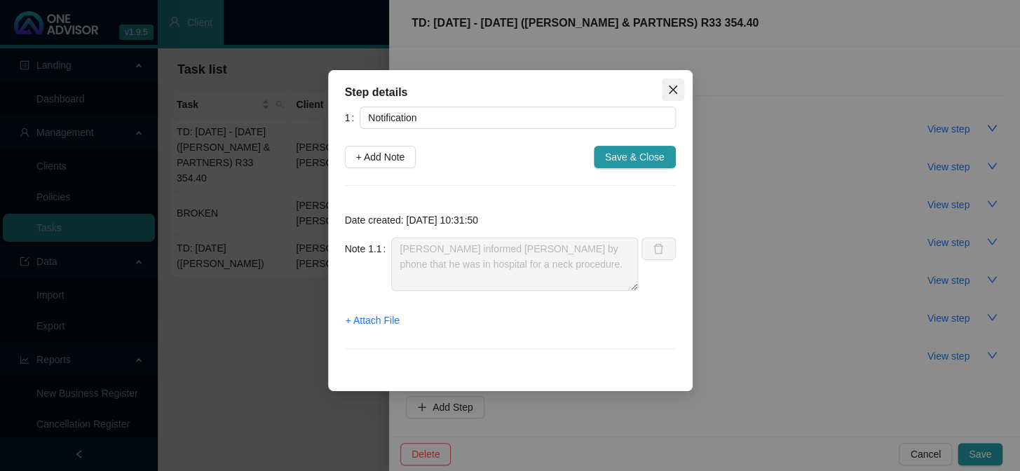
click at [670, 90] on icon "close" at bounding box center [672, 89] width 11 height 11
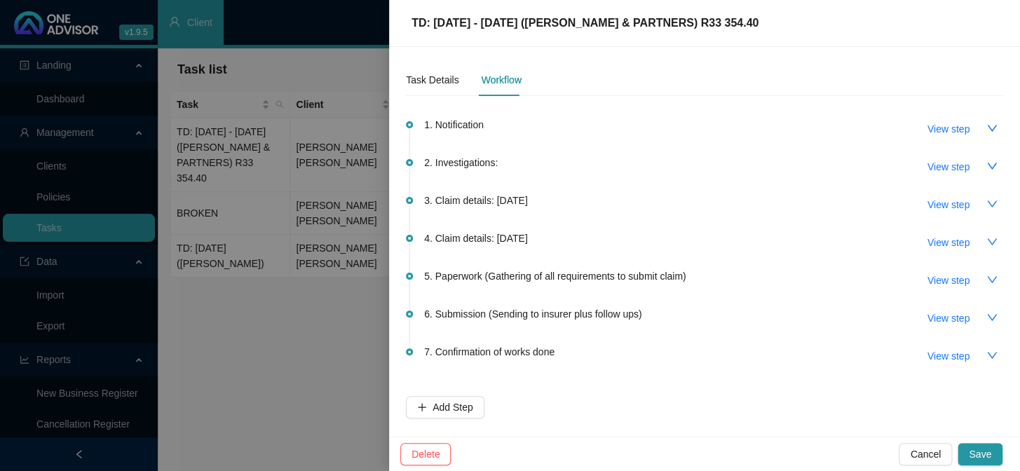
click at [490, 163] on span "2. Investigations:" at bounding box center [461, 162] width 74 height 15
click at [424, 83] on div "Task Details" at bounding box center [432, 79] width 53 height 15
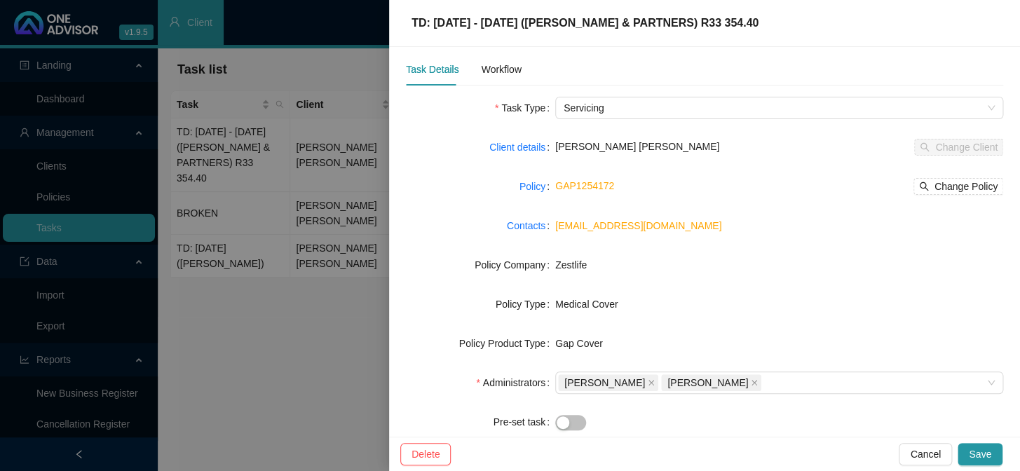
scroll to position [6, 0]
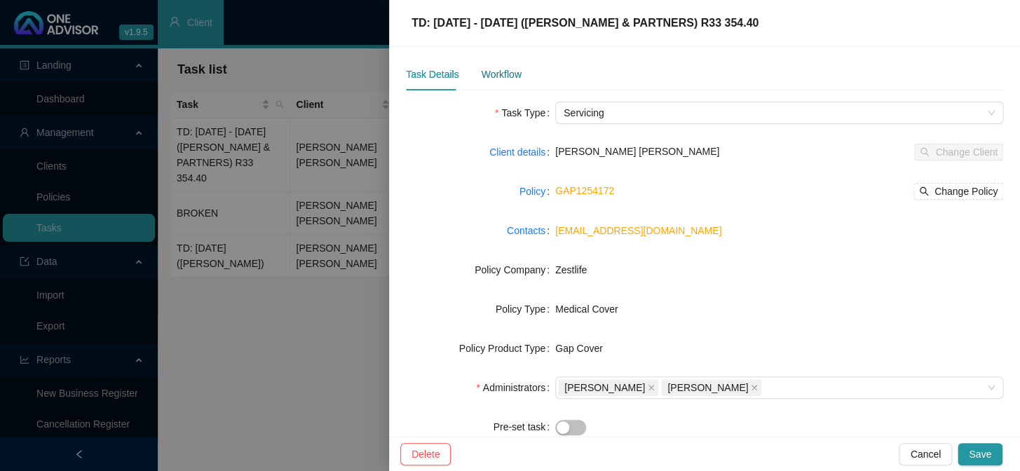
click at [504, 73] on div "Workflow" at bounding box center [501, 74] width 40 height 15
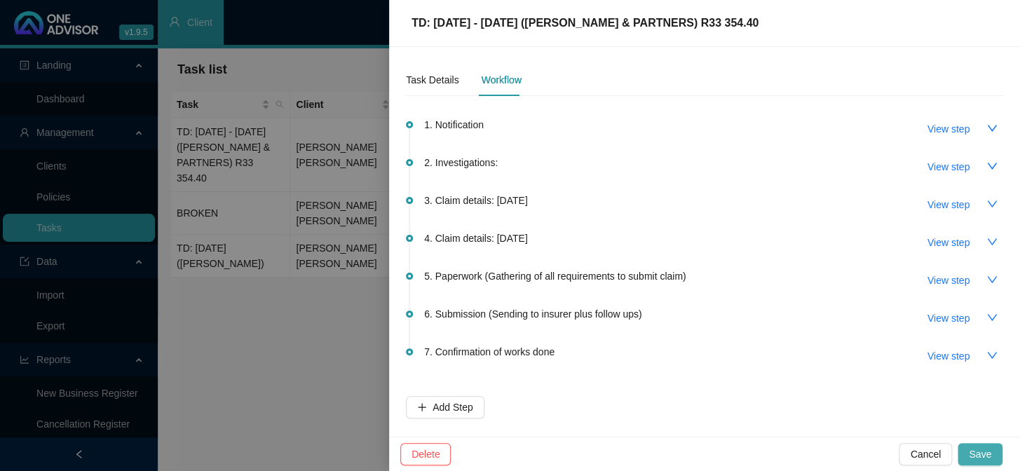
click at [870, 386] on span "Save" at bounding box center [980, 453] width 22 height 15
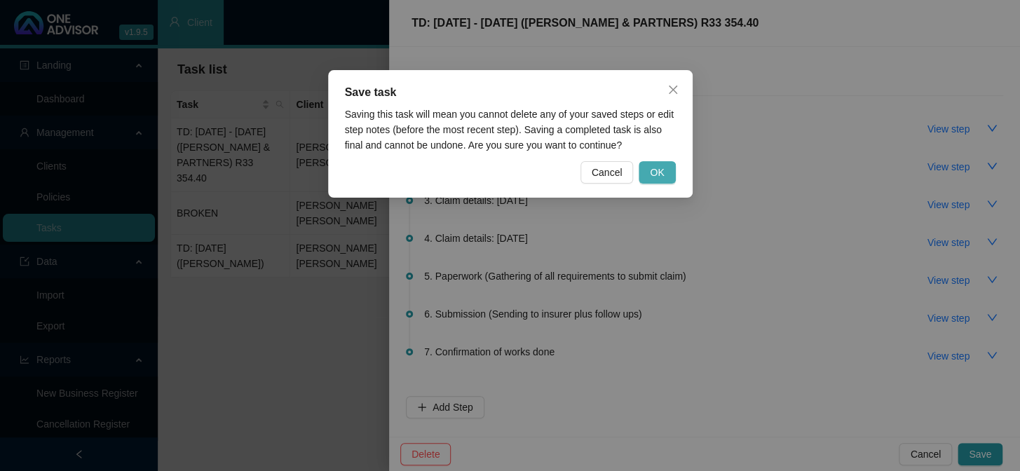
click at [661, 173] on span "OK" at bounding box center [657, 172] width 14 height 15
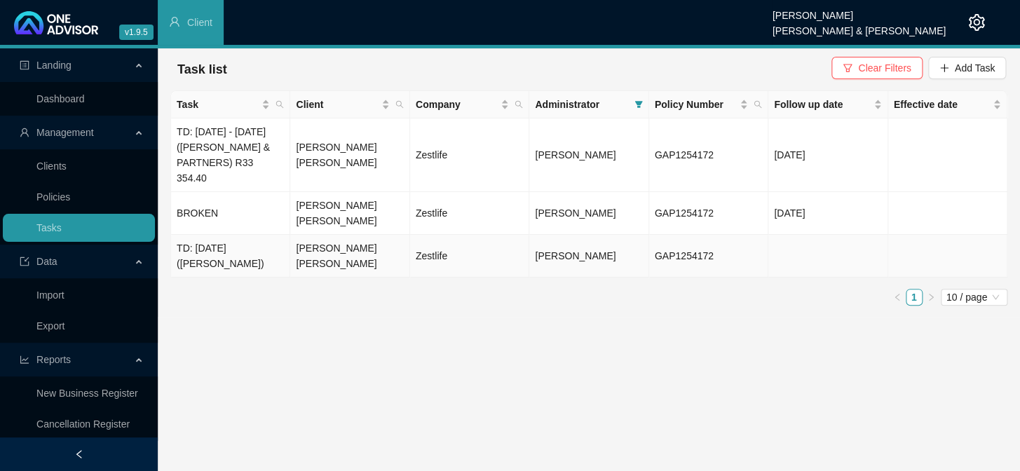
click at [225, 238] on td "TD: [DATE] ([PERSON_NAME])" at bounding box center [230, 256] width 119 height 43
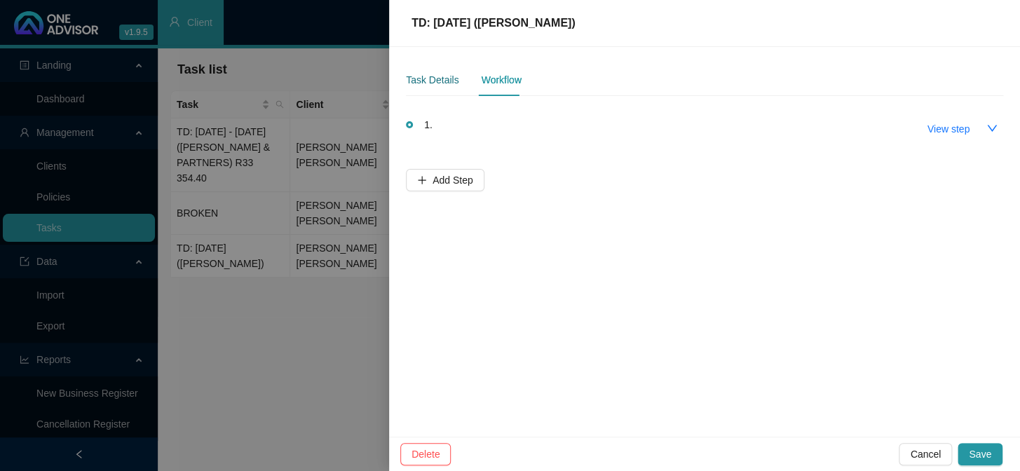
click at [437, 81] on div "Task Details" at bounding box center [432, 79] width 53 height 15
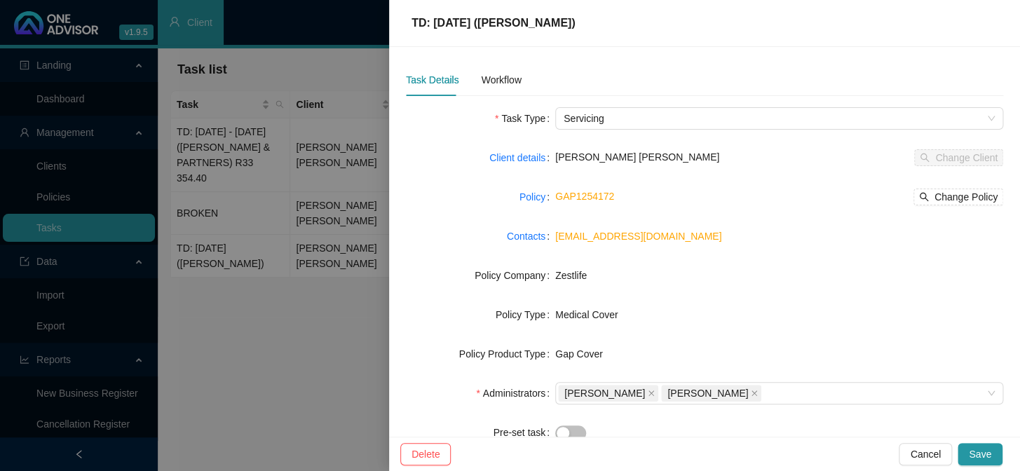
click at [219, 163] on div at bounding box center [510, 235] width 1020 height 471
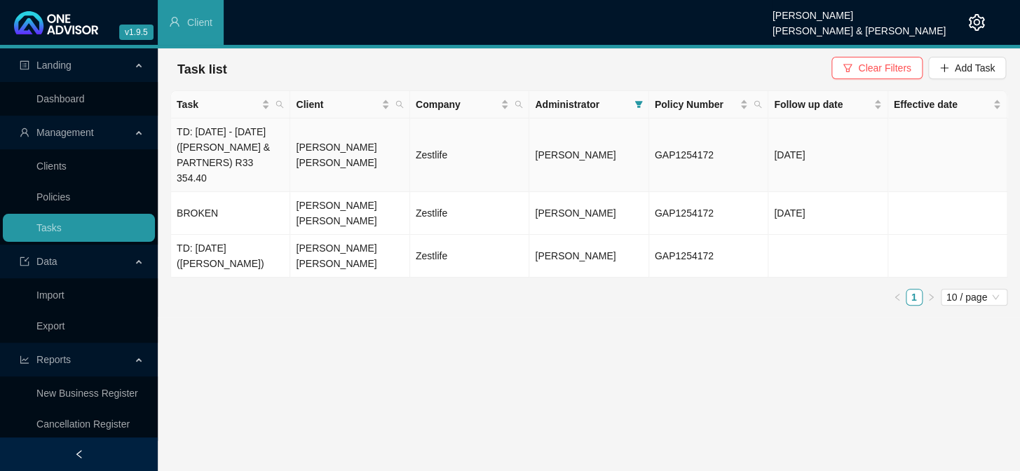
click at [219, 135] on td "TD: [DATE] - [DATE] ([PERSON_NAME] & PARTNERS) R33 354.40" at bounding box center [230, 155] width 119 height 74
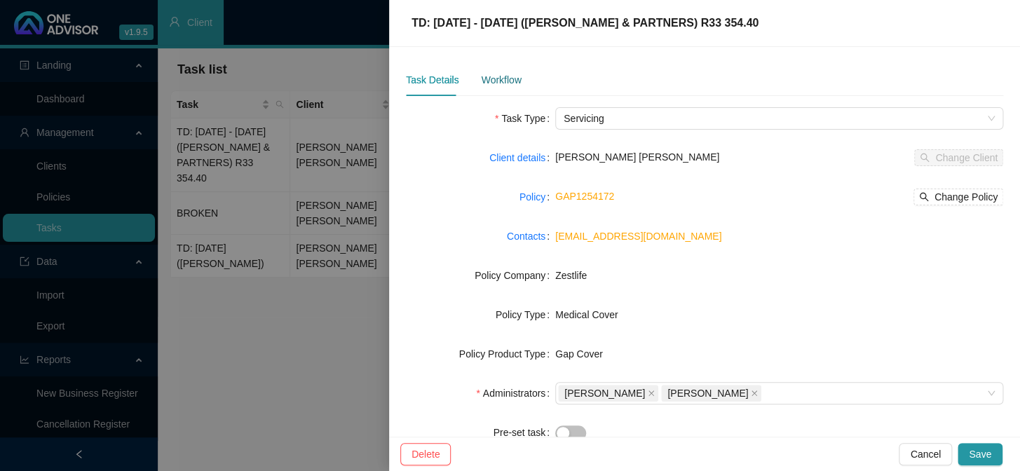
click at [498, 75] on div "Workflow" at bounding box center [501, 79] width 40 height 15
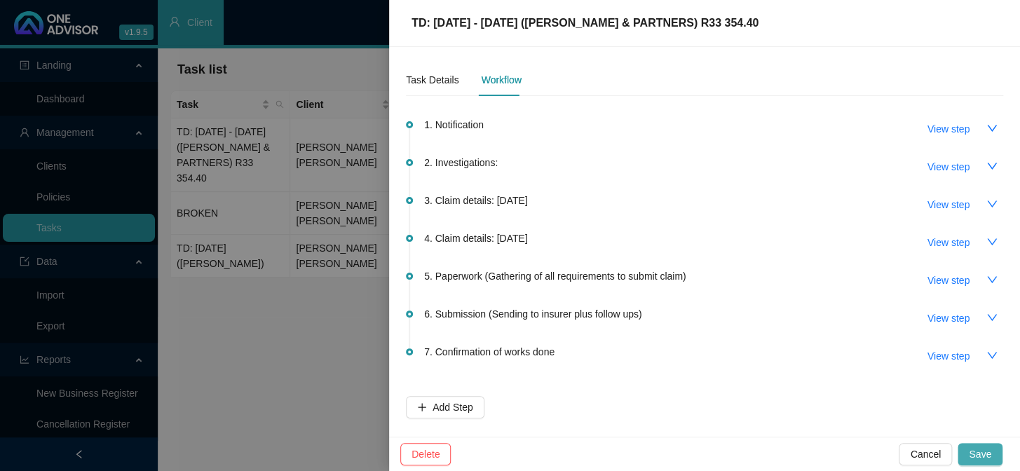
click at [870, 386] on span "Save" at bounding box center [980, 453] width 22 height 15
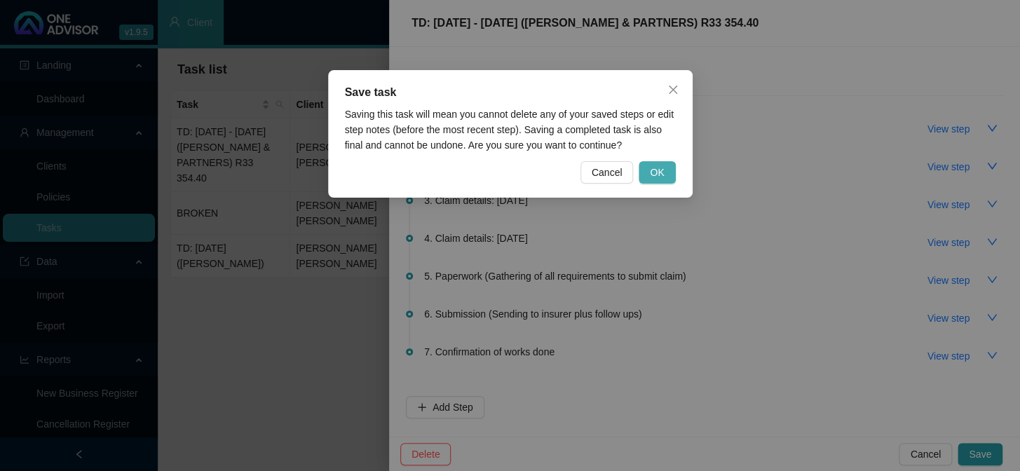
click at [659, 169] on span "OK" at bounding box center [657, 172] width 14 height 15
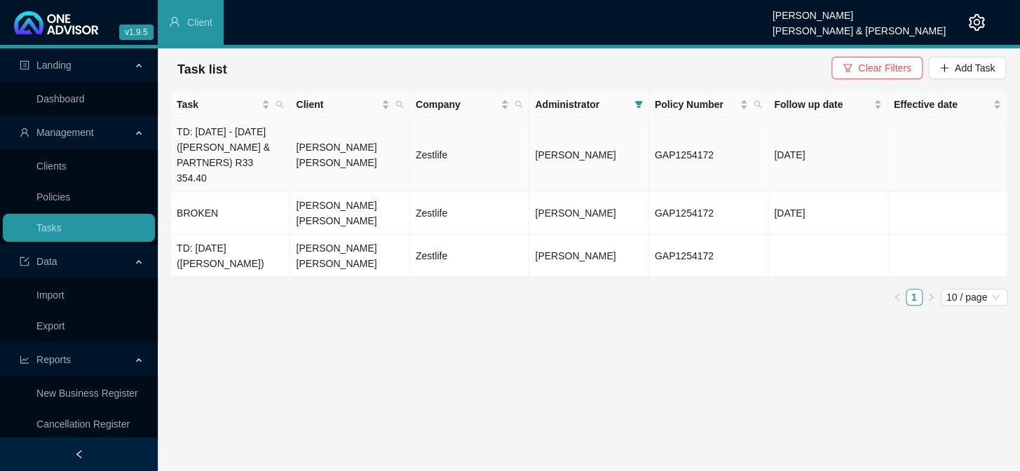
click at [299, 152] on td "[PERSON_NAME] [PERSON_NAME]" at bounding box center [349, 155] width 119 height 74
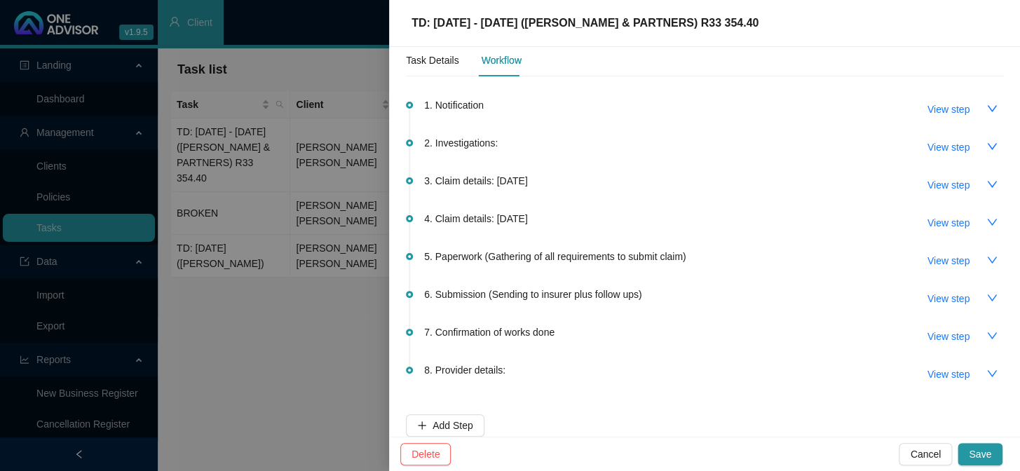
scroll to position [34, 0]
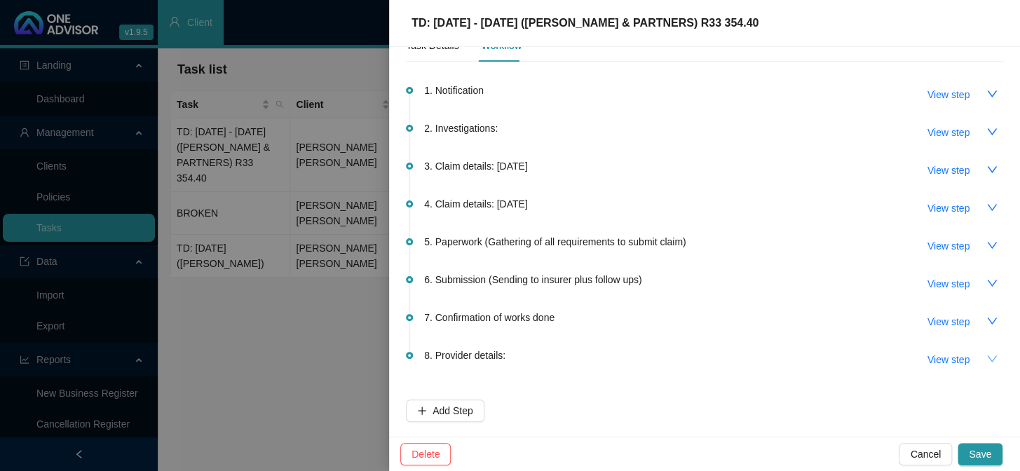
click at [870, 357] on icon "down" at bounding box center [991, 358] width 11 height 11
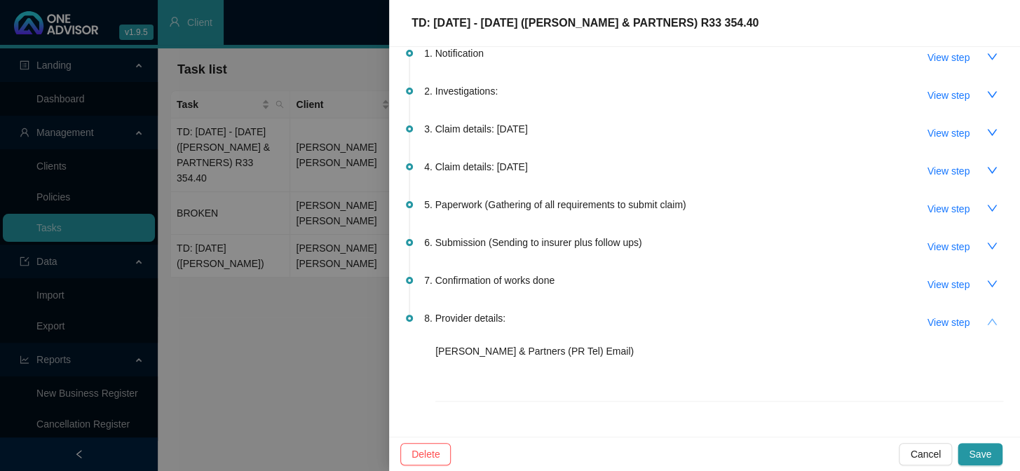
scroll to position [109, 0]
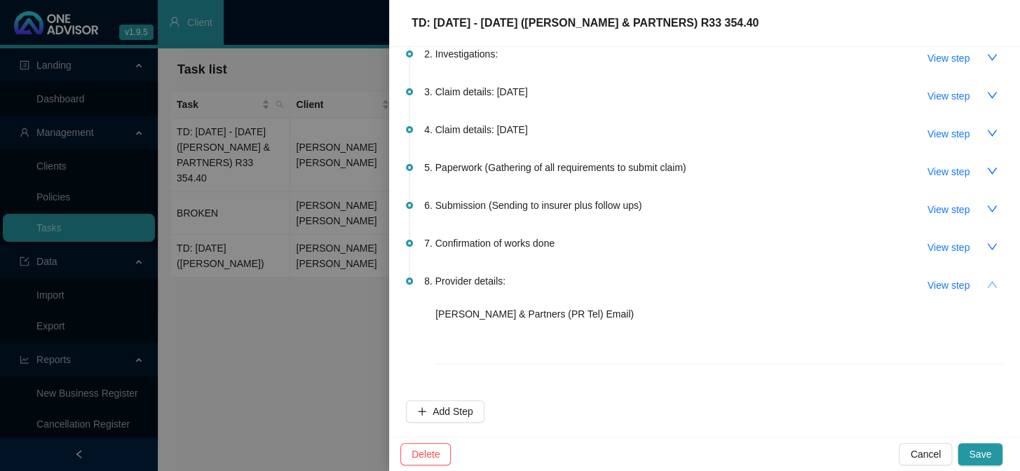
click at [468, 322] on div "[PERSON_NAME] & Partners (PR Tel) Email)" at bounding box center [719, 335] width 568 height 58
click at [447, 316] on p "[PERSON_NAME] & Partners (PR Tel) Email)" at bounding box center [719, 313] width 568 height 15
click at [870, 285] on span "View step" at bounding box center [948, 285] width 42 height 15
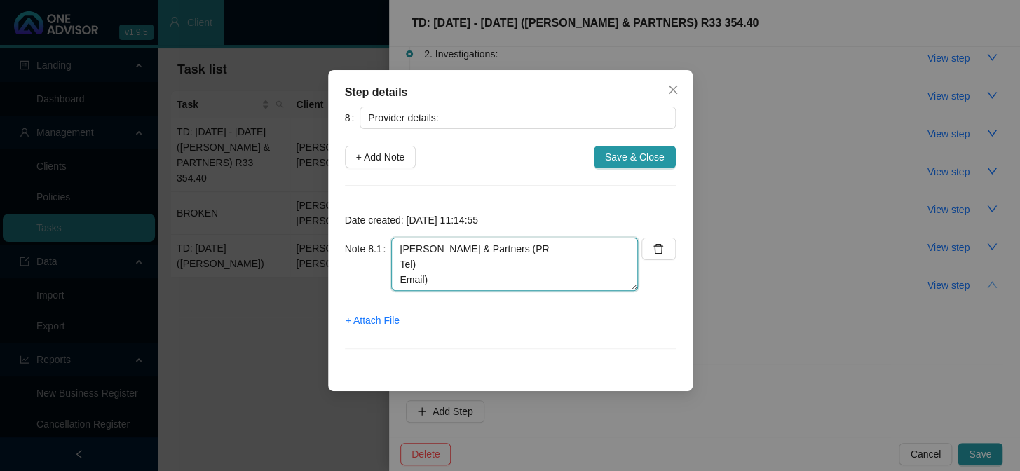
click at [508, 246] on textarea "[PERSON_NAME] & Partners (PR Tel) Email)" at bounding box center [514, 264] width 247 height 53
click at [673, 94] on icon "close" at bounding box center [672, 89] width 11 height 11
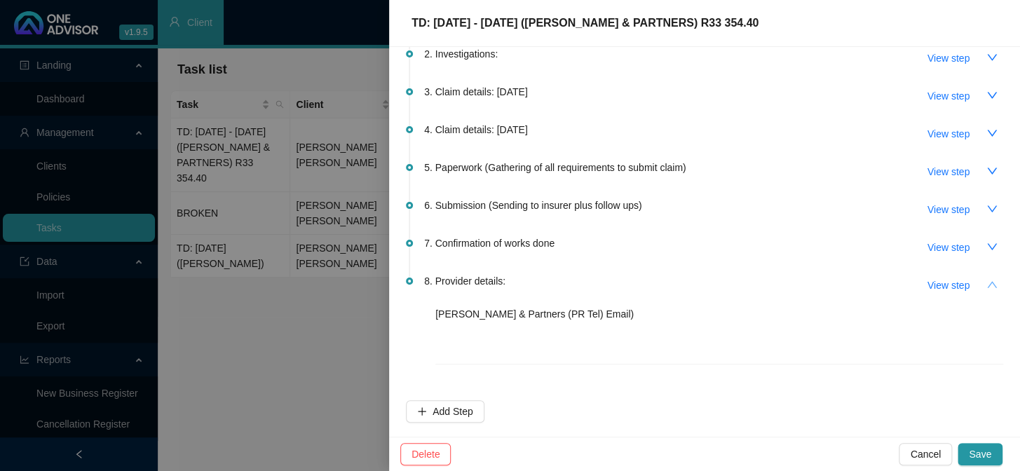
scroll to position [0, 0]
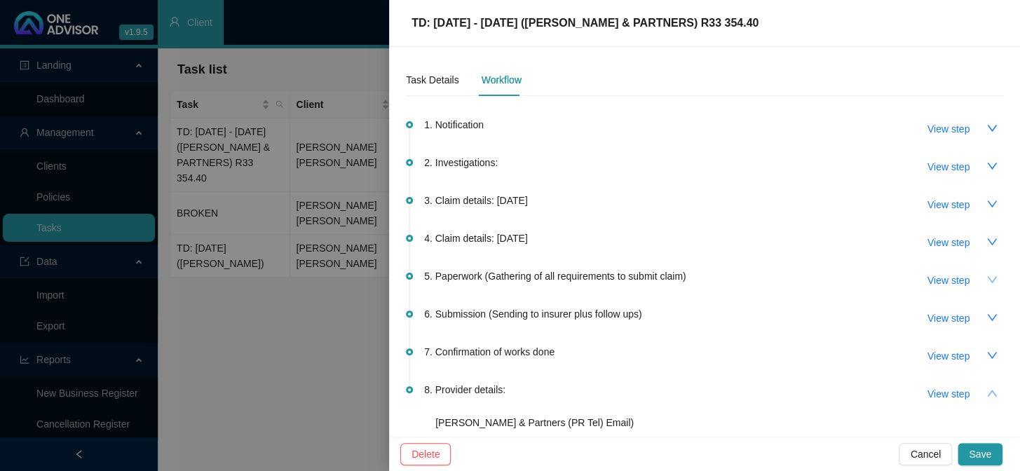
click at [870, 276] on icon "down" at bounding box center [992, 279] width 10 height 6
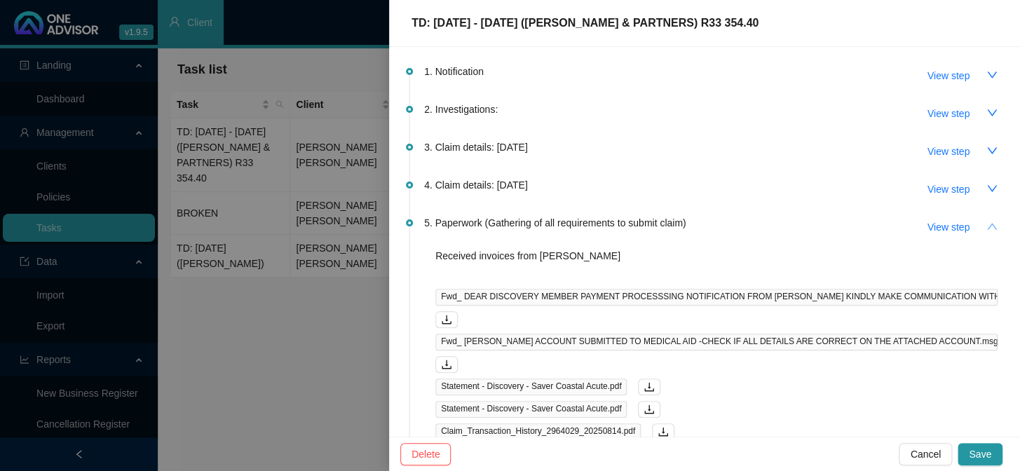
scroll to position [127, 0]
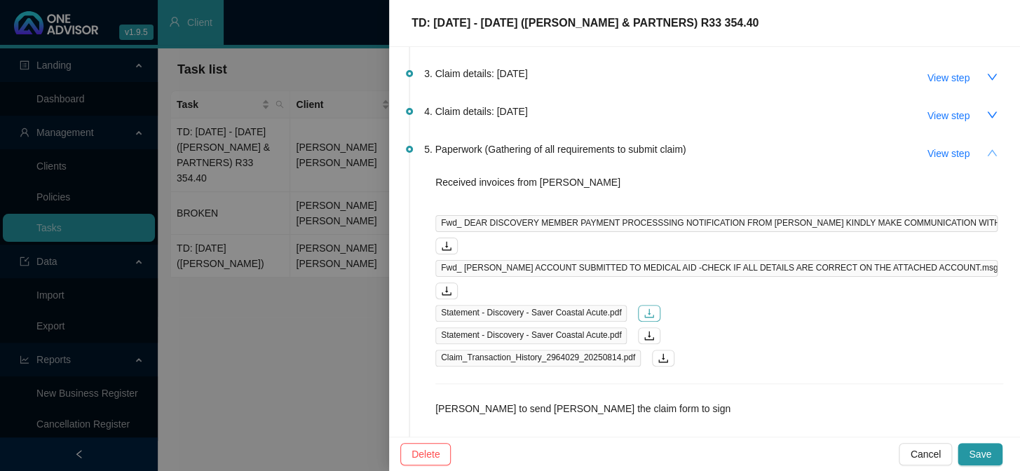
click at [643, 308] on icon "download" at bounding box center [648, 313] width 11 height 11
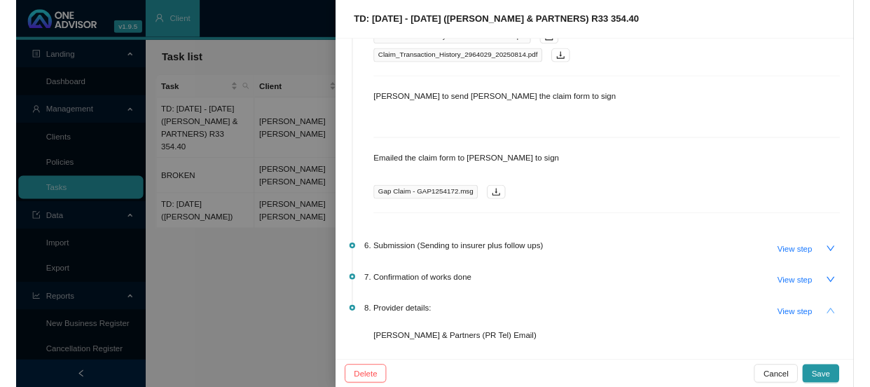
scroll to position [489, 0]
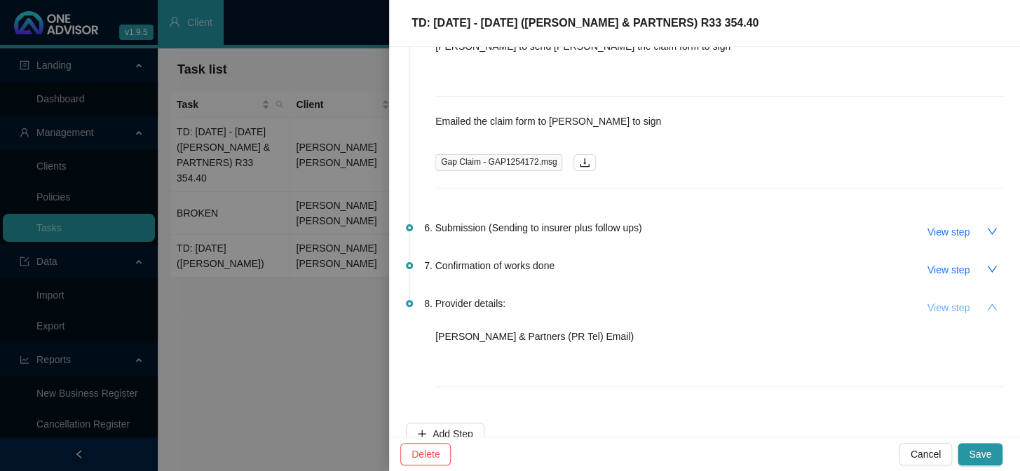
click at [870, 300] on span "View step" at bounding box center [948, 307] width 42 height 15
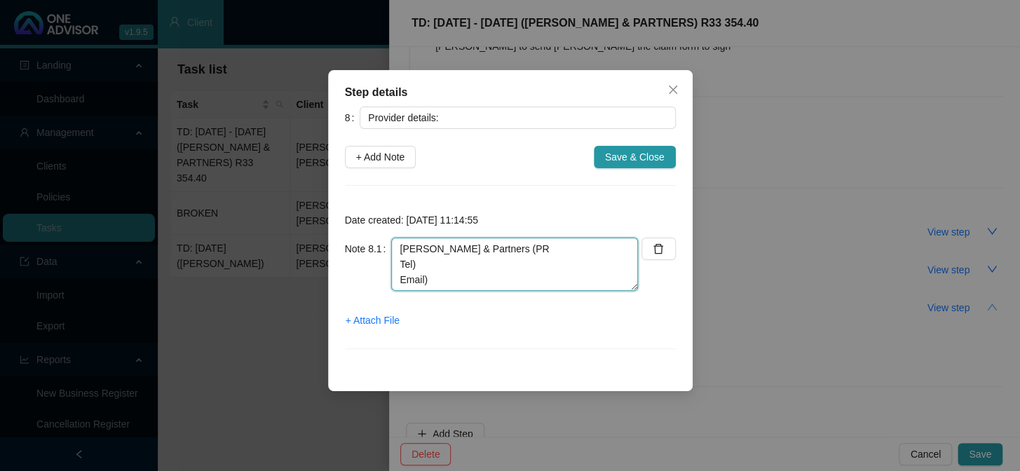
click at [536, 252] on textarea "[PERSON_NAME] & Partners (PR Tel) Email)" at bounding box center [514, 264] width 247 height 53
click at [439, 261] on textarea "[PERSON_NAME] & Partners (PR [PHONE_NUMBER]) Tel) Email)" at bounding box center [514, 264] width 247 height 53
click at [486, 280] on textarea "[PERSON_NAME] & Partners (PR [PHONE_NUMBER]) Tel) [PHONE_NUMBER] Email)" at bounding box center [514, 264] width 247 height 53
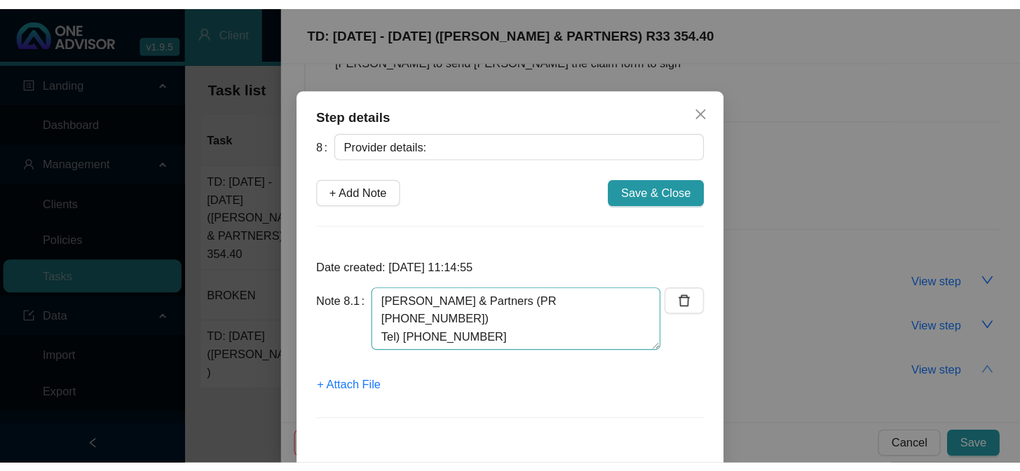
scroll to position [21, 0]
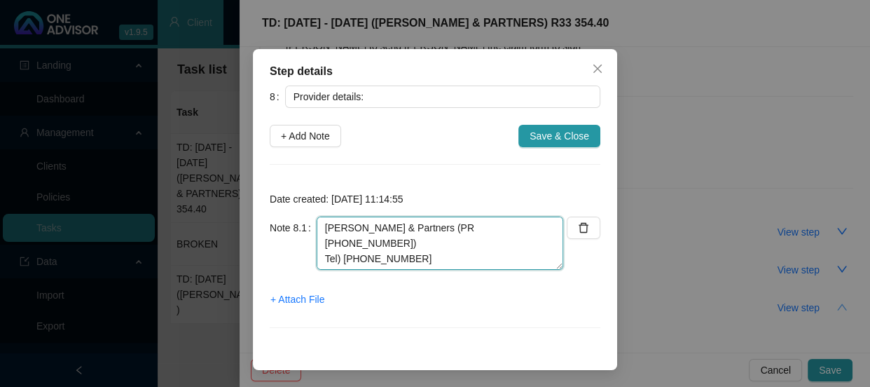
paste textarea "[EMAIL_ADDRESS][DOMAIN_NAME]"
drag, startPoint x: 422, startPoint y: 264, endPoint x: 348, endPoint y: 254, distance: 74.9
click at [348, 254] on textarea "[PERSON_NAME] & Partners (PR [PHONE_NUMBER]) Tel) [PHONE_NUMBER] Email) [EMAIL_…" at bounding box center [440, 243] width 247 height 53
click at [430, 261] on textarea "[PERSON_NAME] & Partners (PR [PHONE_NUMBER]) Tel) [PHONE_NUMBER] Email) [EMAIL_…" at bounding box center [440, 243] width 247 height 53
drag, startPoint x: 429, startPoint y: 260, endPoint x: 372, endPoint y: 252, distance: 57.3
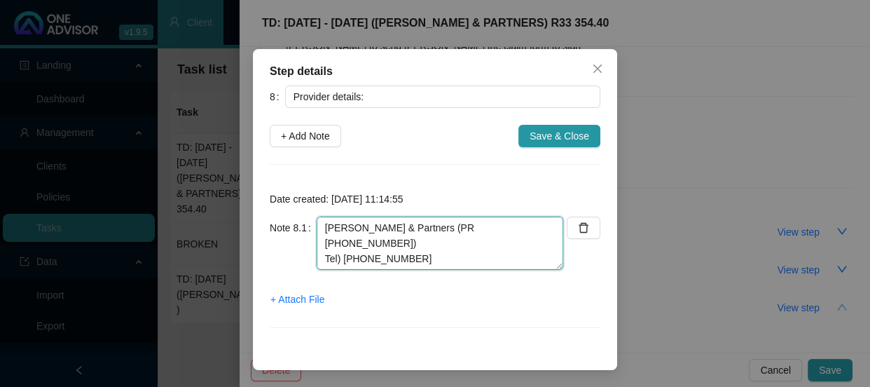
click at [372, 252] on textarea "[PERSON_NAME] & Partners (PR [PHONE_NUMBER]) Tel) [PHONE_NUMBER] Email) [EMAIL_…" at bounding box center [440, 243] width 247 height 53
click at [437, 254] on textarea "[PERSON_NAME] & Partners (PR [PHONE_NUMBER]) Tel) [PHONE_NUMBER] Email) [EMAIL_…" at bounding box center [440, 243] width 247 height 53
drag, startPoint x: 426, startPoint y: 259, endPoint x: 350, endPoint y: 259, distance: 76.4
click at [350, 259] on textarea "[PERSON_NAME] & Partners (PR [PHONE_NUMBER]) Tel) [PHONE_NUMBER] Email) [EMAIL_…" at bounding box center [440, 243] width 247 height 53
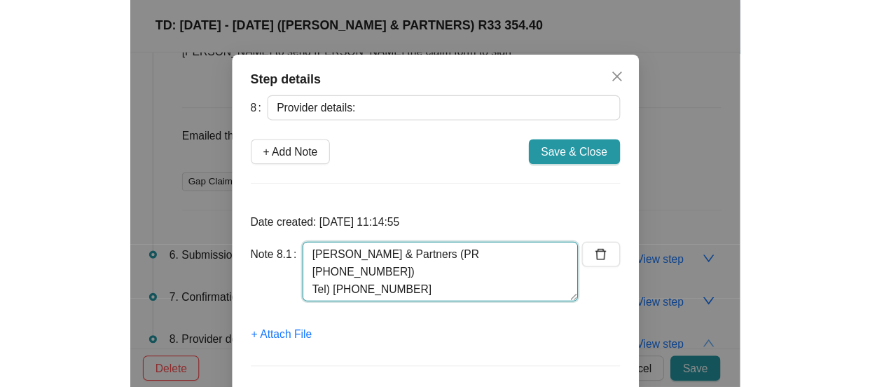
scroll to position [0, 0]
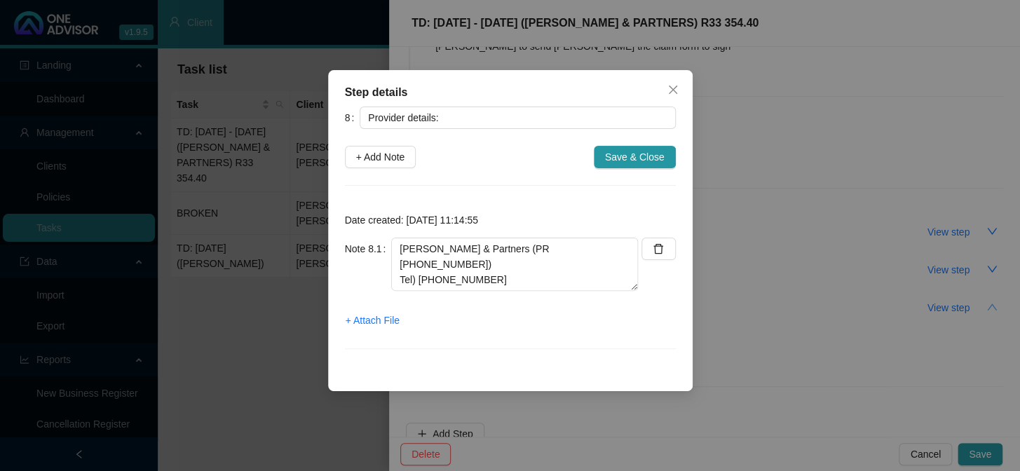
drag, startPoint x: 459, startPoint y: 85, endPoint x: 510, endPoint y: 99, distance: 52.4
click at [510, 99] on div "Step details" at bounding box center [510, 92] width 331 height 17
click at [485, 280] on textarea "[PERSON_NAME] & Partners (PR [PHONE_NUMBER]) Tel) [PHONE_NUMBER] Email)" at bounding box center [514, 264] width 247 height 53
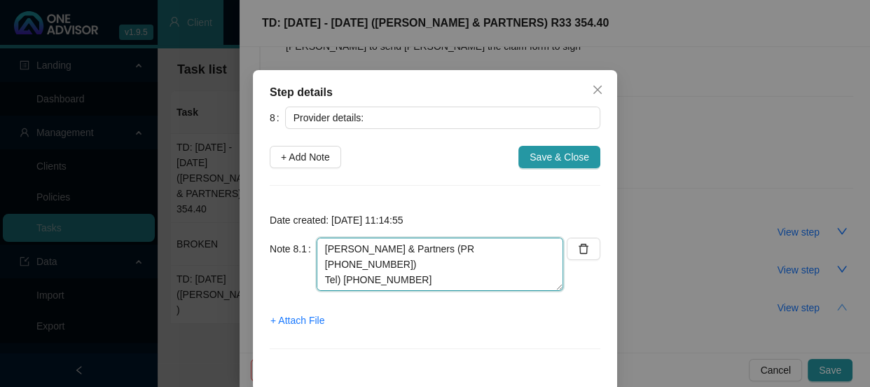
click at [368, 280] on textarea "[PERSON_NAME] & Partners (PR [PHONE_NUMBER]) Tel) [PHONE_NUMBER] Email)" at bounding box center [440, 264] width 247 height 53
click at [397, 276] on textarea "[PERSON_NAME] & Partners (PR [PHONE_NUMBER]) Tel) [PHONE_NUMBER] Email) Revana" at bounding box center [440, 264] width 247 height 53
drag, startPoint x: 383, startPoint y: 280, endPoint x: 348, endPoint y: 281, distance: 34.3
click at [348, 281] on textarea "[PERSON_NAME] & Partners (PR [PHONE_NUMBER]) Tel) [PHONE_NUMBER] Email) Revana" at bounding box center [440, 264] width 247 height 53
paste textarea "revana@fei.co.z"
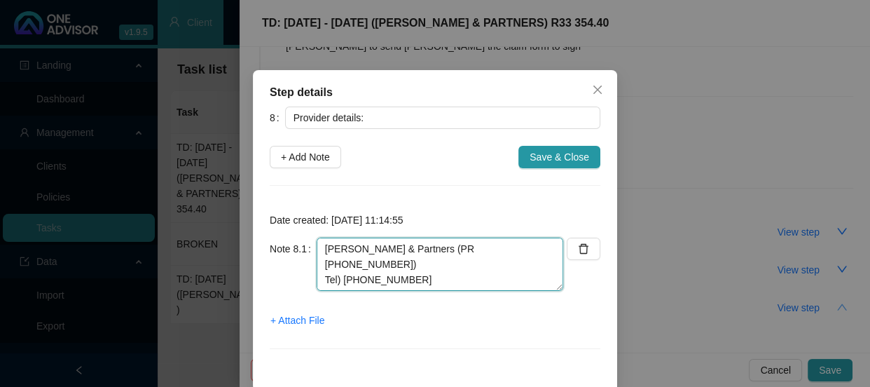
click at [453, 276] on textarea "[PERSON_NAME] & Partners (PR [PHONE_NUMBER]) Tel) [PHONE_NUMBER] Email) [EMAIL_…" at bounding box center [440, 264] width 247 height 53
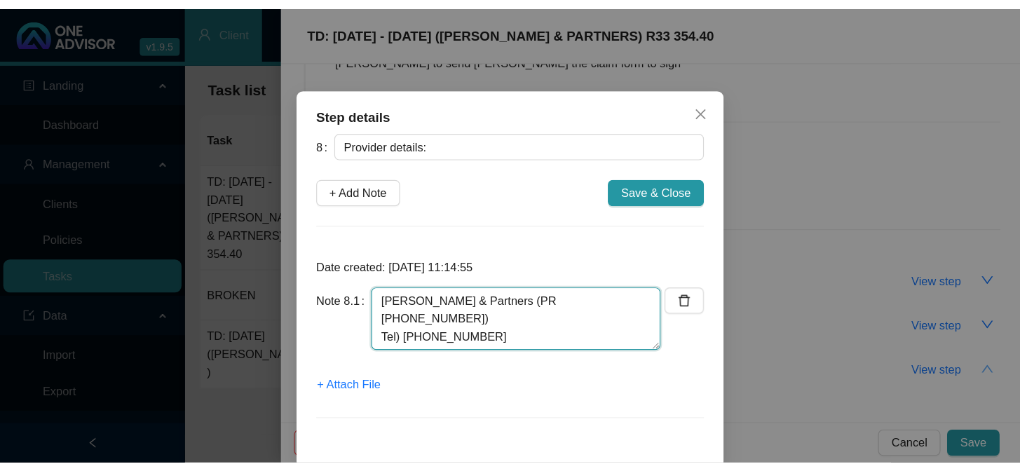
scroll to position [21, 0]
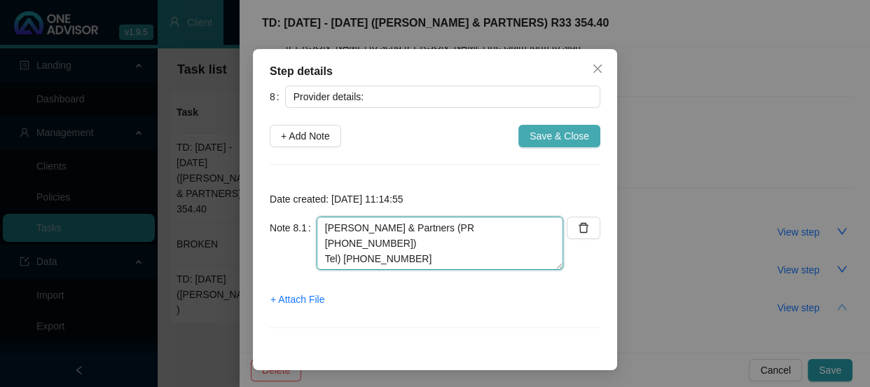
type textarea "[PERSON_NAME] & Partners (PR [PHONE_NUMBER]) Tel) [PHONE_NUMBER] Email) [EMAIL_…"
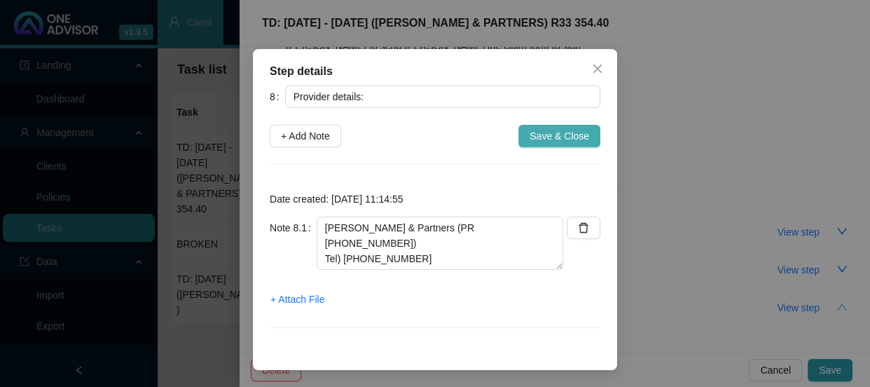
click at [536, 137] on span "Save & Close" at bounding box center [560, 135] width 60 height 15
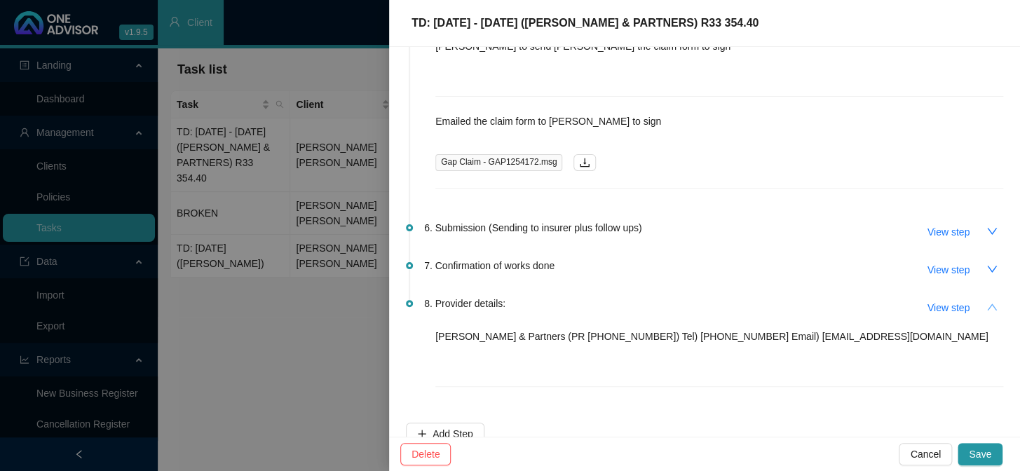
click at [870, 301] on icon "up" at bounding box center [991, 306] width 11 height 11
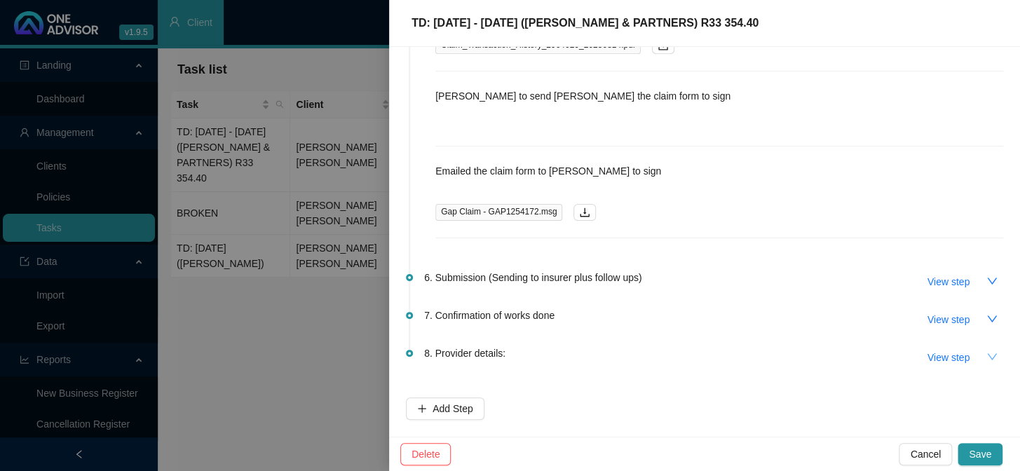
scroll to position [414, 0]
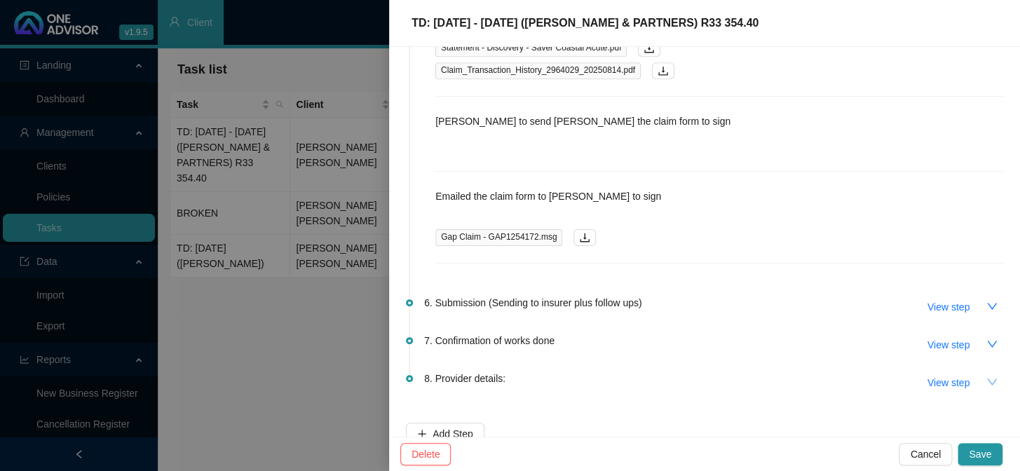
click at [870, 376] on icon "down" at bounding box center [991, 381] width 11 height 11
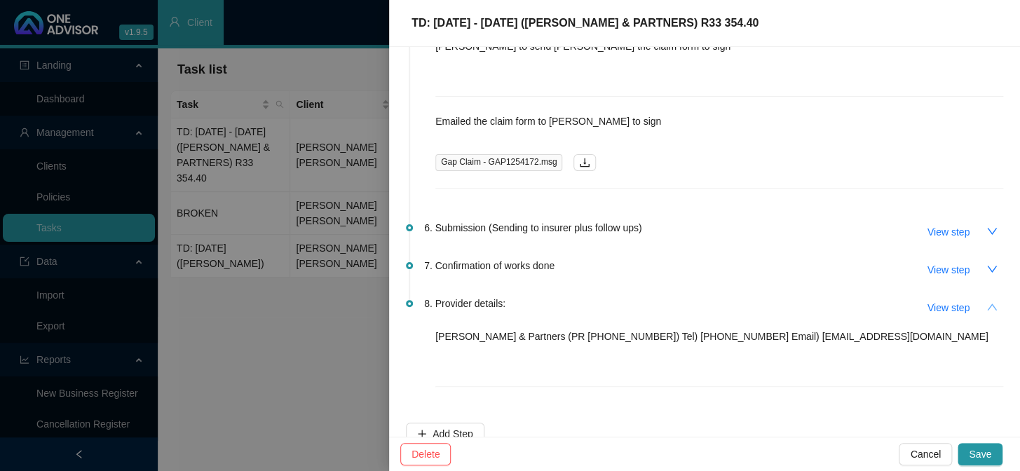
click at [870, 301] on icon "up" at bounding box center [991, 306] width 11 height 11
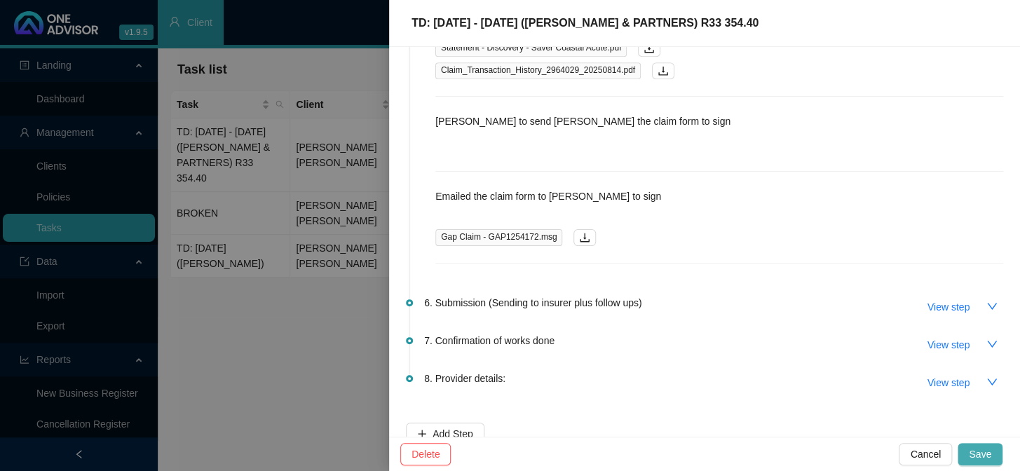
click at [870, 386] on span "Save" at bounding box center [980, 453] width 22 height 15
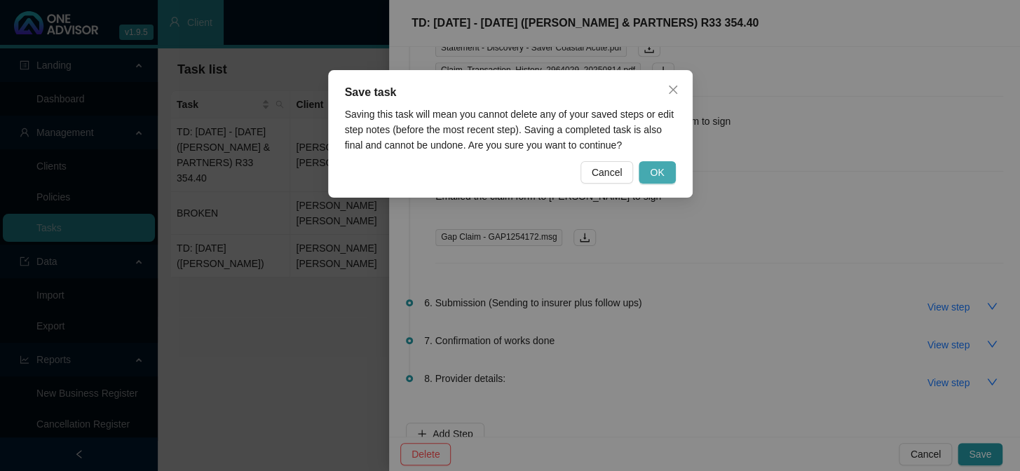
click at [655, 168] on span "OK" at bounding box center [657, 172] width 14 height 15
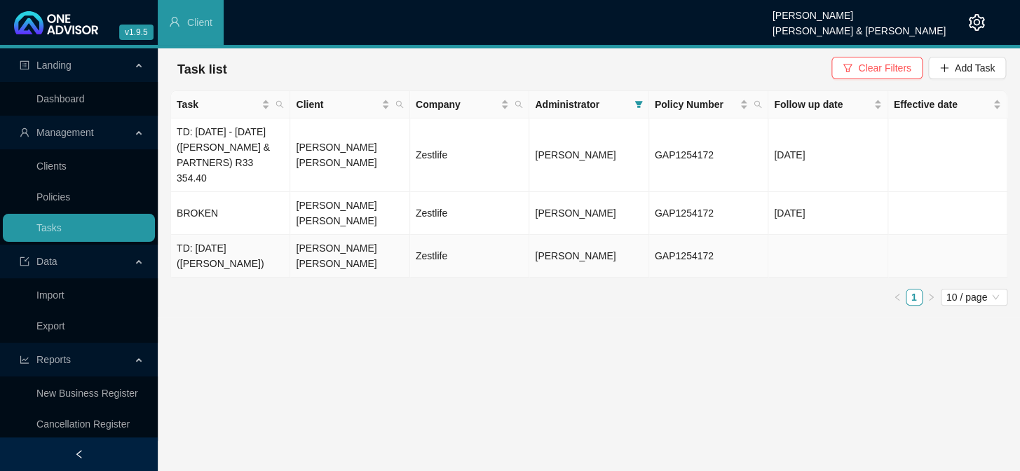
click at [232, 244] on td "TD: [DATE] ([PERSON_NAME])" at bounding box center [230, 256] width 119 height 43
click at [313, 235] on td "[PERSON_NAME] [PERSON_NAME]" at bounding box center [349, 256] width 119 height 43
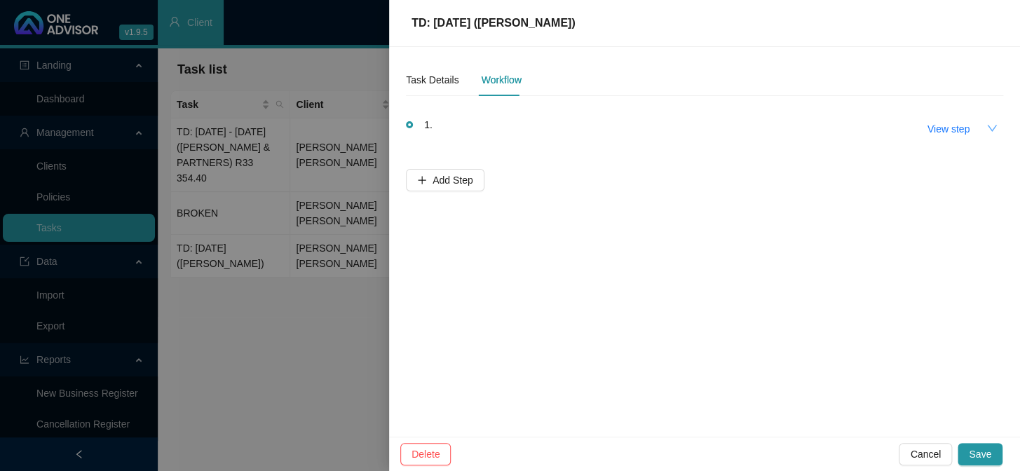
click at [870, 129] on button "button" at bounding box center [992, 128] width 22 height 22
click at [870, 126] on icon "up" at bounding box center [991, 128] width 11 height 11
click at [420, 81] on div "Task Details" at bounding box center [432, 79] width 53 height 15
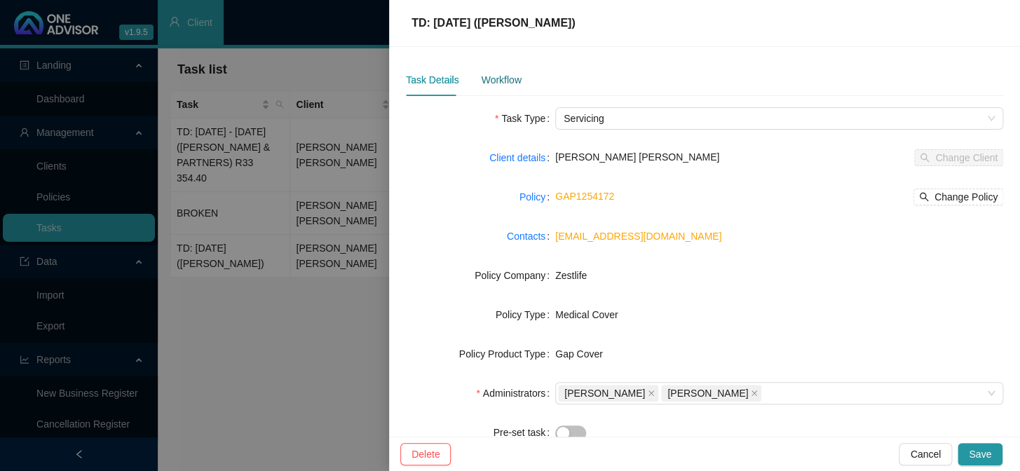
click at [503, 83] on div "Workflow" at bounding box center [501, 79] width 40 height 15
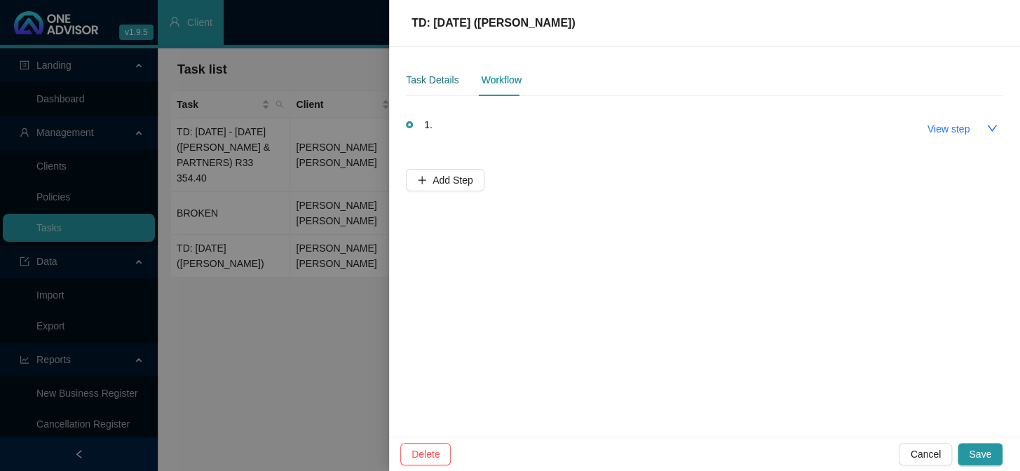
click at [434, 77] on div "Task Details" at bounding box center [432, 79] width 53 height 15
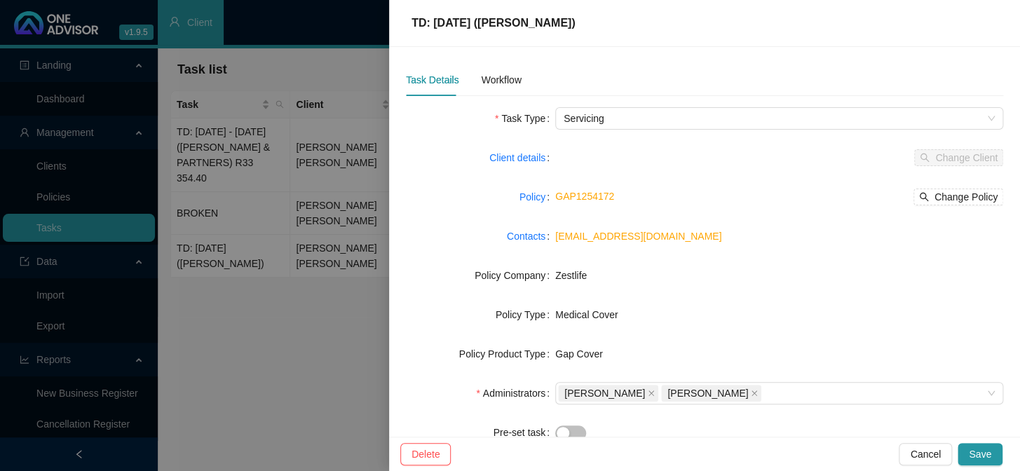
click at [326, 320] on div at bounding box center [510, 235] width 1020 height 471
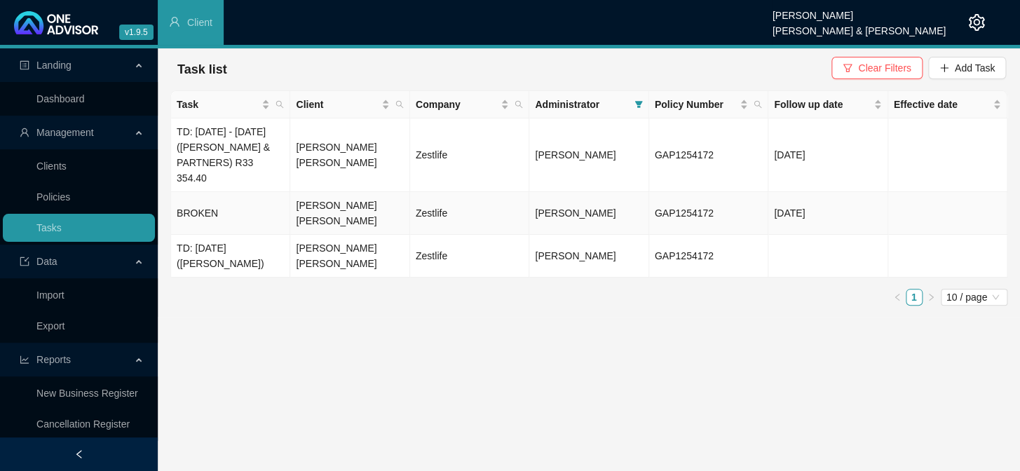
click at [239, 210] on td "BROKEN" at bounding box center [230, 213] width 119 height 43
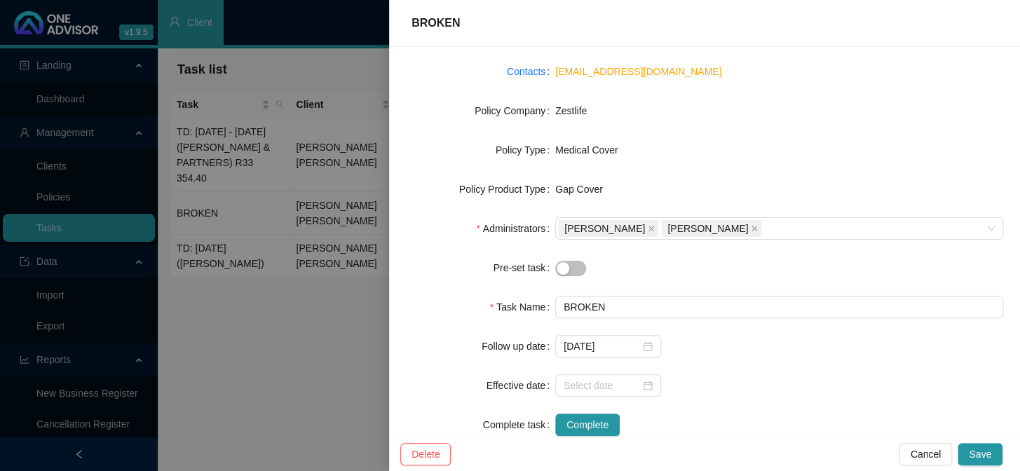
scroll to position [196, 0]
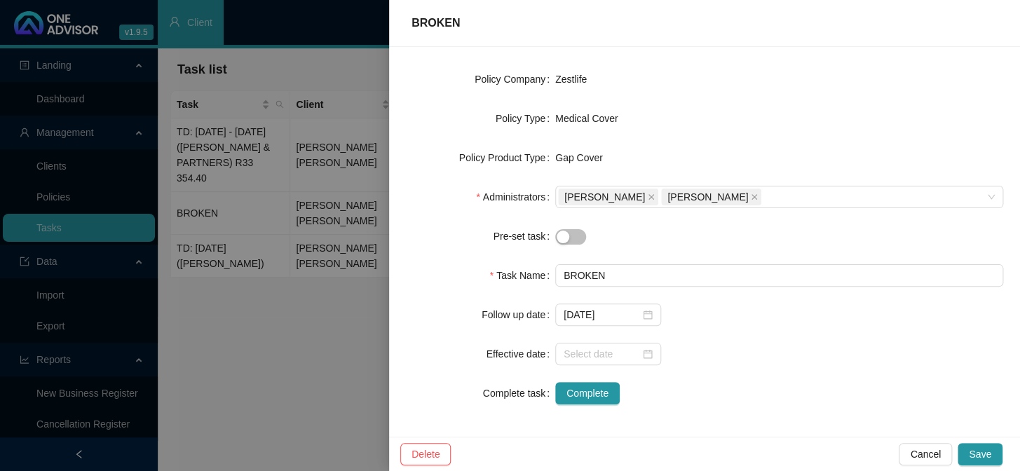
click at [346, 199] on div at bounding box center [510, 235] width 1020 height 471
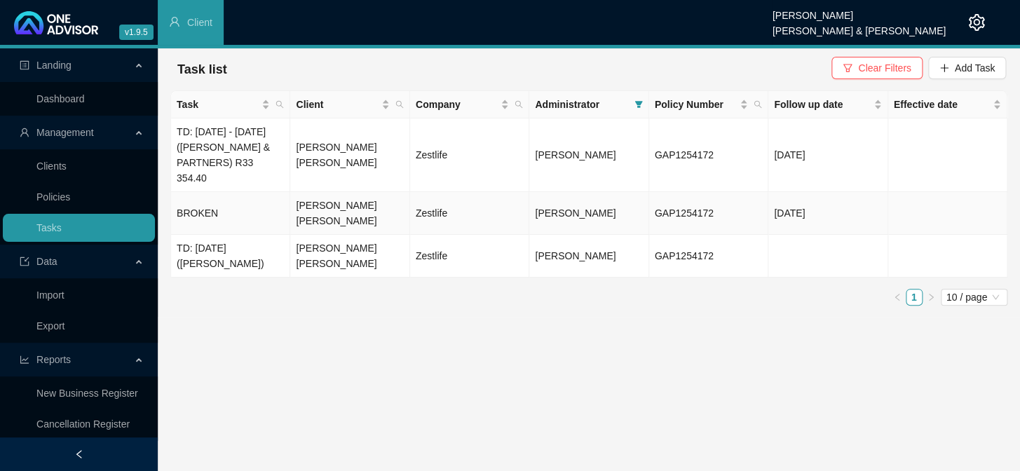
click at [351, 200] on td "[PERSON_NAME] [PERSON_NAME]" at bounding box center [349, 213] width 119 height 43
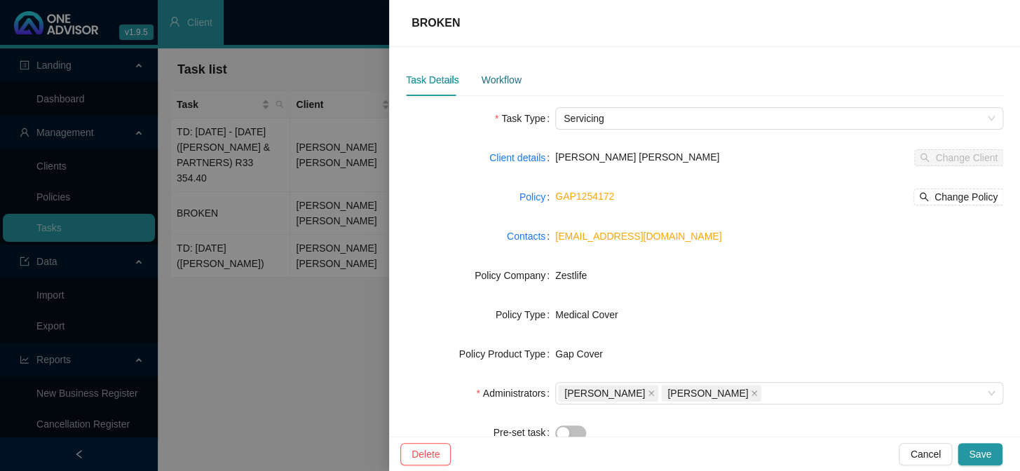
click at [498, 85] on div "Workflow" at bounding box center [501, 79] width 40 height 15
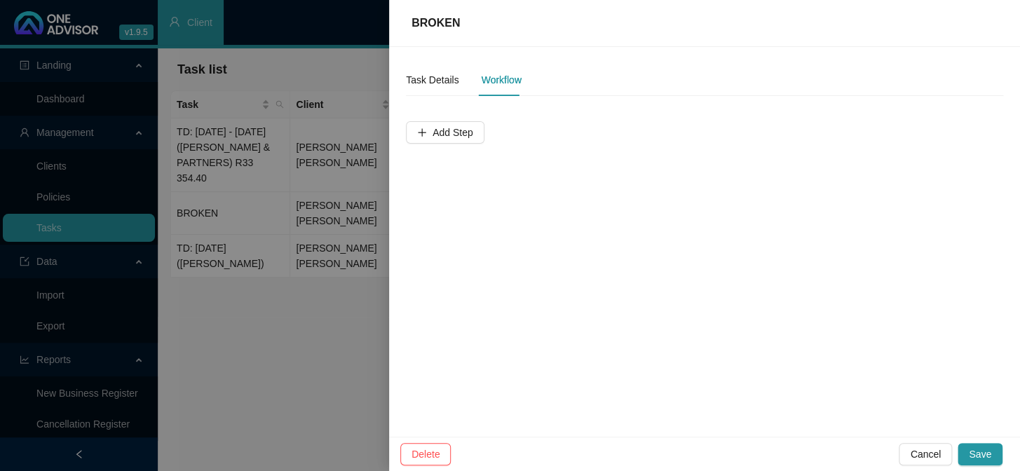
click at [329, 231] on div at bounding box center [510, 235] width 1020 height 471
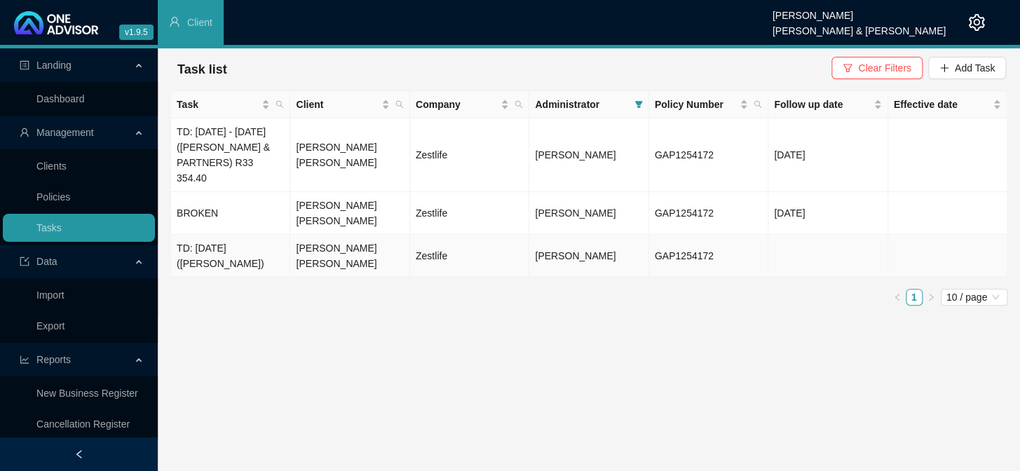
click at [226, 235] on td "TD: [DATE] ([PERSON_NAME])" at bounding box center [230, 256] width 119 height 43
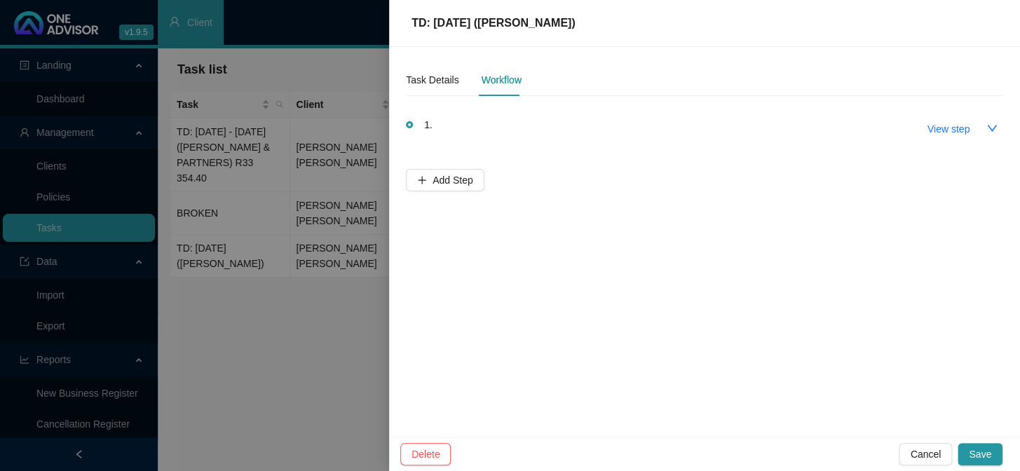
click at [474, 133] on div "1. View step" at bounding box center [713, 128] width 579 height 24
click at [870, 121] on span "View step" at bounding box center [948, 128] width 42 height 15
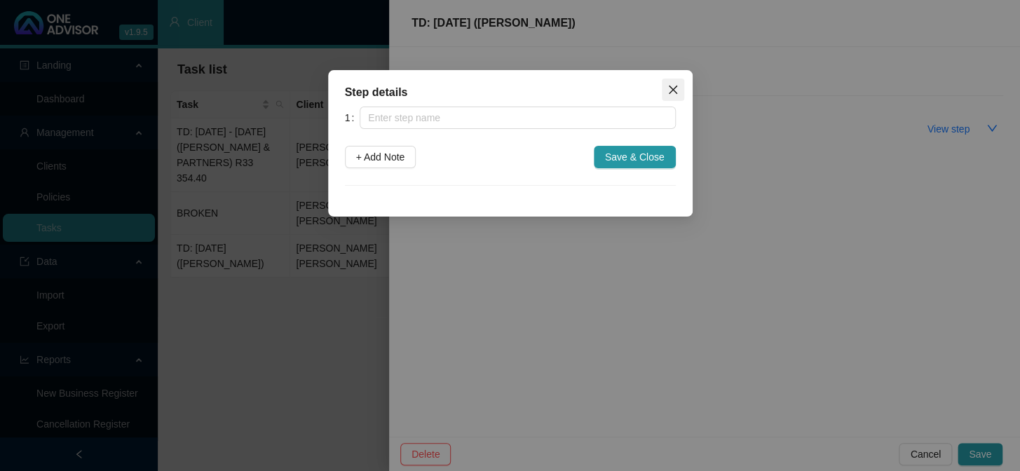
click at [668, 88] on icon "close" at bounding box center [672, 89] width 11 height 11
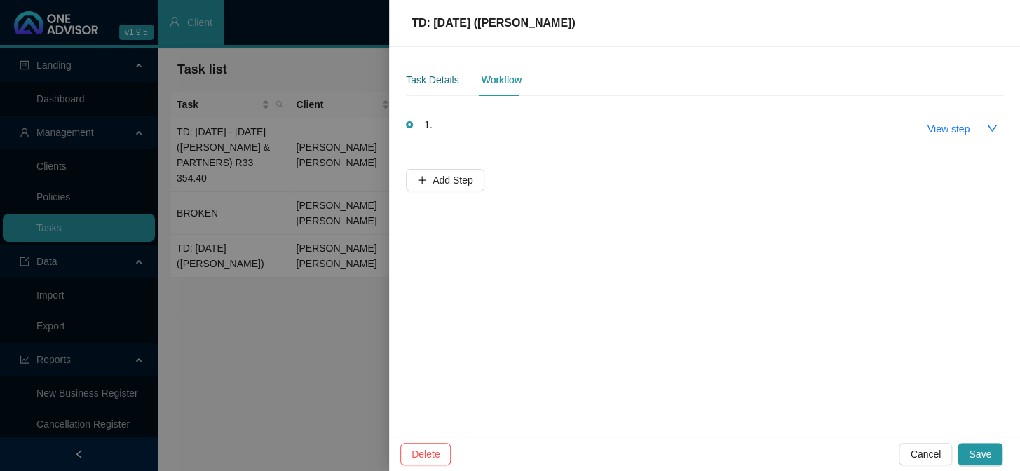
click at [435, 86] on div "Task Details" at bounding box center [432, 79] width 53 height 15
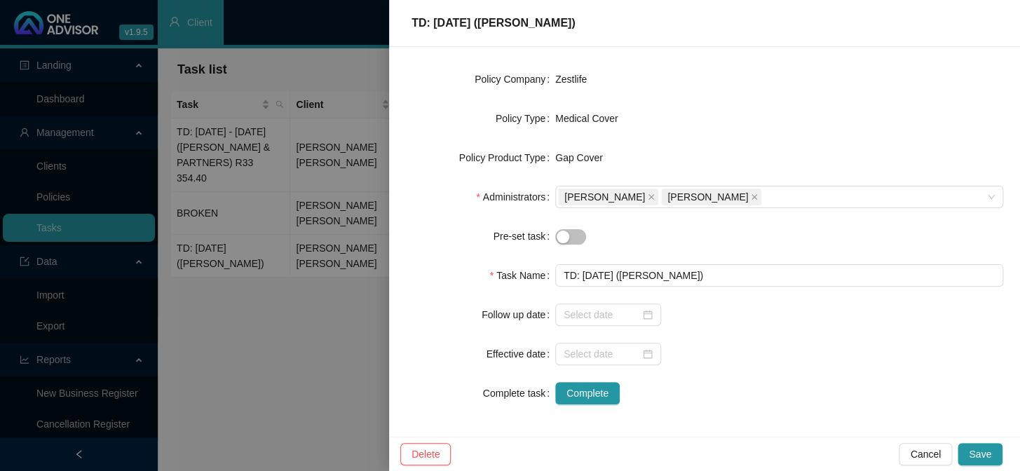
click at [315, 336] on div at bounding box center [510, 235] width 1020 height 471
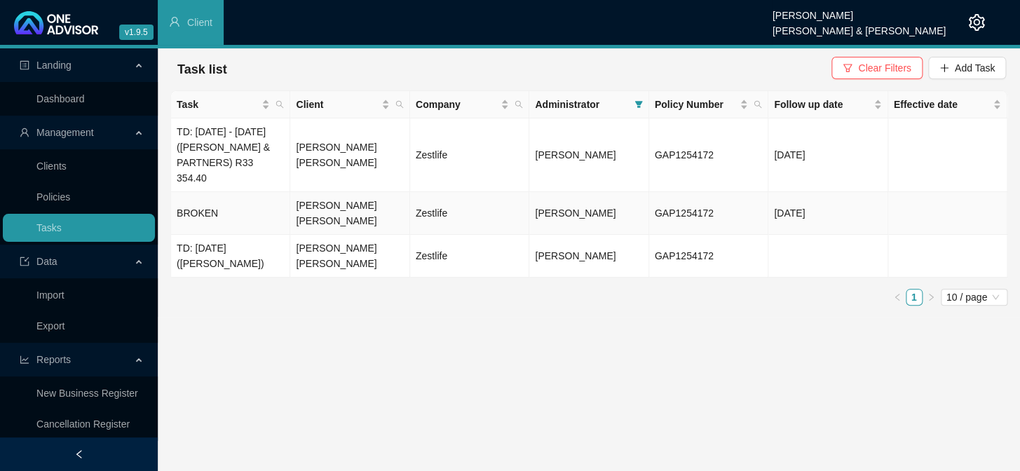
click at [272, 200] on td "BROKEN" at bounding box center [230, 213] width 119 height 43
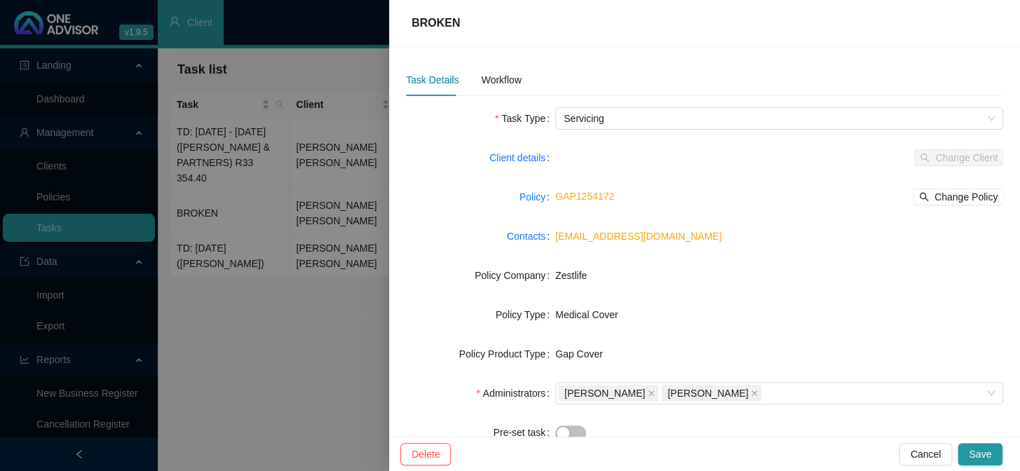
click at [343, 205] on div at bounding box center [510, 235] width 1020 height 471
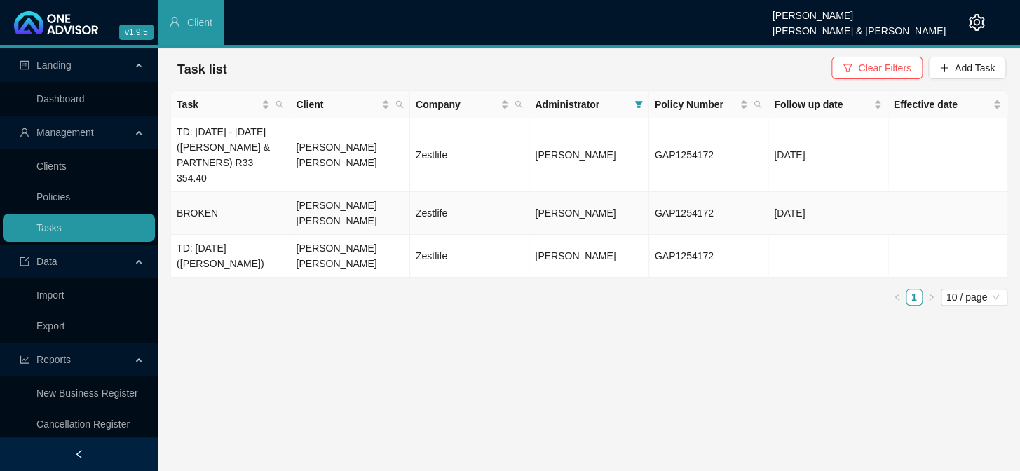
click at [231, 210] on td "BROKEN" at bounding box center [230, 213] width 119 height 43
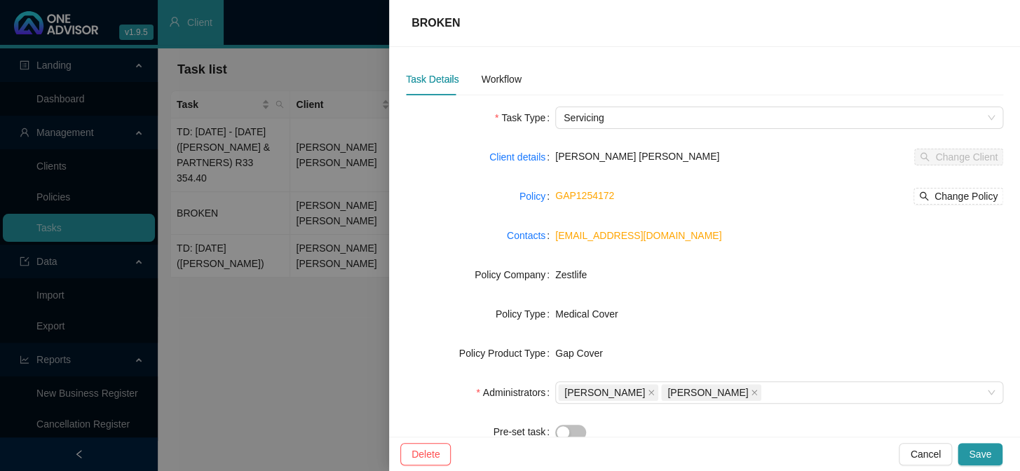
scroll to position [0, 0]
click at [505, 70] on div "Workflow" at bounding box center [501, 80] width 40 height 32
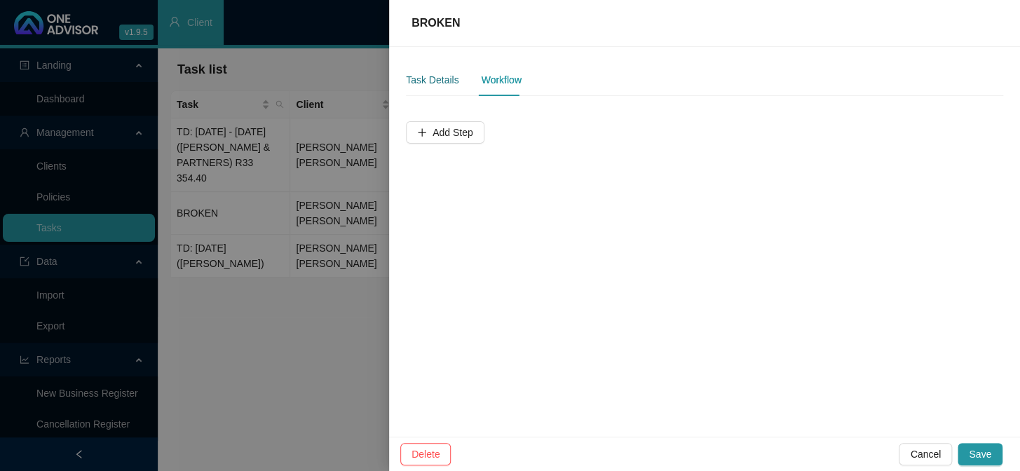
click at [407, 79] on div "Task Details" at bounding box center [432, 79] width 53 height 15
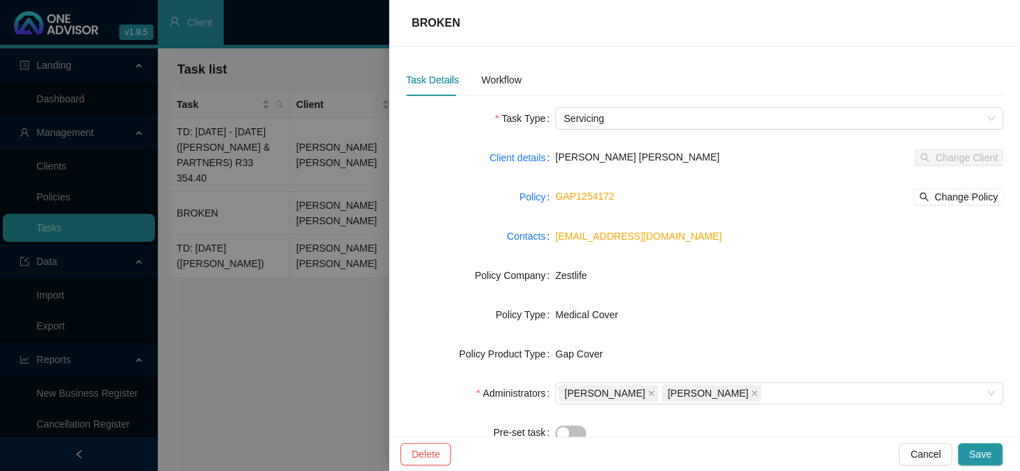
click at [236, 353] on div at bounding box center [510, 235] width 1020 height 471
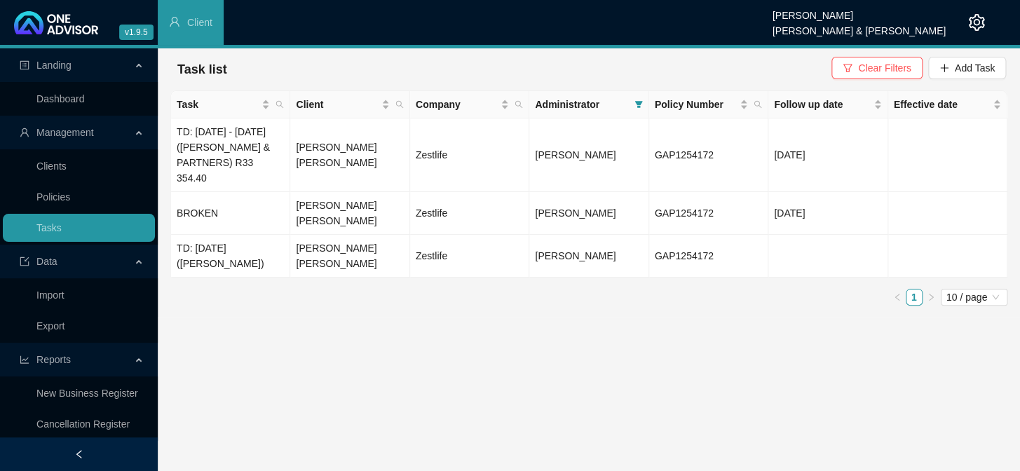
drag, startPoint x: 687, startPoint y: 198, endPoint x: 629, endPoint y: 301, distance: 118.3
click at [629, 301] on main "Landing Dashboard Management Clients Policies Tasks Data Import Export Reports …" at bounding box center [510, 259] width 1020 height 423
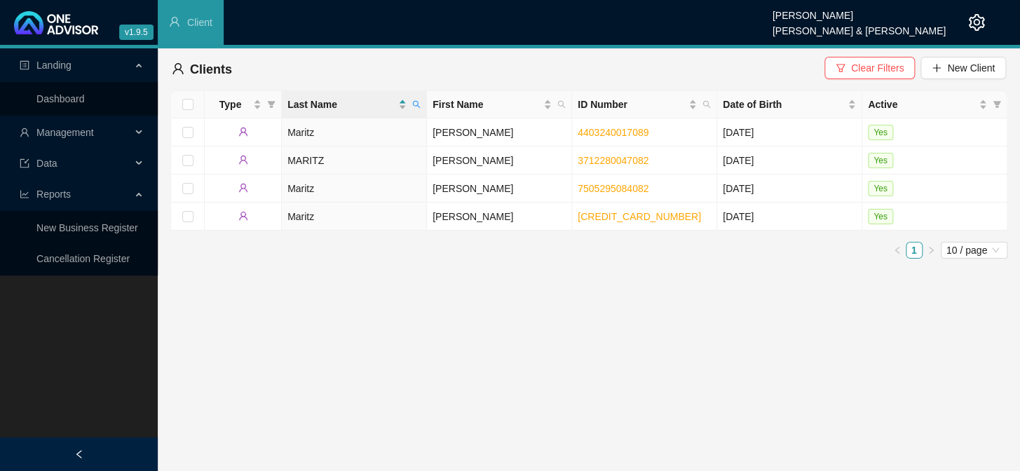
click at [81, 136] on span "Management" at bounding box center [64, 132] width 57 height 11
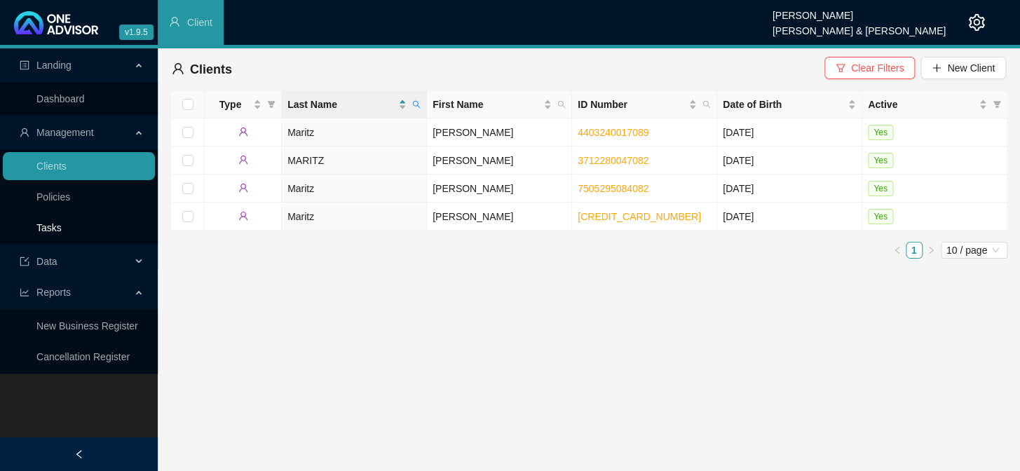
click at [62, 229] on link "Tasks" at bounding box center [48, 227] width 25 height 11
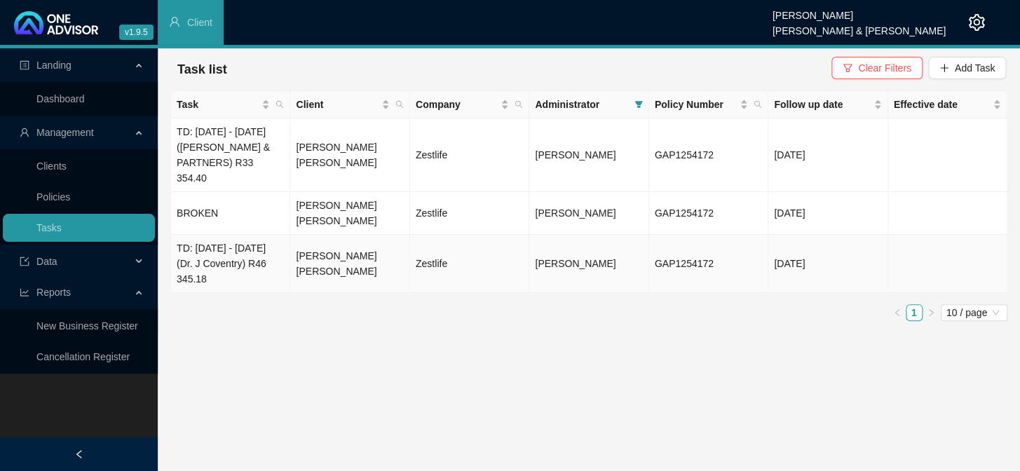
click at [273, 262] on td "TD: 04/08/2025 - 07/08/2025 (Dr. J Coventry) R46 345.18" at bounding box center [230, 264] width 119 height 58
click at [228, 250] on td "TD: 04/08/2025 - 07/08/2025 (Dr. J Coventry) R46 345.18" at bounding box center [230, 264] width 119 height 58
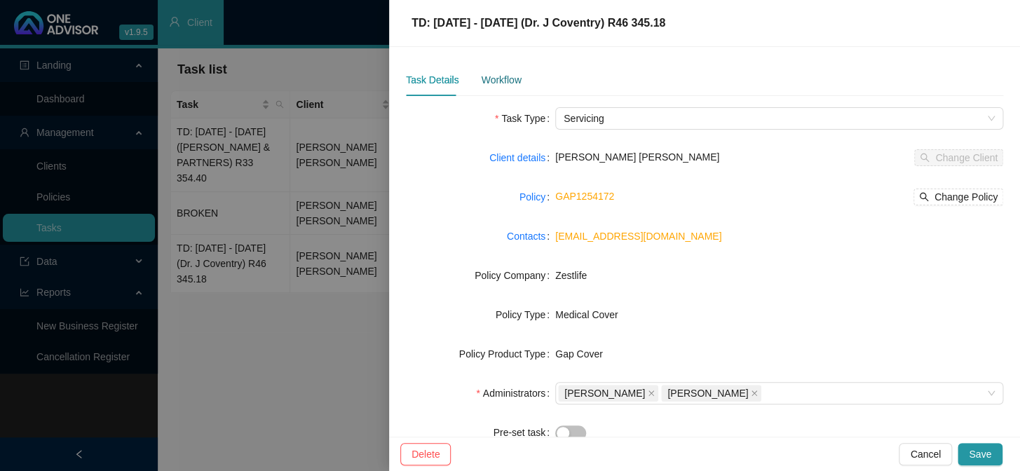
click at [497, 72] on div "Workflow" at bounding box center [501, 79] width 40 height 15
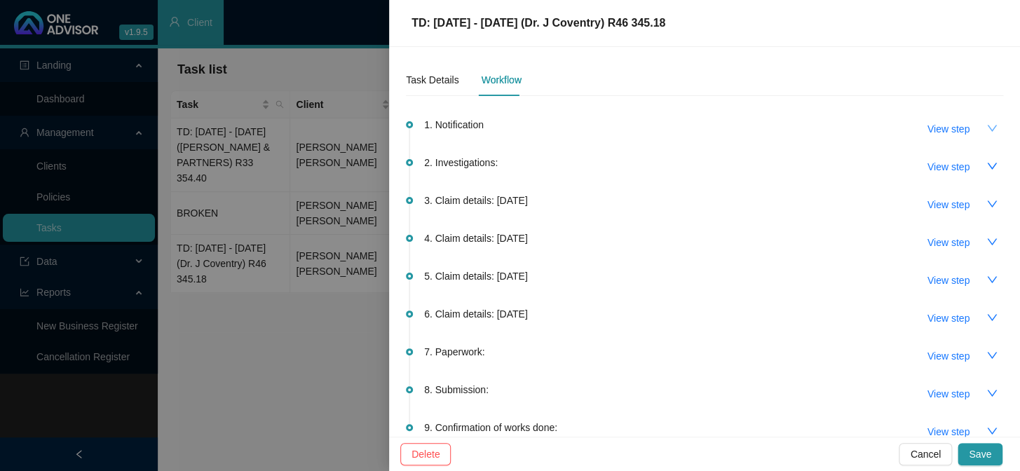
click at [981, 126] on button "button" at bounding box center [992, 128] width 22 height 22
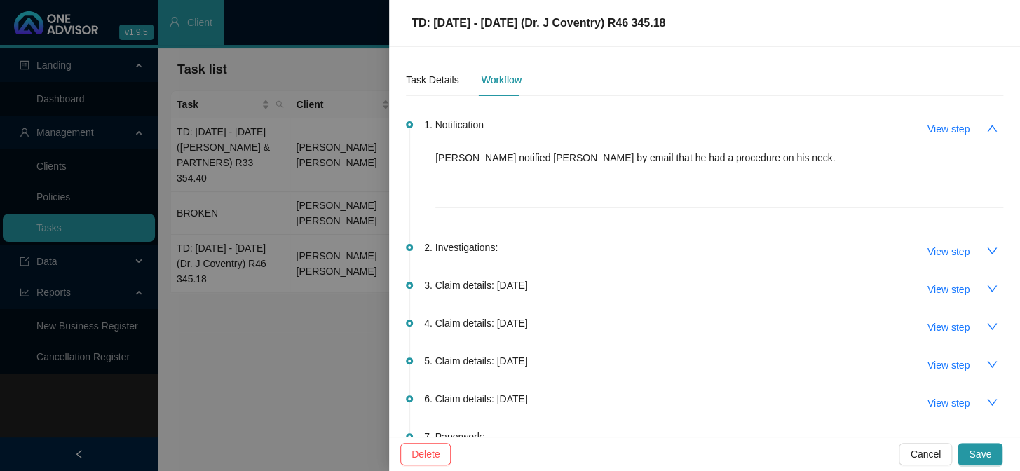
click at [632, 153] on p "Tim notified Jo by email that he had a procedure on his neck." at bounding box center [719, 157] width 568 height 15
click at [939, 132] on span "View step" at bounding box center [948, 128] width 42 height 15
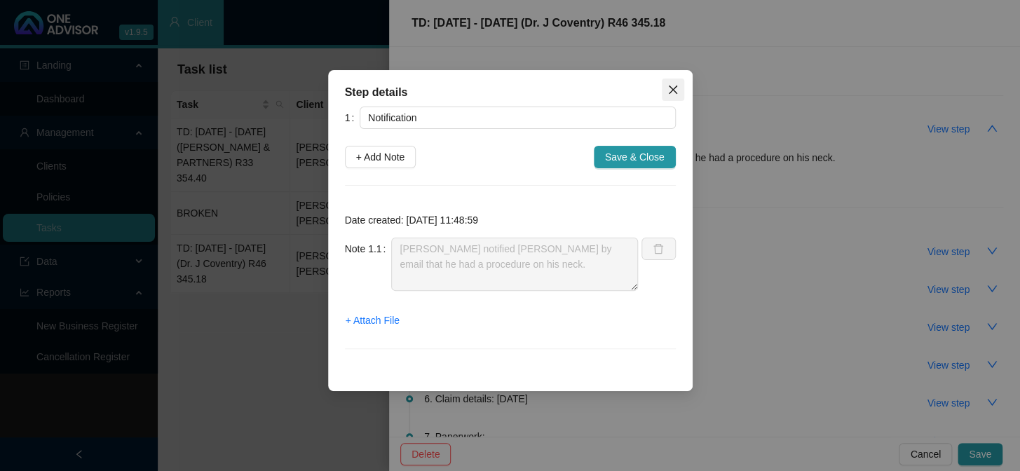
click at [670, 87] on icon "close" at bounding box center [672, 90] width 8 height 8
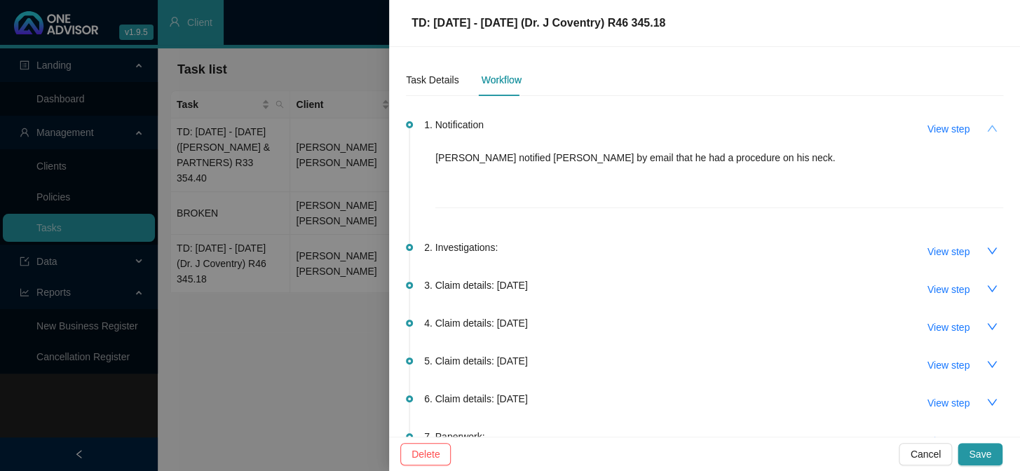
click at [988, 128] on button "button" at bounding box center [992, 128] width 22 height 22
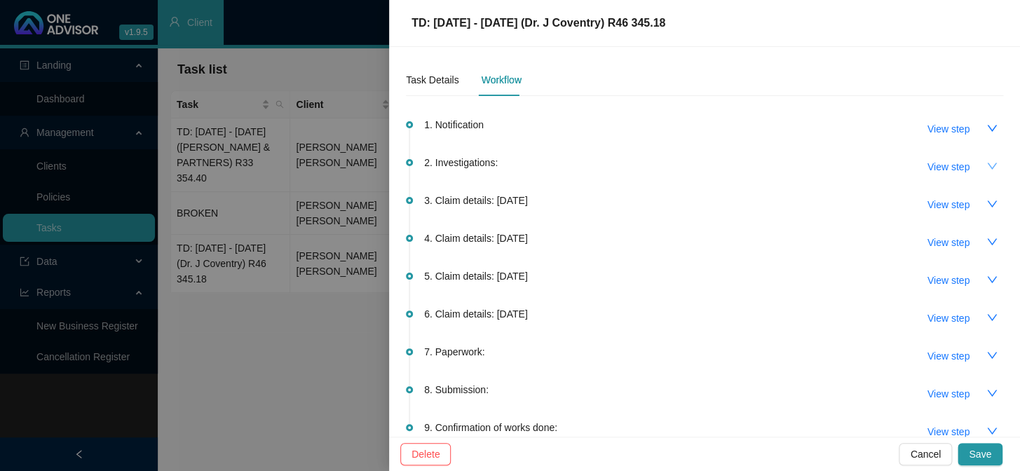
click at [986, 170] on icon "down" at bounding box center [991, 165] width 11 height 11
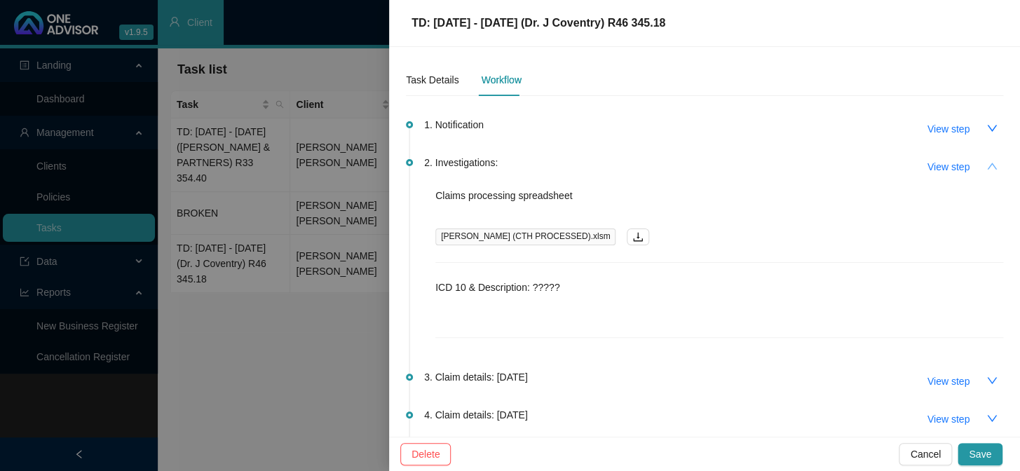
click at [986, 170] on icon "up" at bounding box center [991, 165] width 11 height 11
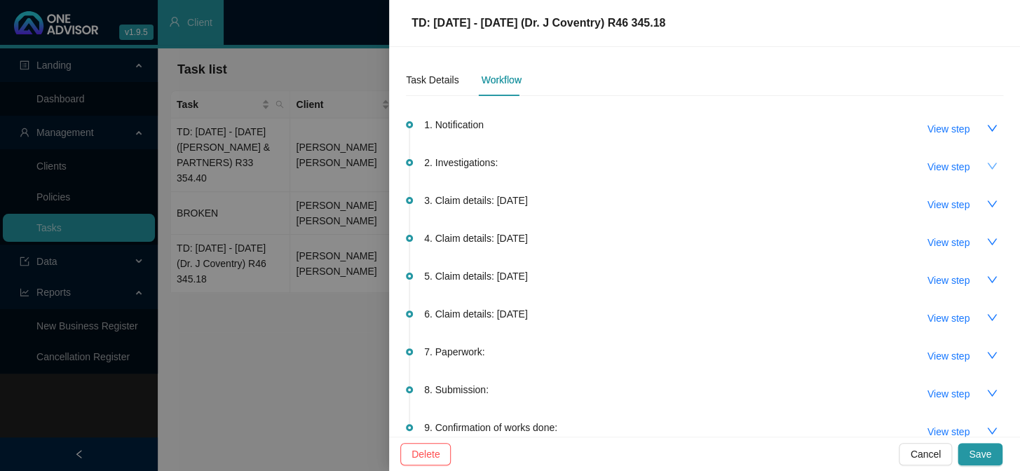
click at [986, 166] on icon "down" at bounding box center [991, 165] width 11 height 11
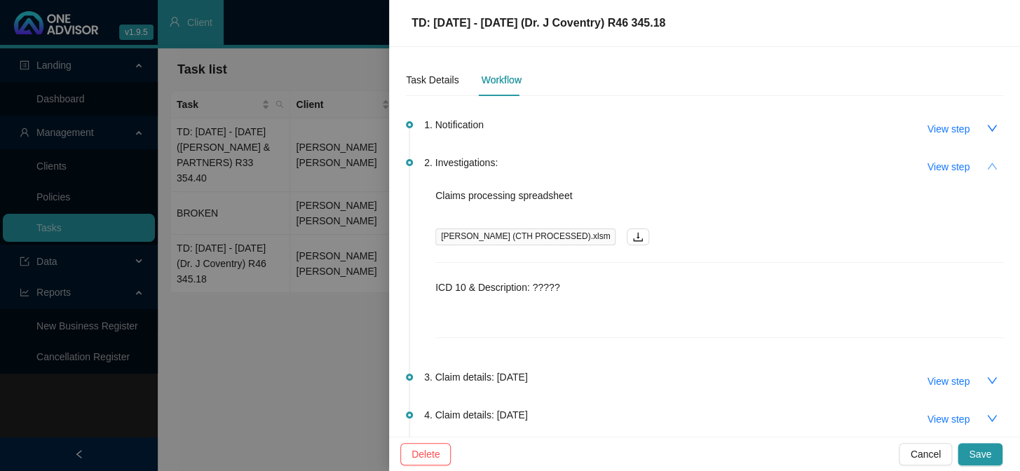
click at [986, 166] on icon "up" at bounding box center [991, 165] width 11 height 11
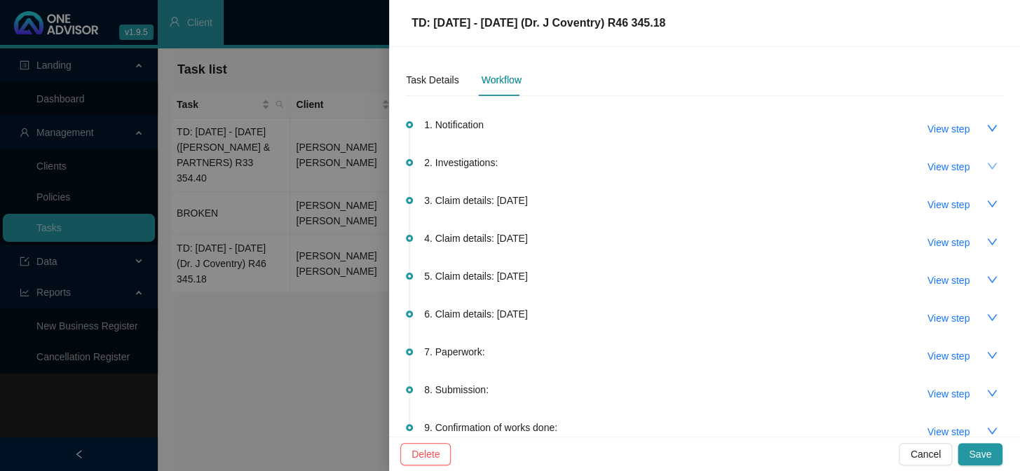
click at [986, 168] on icon "down" at bounding box center [991, 165] width 11 height 11
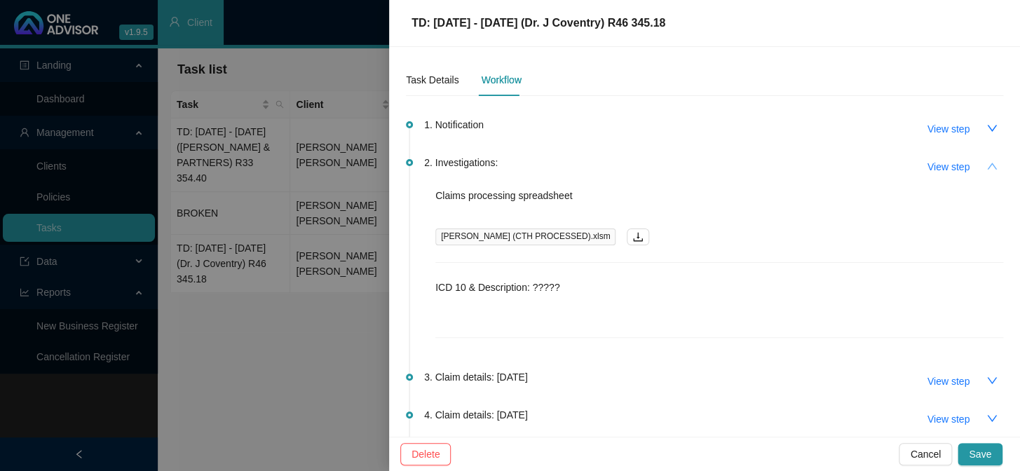
click at [491, 193] on p "Claims processing spreadsheet" at bounding box center [719, 195] width 568 height 15
click at [632, 236] on icon "download" at bounding box center [637, 236] width 11 height 11
click at [538, 281] on p "ICD 10 & Description: ?????" at bounding box center [719, 287] width 568 height 15
click at [987, 164] on icon "up" at bounding box center [992, 166] width 10 height 6
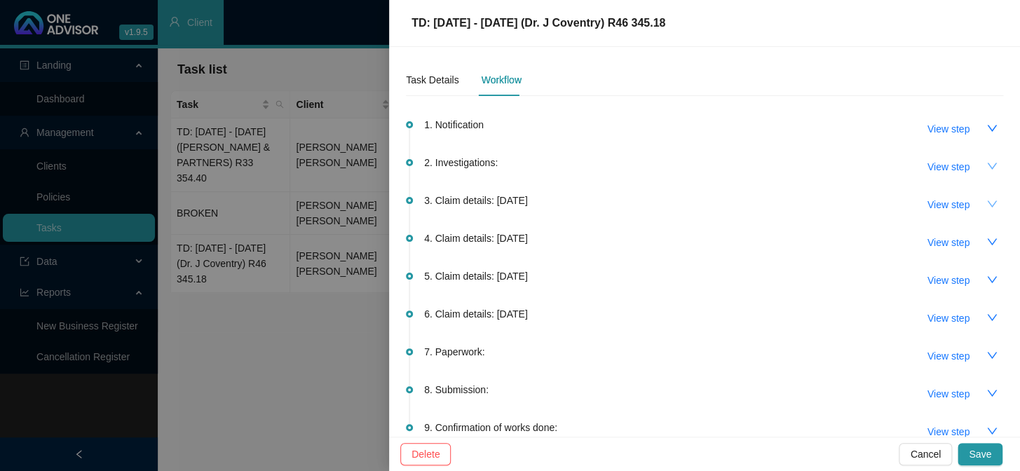
click at [986, 205] on icon "down" at bounding box center [991, 203] width 11 height 11
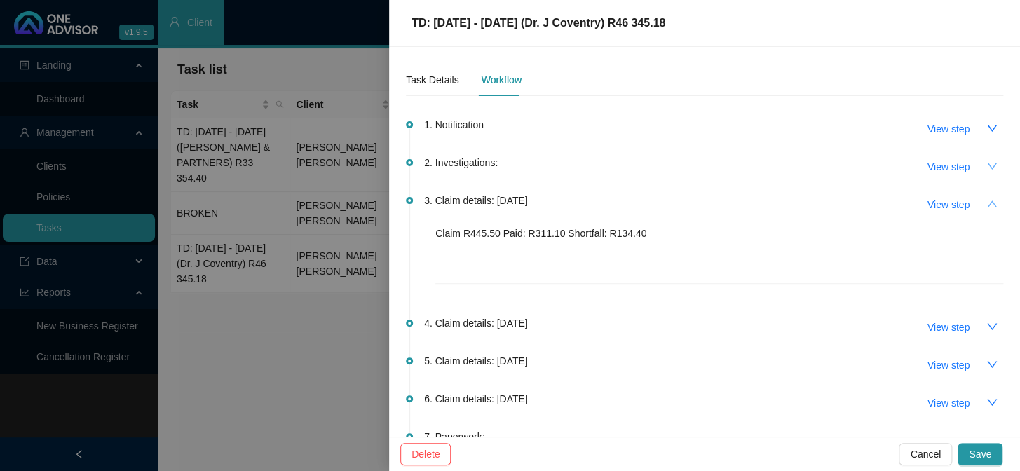
click at [986, 205] on icon "up" at bounding box center [991, 203] width 11 height 11
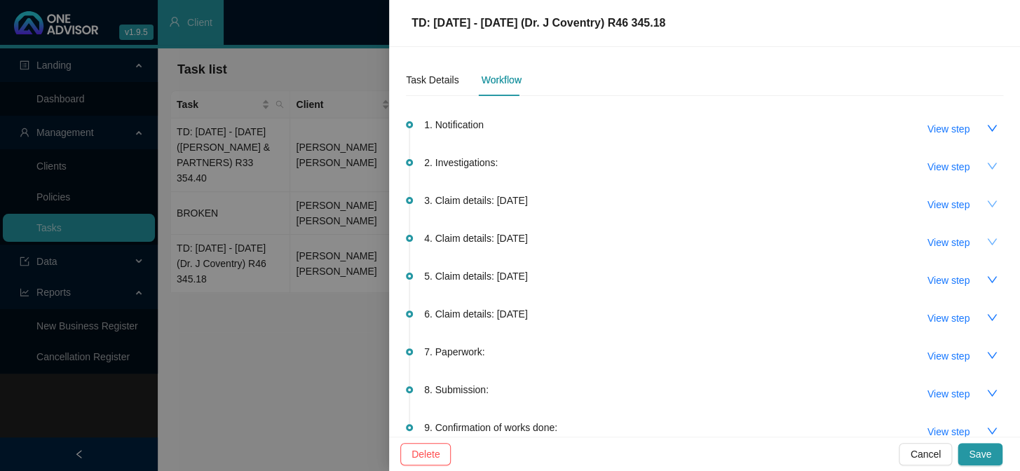
click at [986, 238] on icon "down" at bounding box center [991, 241] width 11 height 11
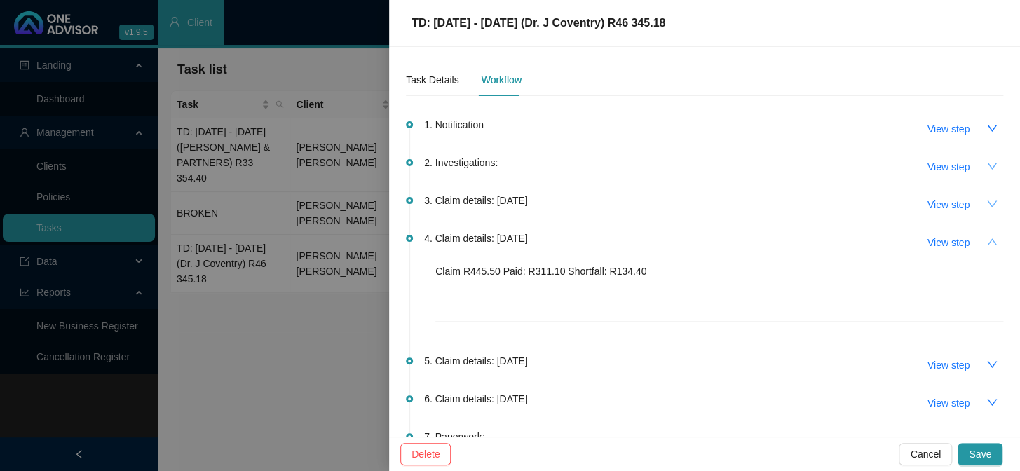
click at [986, 238] on icon "up" at bounding box center [991, 241] width 11 height 11
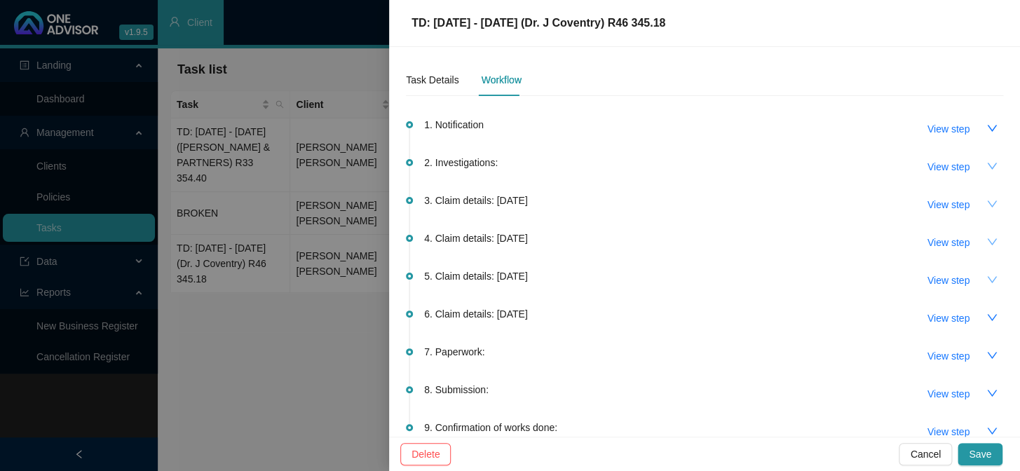
click at [986, 276] on icon "down" at bounding box center [991, 279] width 11 height 11
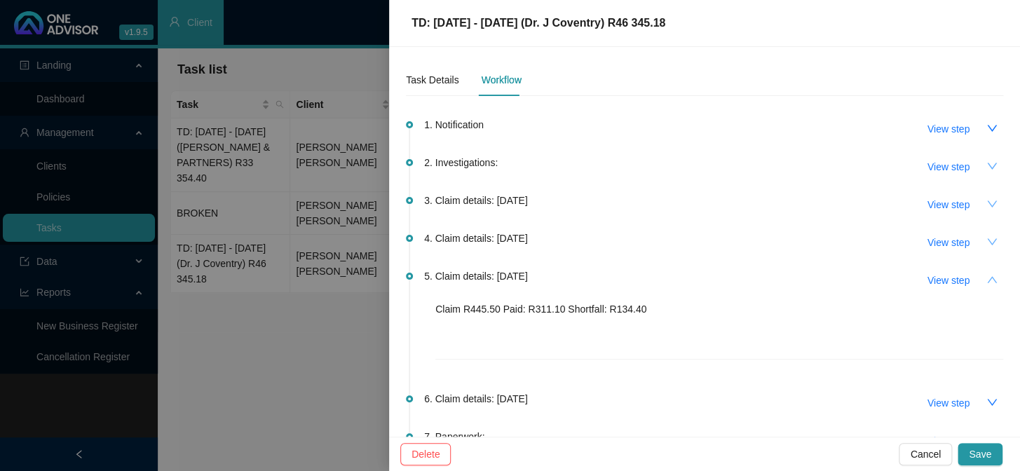
click at [987, 276] on icon "up" at bounding box center [992, 279] width 10 height 6
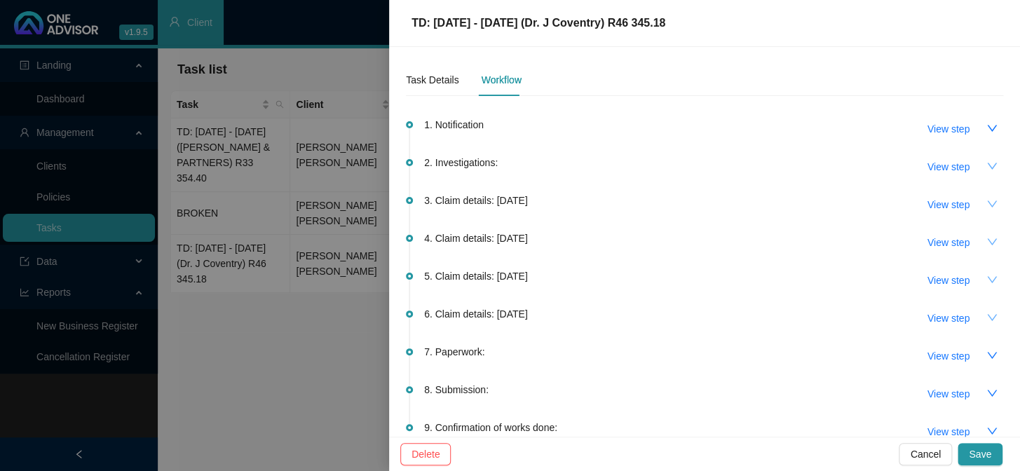
click at [986, 312] on icon "down" at bounding box center [991, 317] width 11 height 11
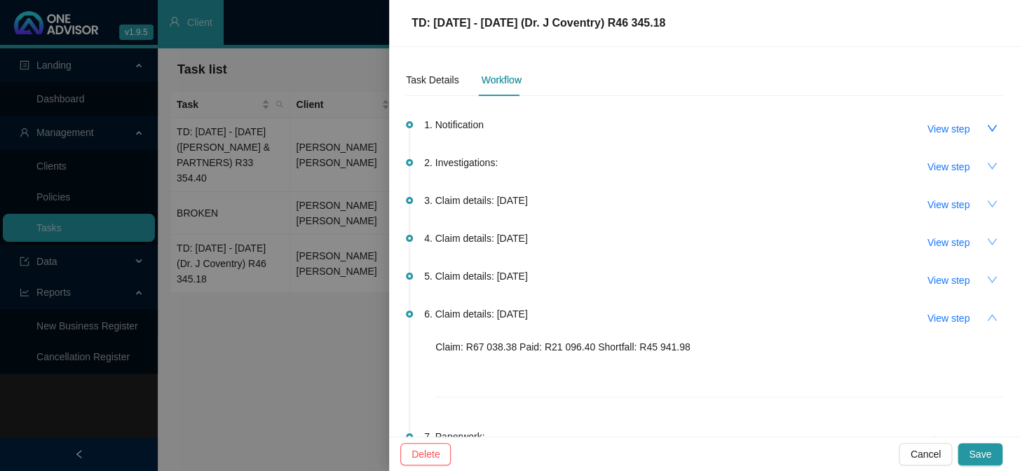
click at [986, 312] on icon "up" at bounding box center [991, 317] width 11 height 11
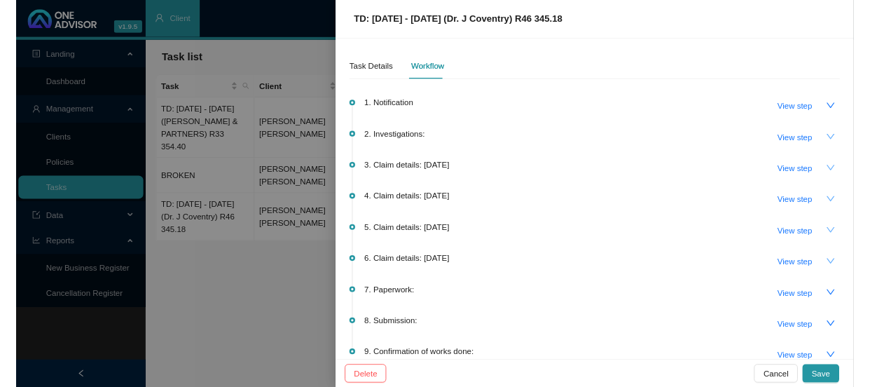
scroll to position [63, 0]
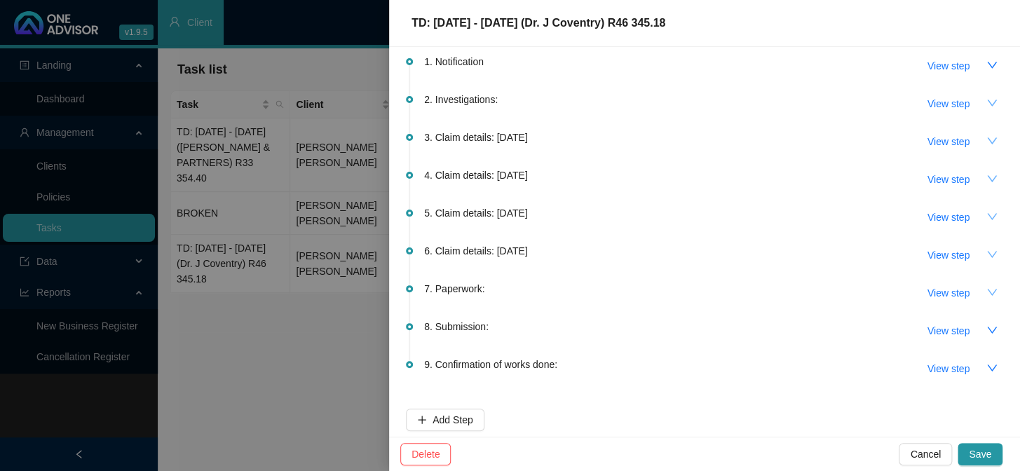
click at [987, 291] on icon "down" at bounding box center [992, 292] width 10 height 6
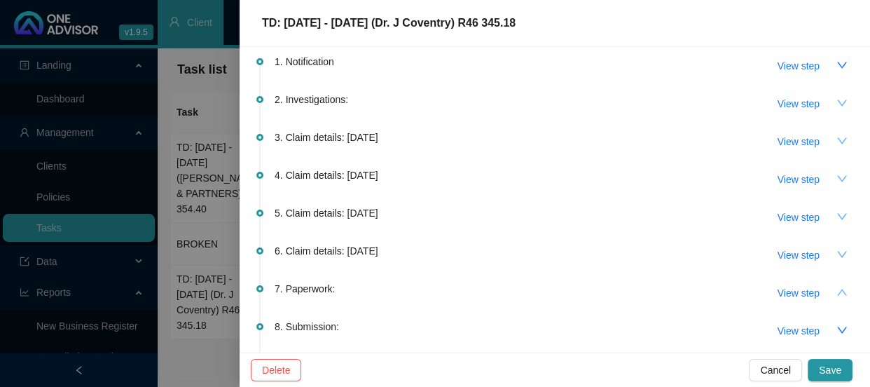
click at [838, 293] on icon "up" at bounding box center [843, 292] width 10 height 6
click at [837, 332] on icon "down" at bounding box center [842, 330] width 11 height 11
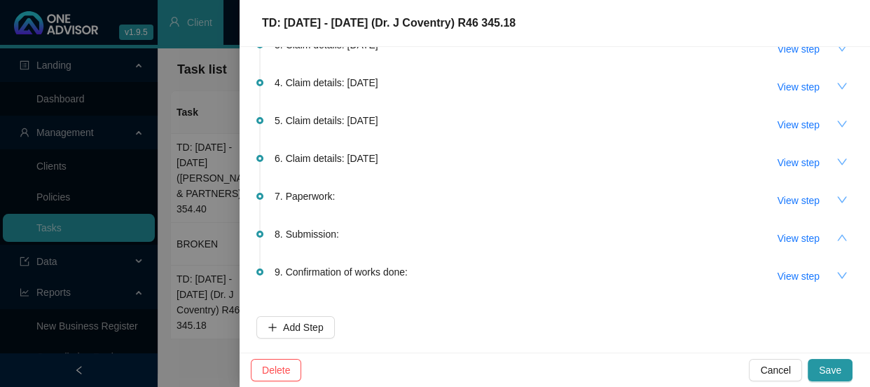
click at [837, 273] on icon "down" at bounding box center [842, 275] width 11 height 11
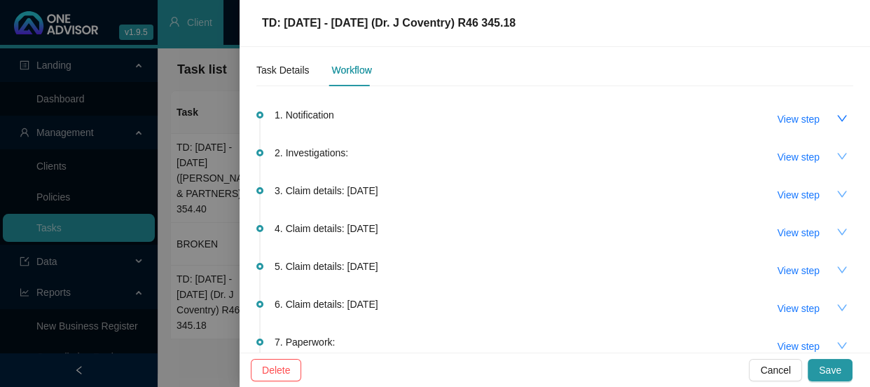
scroll to position [0, 0]
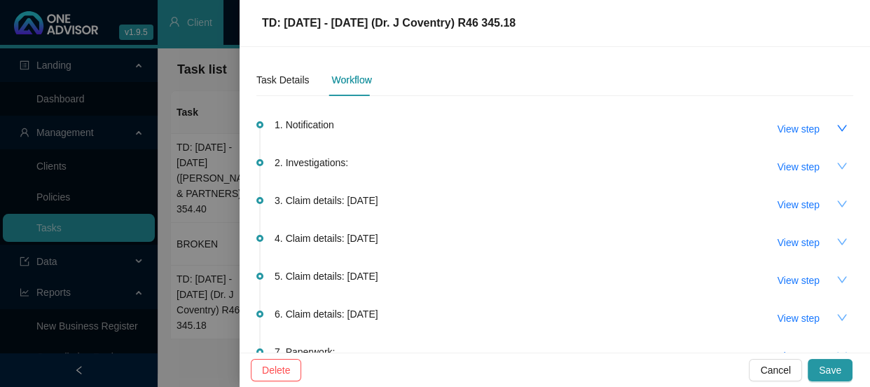
drag, startPoint x: 615, startPoint y: 27, endPoint x: 607, endPoint y: 23, distance: 9.4
click at [615, 27] on div "TD: 04/08/2025 - 07/08/2025 (Dr. J Coventry) R46 345.18" at bounding box center [555, 23] width 597 height 17
drag, startPoint x: 585, startPoint y: 20, endPoint x: 212, endPoint y: 20, distance: 372.2
click at [212, 20] on div "TD: 04/08/2025 - 07/08/2025 (Dr. J Coventry) R46 345.18 Task Details Workflow 1…" at bounding box center [435, 193] width 870 height 387
copy div "TD: 04/08/2025 - 07/08/2025 (Dr. J Coventry) R46 345.18"
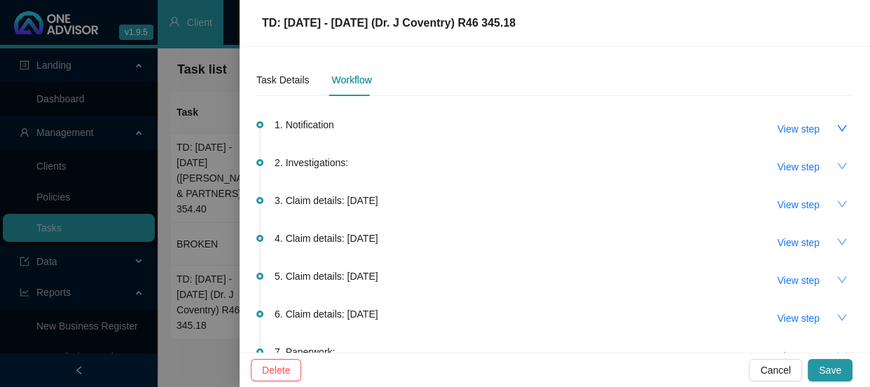
copy div "TD: 04/08/2025 - 07/08/2025 (Dr. J Coventry) R46 345.18"
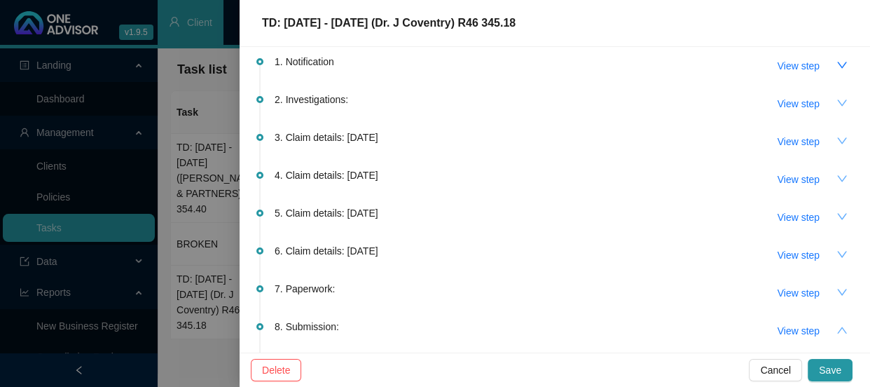
click at [838, 289] on icon "down" at bounding box center [843, 292] width 10 height 6
click at [530, 318] on div "8. Submission: View step" at bounding box center [564, 330] width 579 height 24
click at [205, 221] on div at bounding box center [435, 193] width 870 height 387
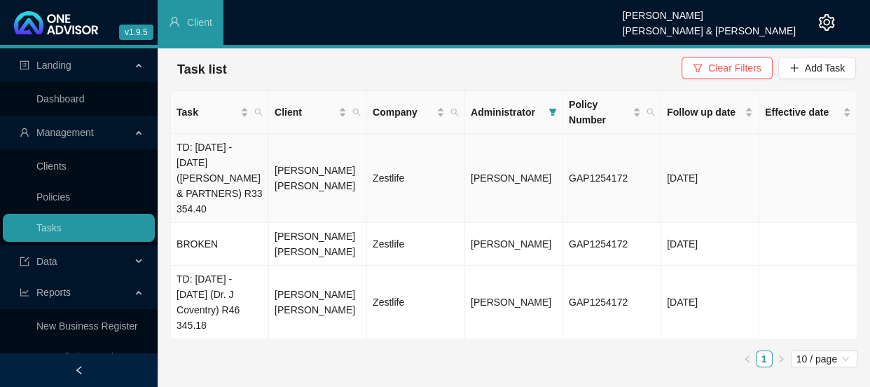
click at [286, 177] on td "[PERSON_NAME] [PERSON_NAME]" at bounding box center [318, 178] width 98 height 89
click at [234, 176] on td "TD: [DATE] - [DATE] ([PERSON_NAME] & PARTNERS) R33 354.40" at bounding box center [220, 178] width 98 height 89
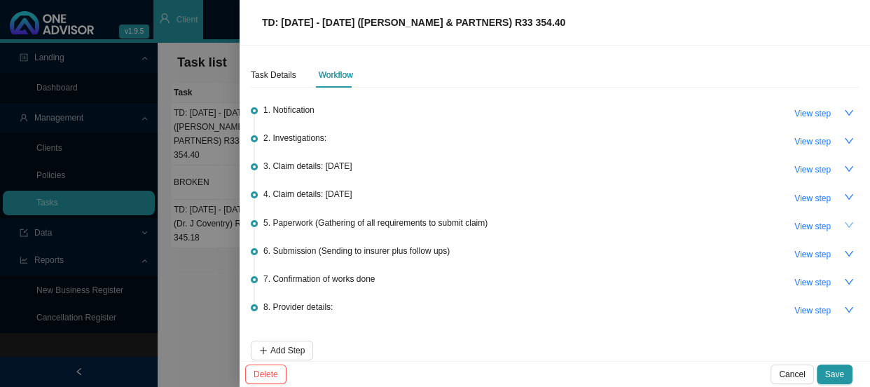
click at [845, 226] on icon "down" at bounding box center [849, 225] width 8 height 6
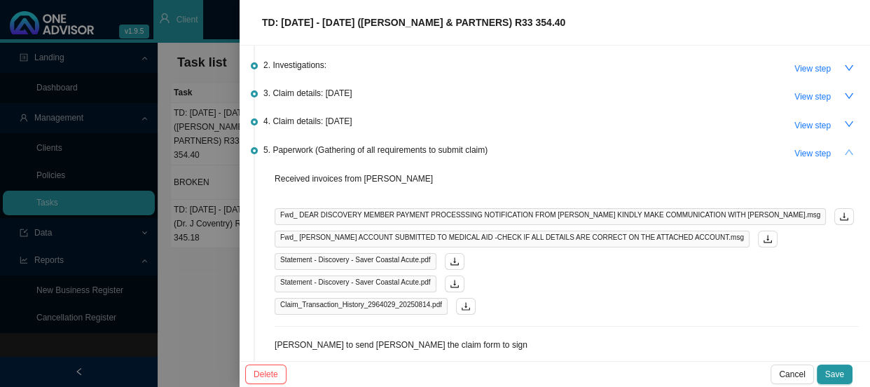
scroll to position [191, 0]
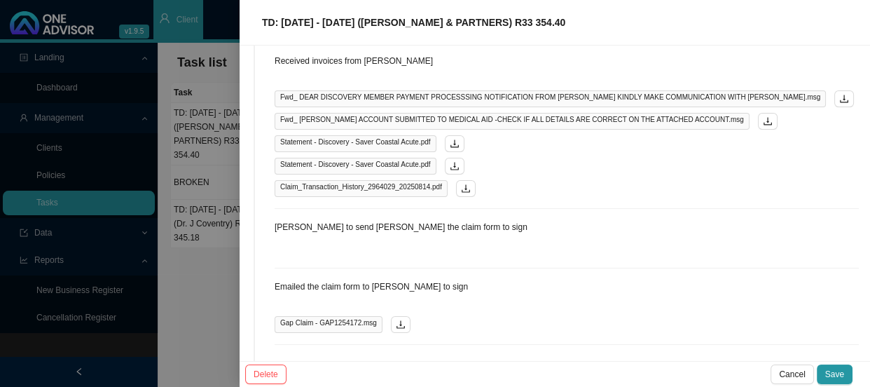
click at [233, 284] on div at bounding box center [435, 193] width 870 height 387
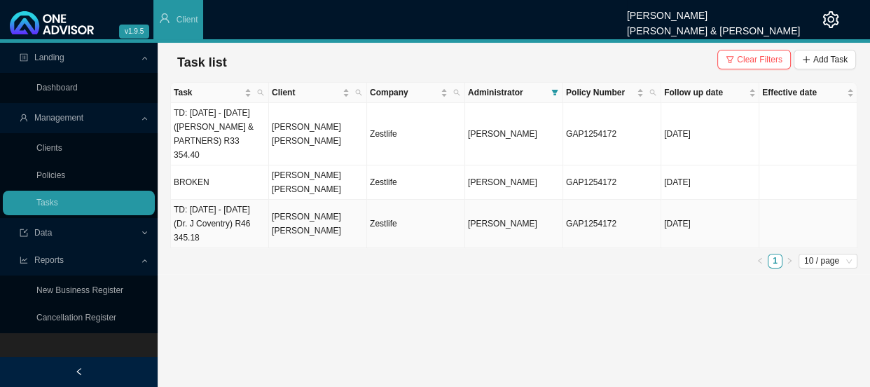
click at [233, 209] on td "TD: 04/08/2025 - 07/08/2025 (Dr. J Coventry) R46 345.18" at bounding box center [220, 224] width 98 height 48
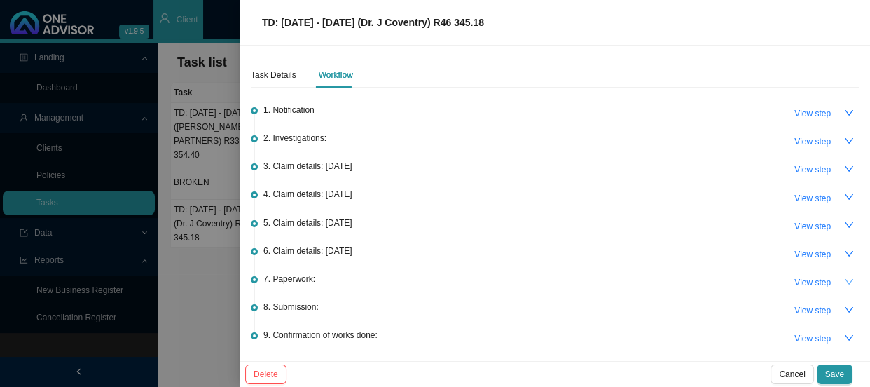
click at [845, 282] on icon "down" at bounding box center [850, 282] width 10 height 10
click at [812, 281] on span "View step" at bounding box center [813, 282] width 36 height 14
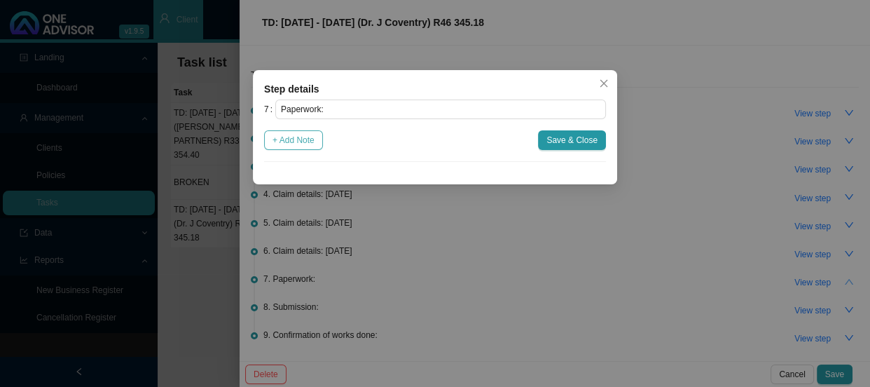
click at [313, 144] on span "+ Add Note" at bounding box center [294, 140] width 42 height 14
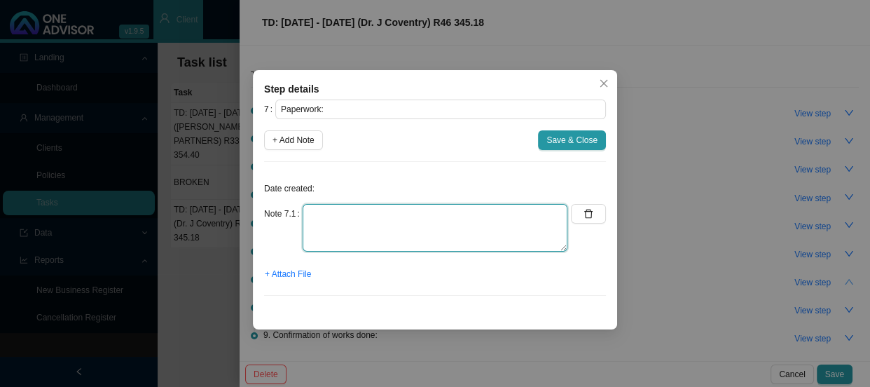
click at [324, 217] on textarea at bounding box center [435, 228] width 265 height 48
click at [337, 214] on textarea "Daniela requested the invoice for Dr Coventry" at bounding box center [435, 228] width 265 height 48
click at [491, 214] on textarea "Daniela requested the invoice for Dr Coventry" at bounding box center [435, 228] width 265 height 48
type textarea "Daniela requested the invoice for Dr Coventry"
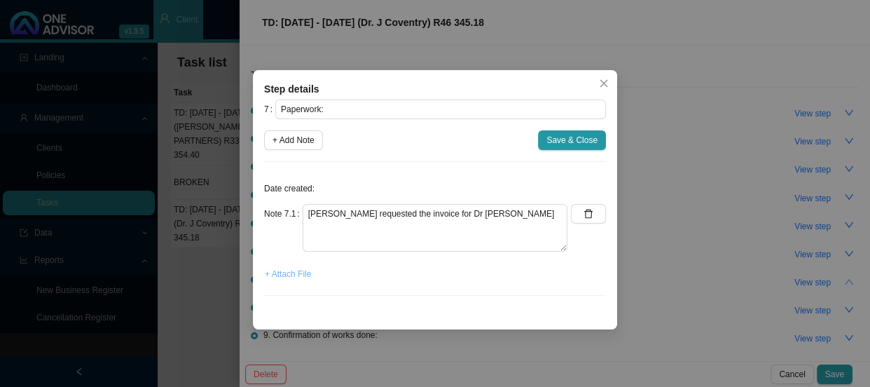
click at [296, 273] on span "+ Attach File" at bounding box center [288, 274] width 46 height 14
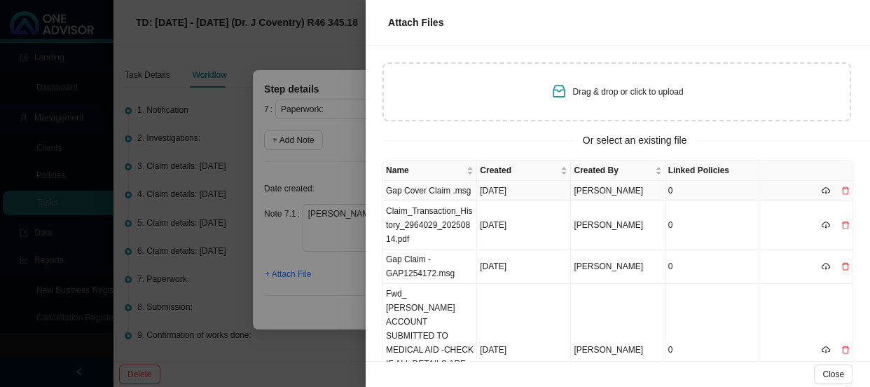
click at [435, 193] on td "Gap Cover Claim .msg" at bounding box center [430, 191] width 94 height 20
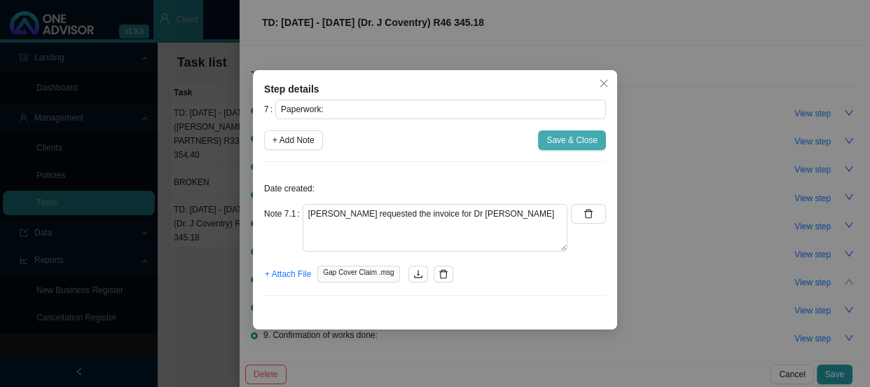
click at [577, 142] on span "Save & Close" at bounding box center [572, 140] width 51 height 14
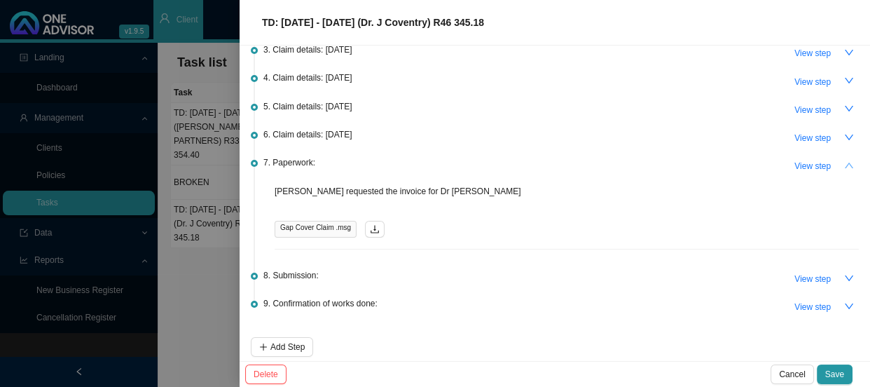
scroll to position [121, 0]
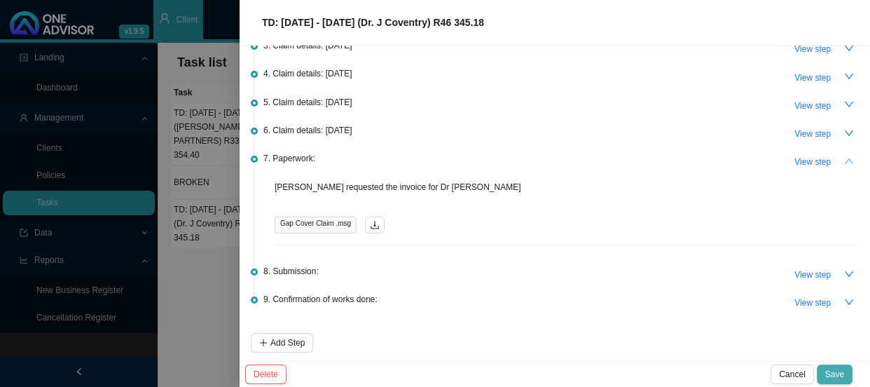
click at [842, 369] on span "Save" at bounding box center [835, 374] width 19 height 14
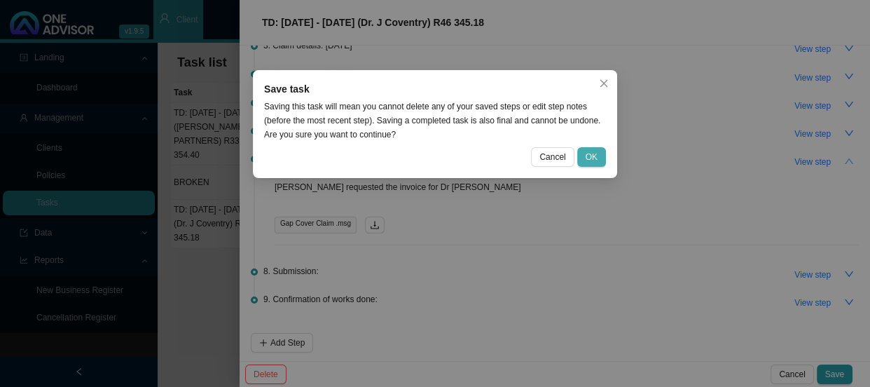
click at [594, 160] on span "OK" at bounding box center [592, 157] width 12 height 14
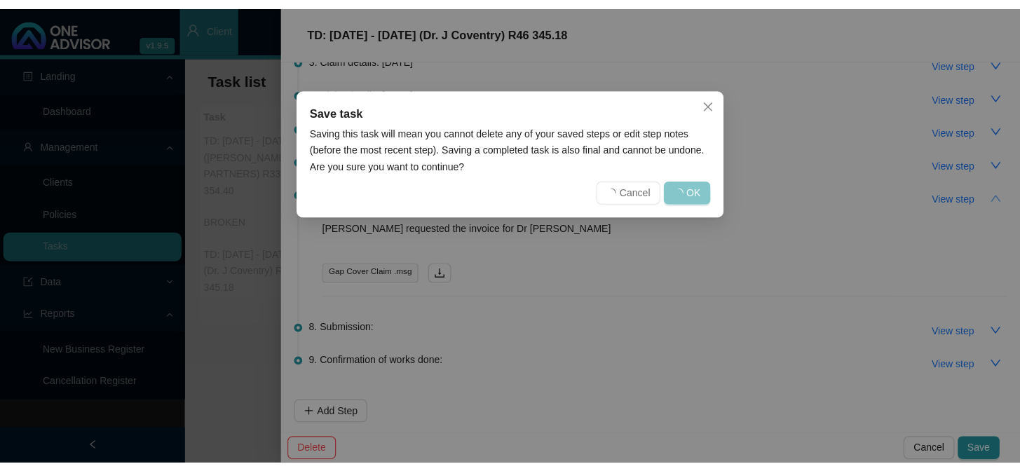
scroll to position [0, 0]
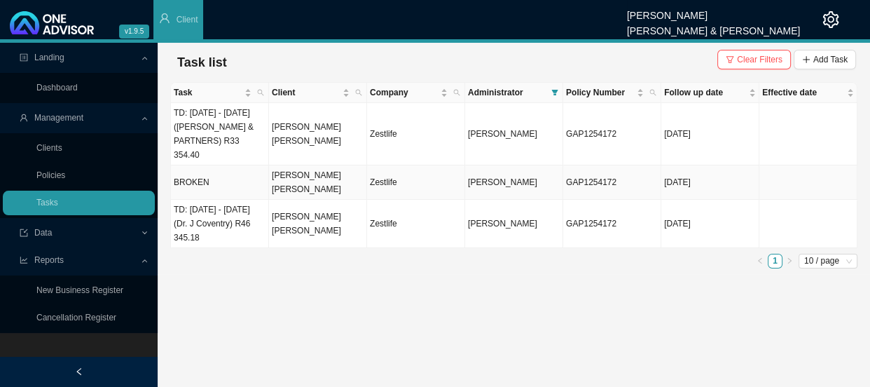
click at [216, 170] on td "BROKEN" at bounding box center [220, 182] width 98 height 34
click at [409, 213] on td "Zestlife" at bounding box center [416, 224] width 98 height 48
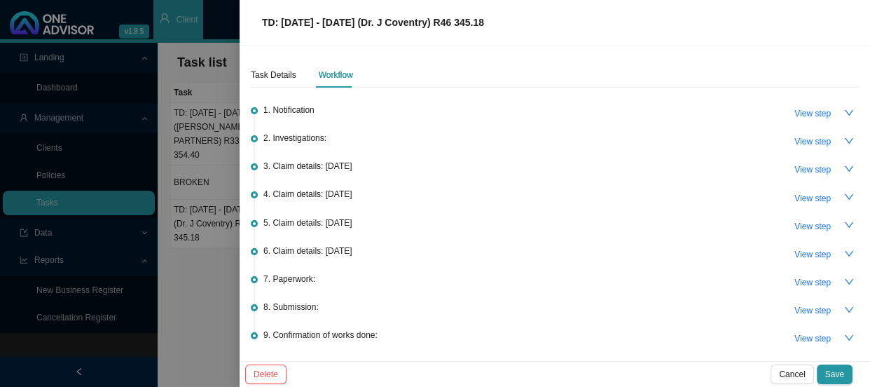
click at [313, 212] on div at bounding box center [435, 193] width 870 height 387
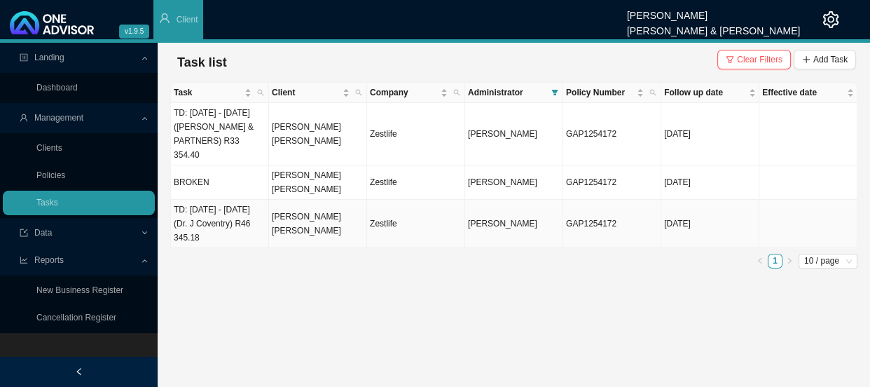
click at [239, 210] on td "TD: 04/08/2025 - 07/08/2025 (Dr. J Coventry) R46 345.18" at bounding box center [220, 224] width 98 height 48
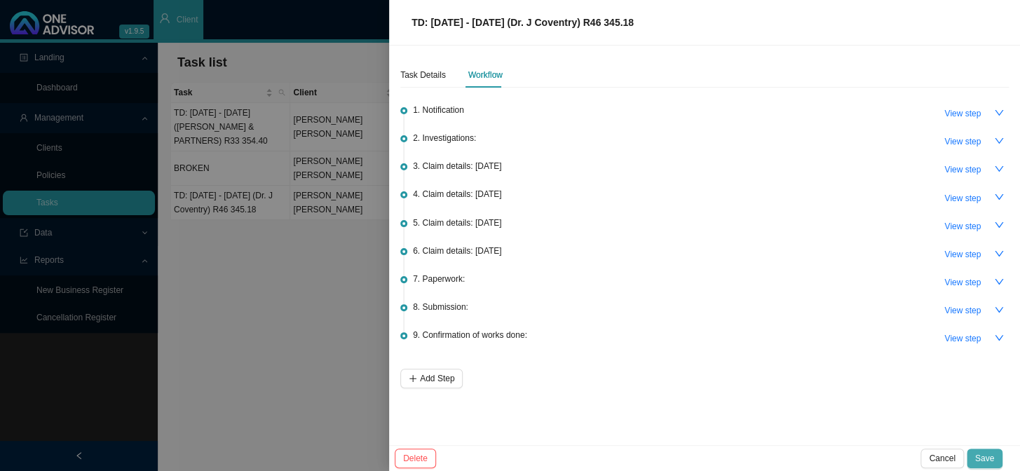
click at [984, 456] on span "Save" at bounding box center [984, 458] width 19 height 14
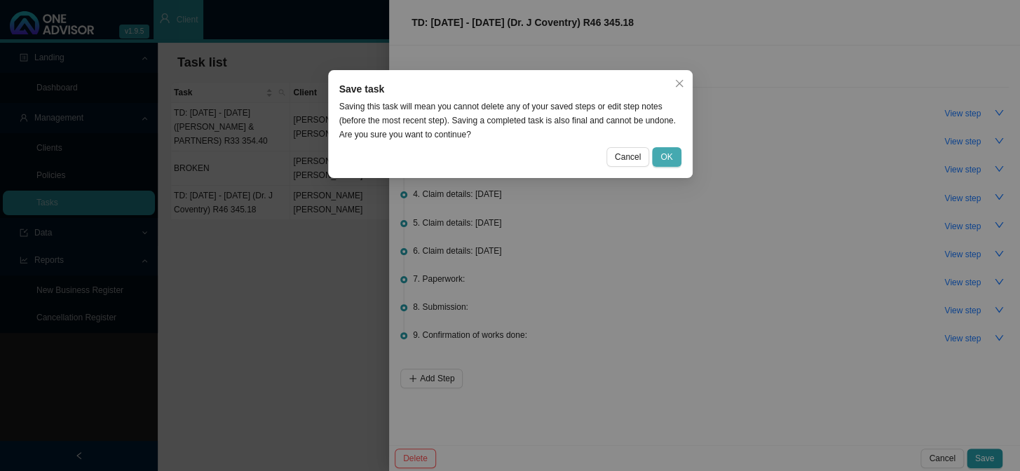
click at [672, 156] on button "OK" at bounding box center [666, 157] width 29 height 20
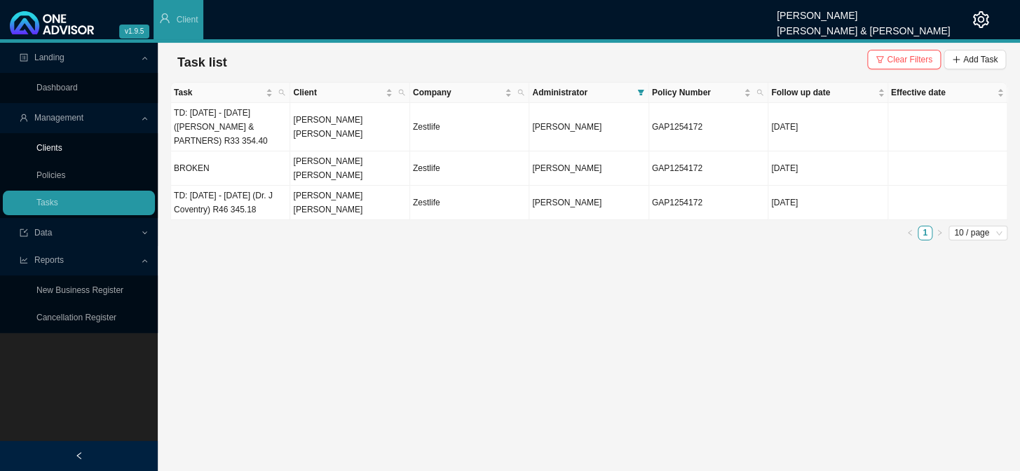
click at [56, 148] on link "Clients" at bounding box center [49, 148] width 26 height 10
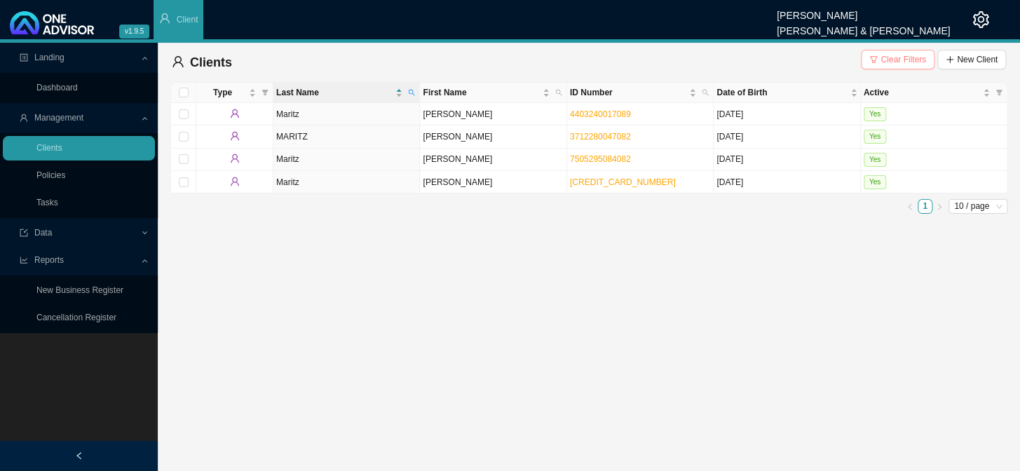
click at [889, 59] on span "Clear Filters" at bounding box center [903, 60] width 46 height 14
